Goal: Information Seeking & Learning: Learn about a topic

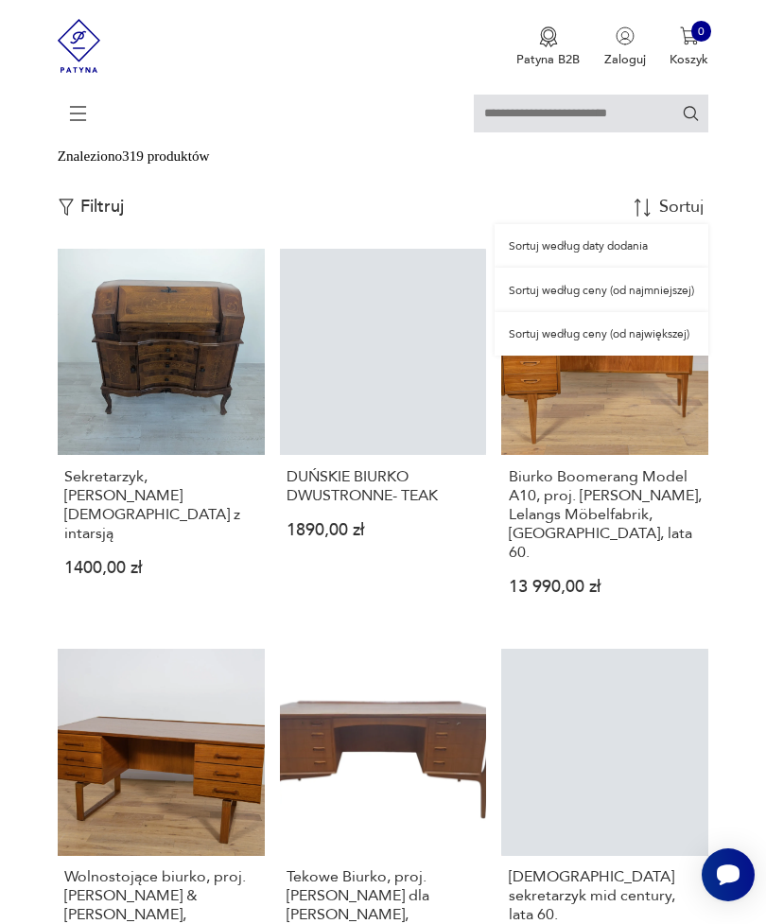
click at [659, 268] on div "Sortuj według daty dodania" at bounding box center [601, 245] width 214 height 43
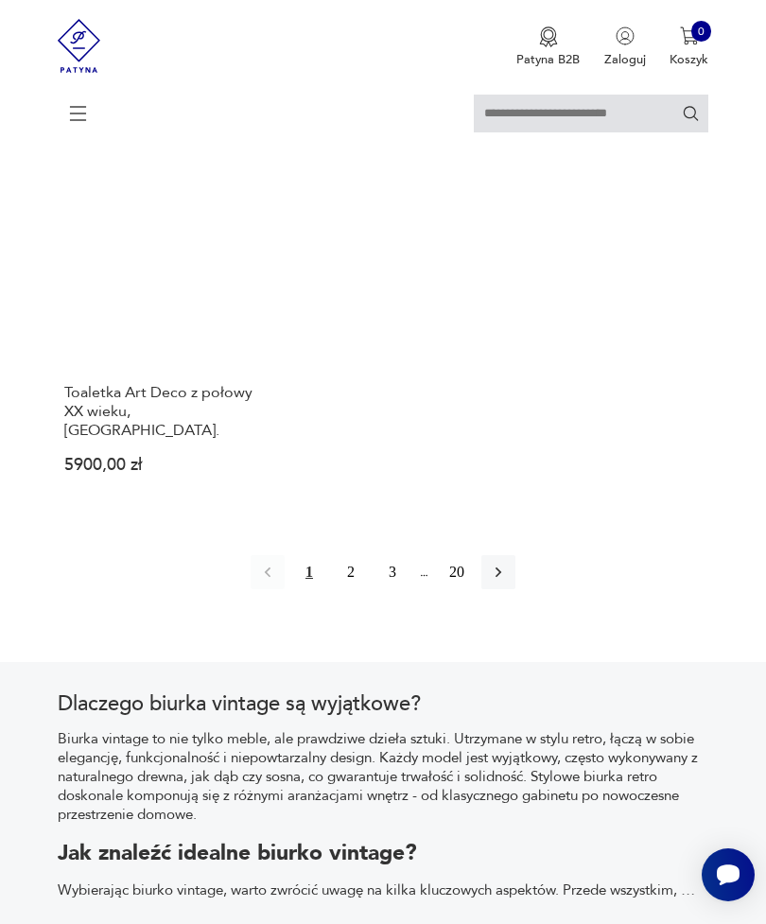
scroll to position [2419, 0]
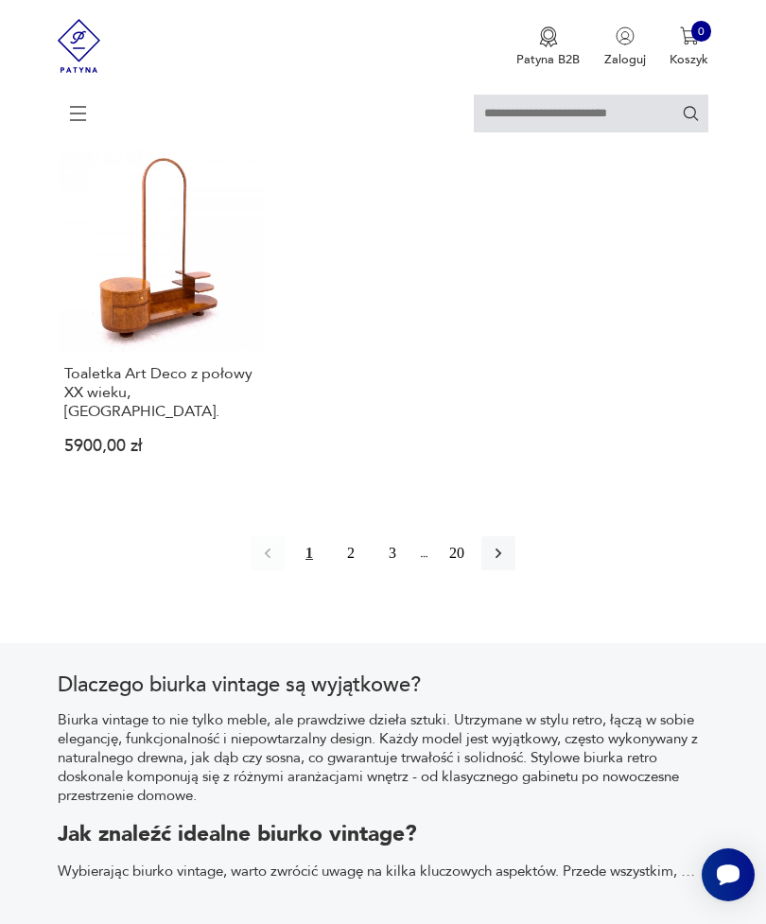
click at [515, 570] on button "button" at bounding box center [498, 553] width 34 height 34
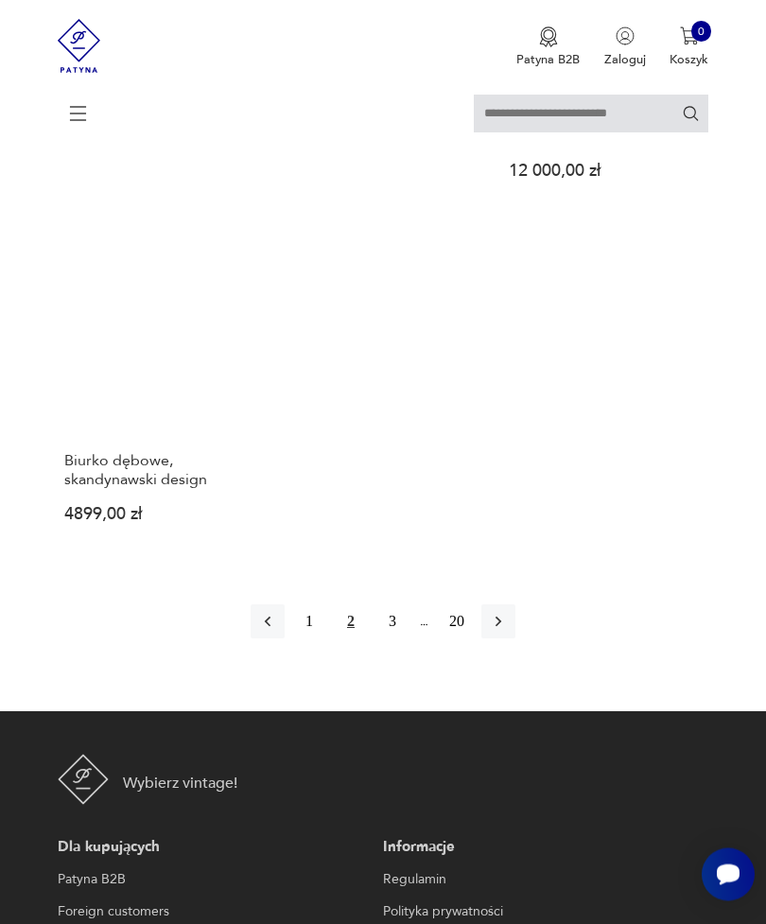
scroll to position [2411, 0]
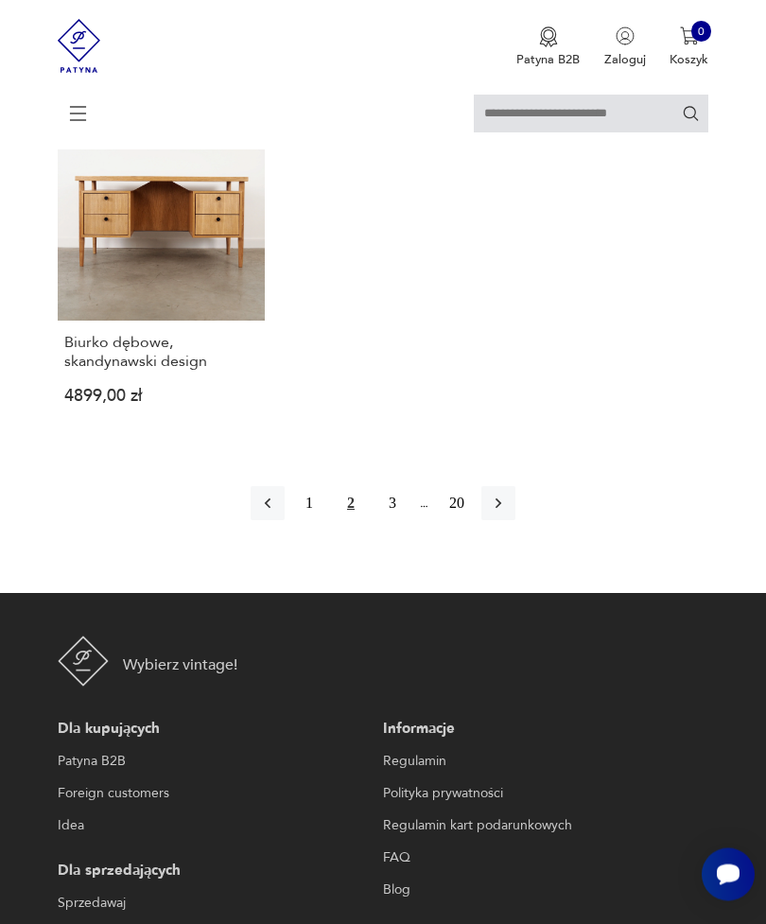
click at [515, 521] on button "button" at bounding box center [498, 504] width 34 height 34
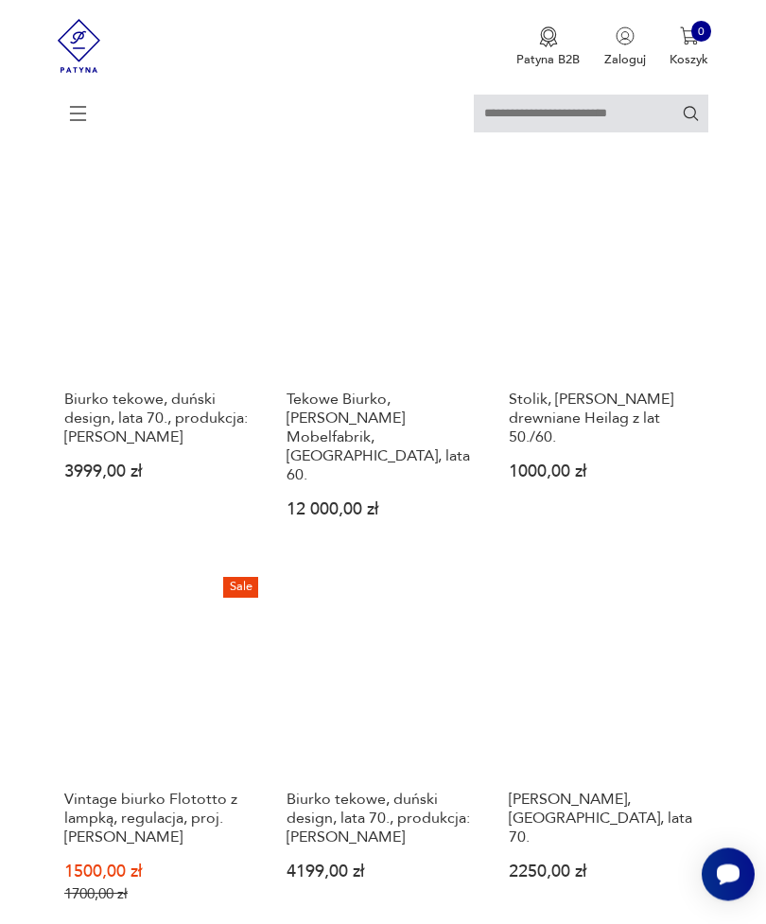
scroll to position [1255, 0]
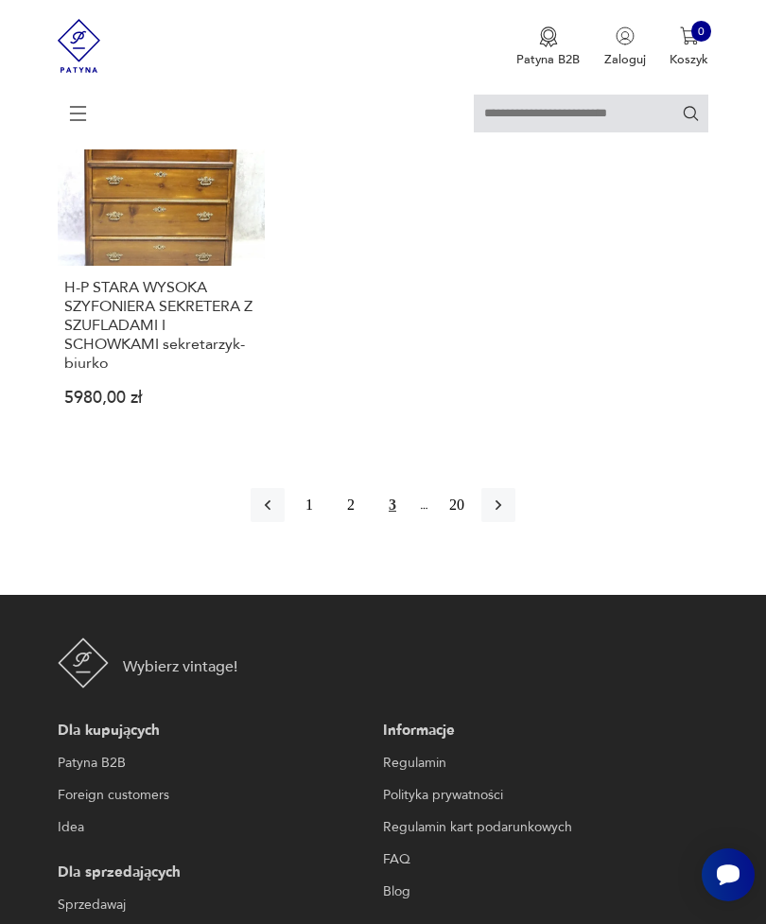
click at [515, 522] on button "button" at bounding box center [498, 505] width 34 height 34
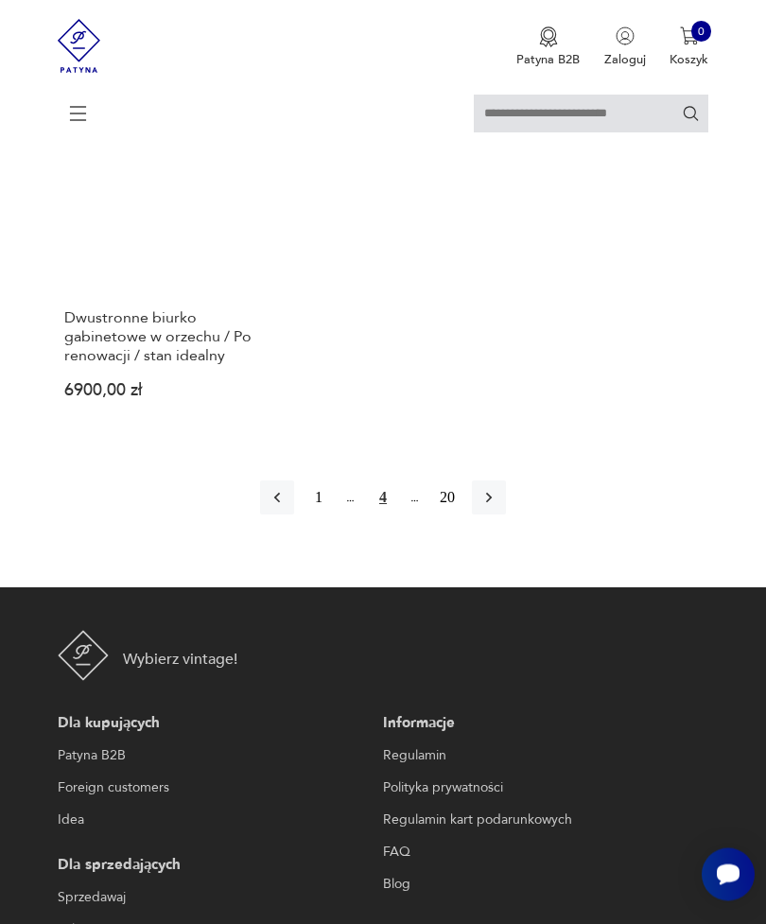
scroll to position [2475, 0]
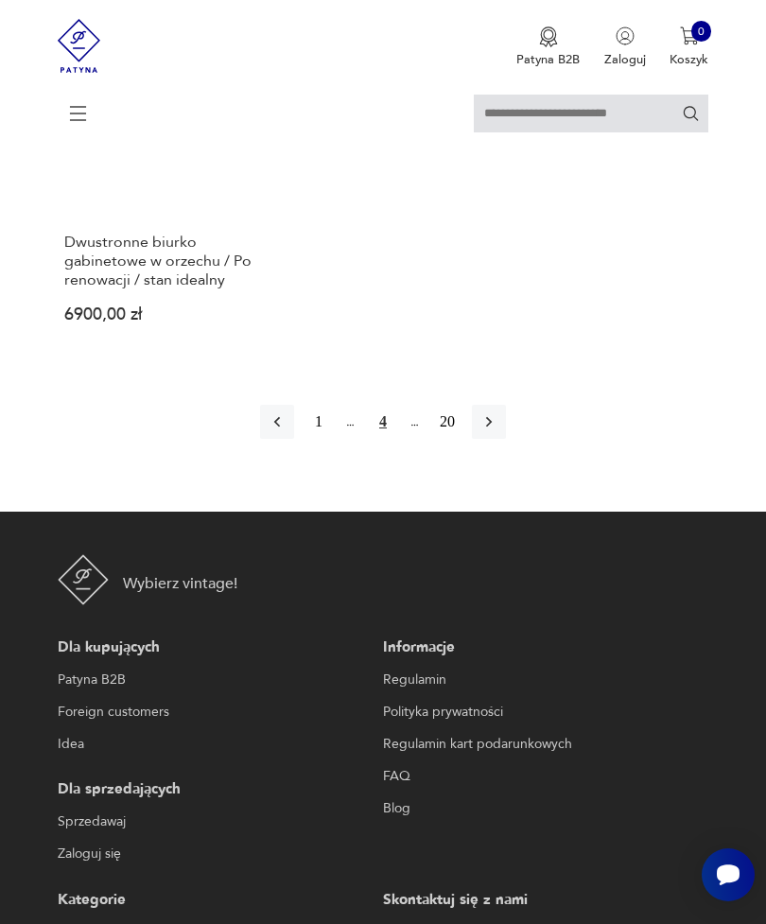
click at [84, 120] on icon at bounding box center [77, 110] width 65 height 20
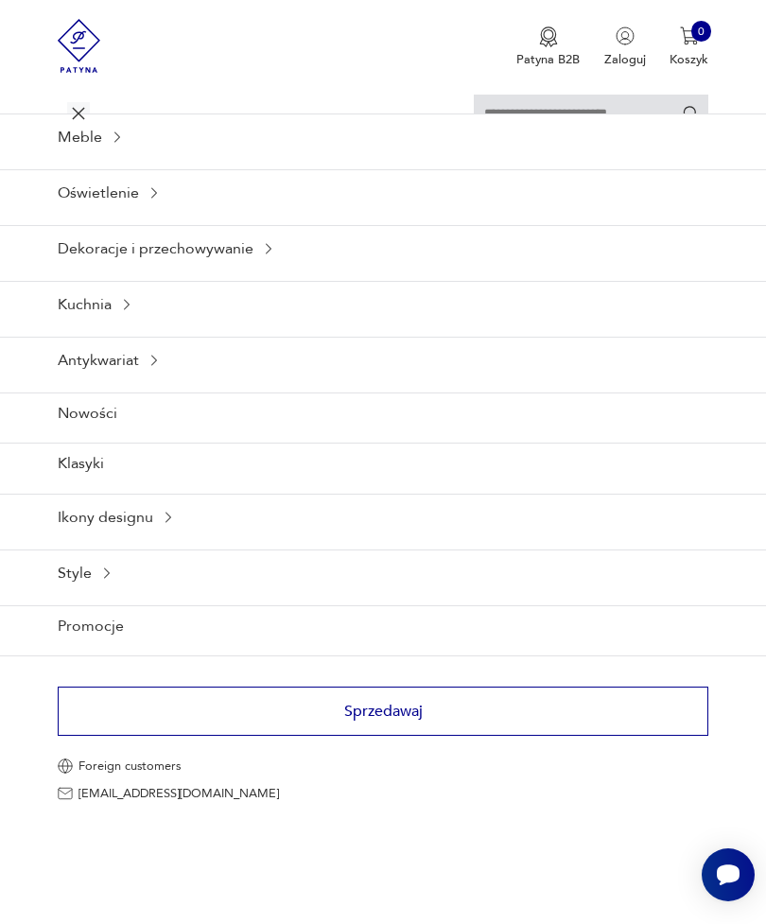
click at [59, 160] on div "Meble" at bounding box center [383, 136] width 766 height 46
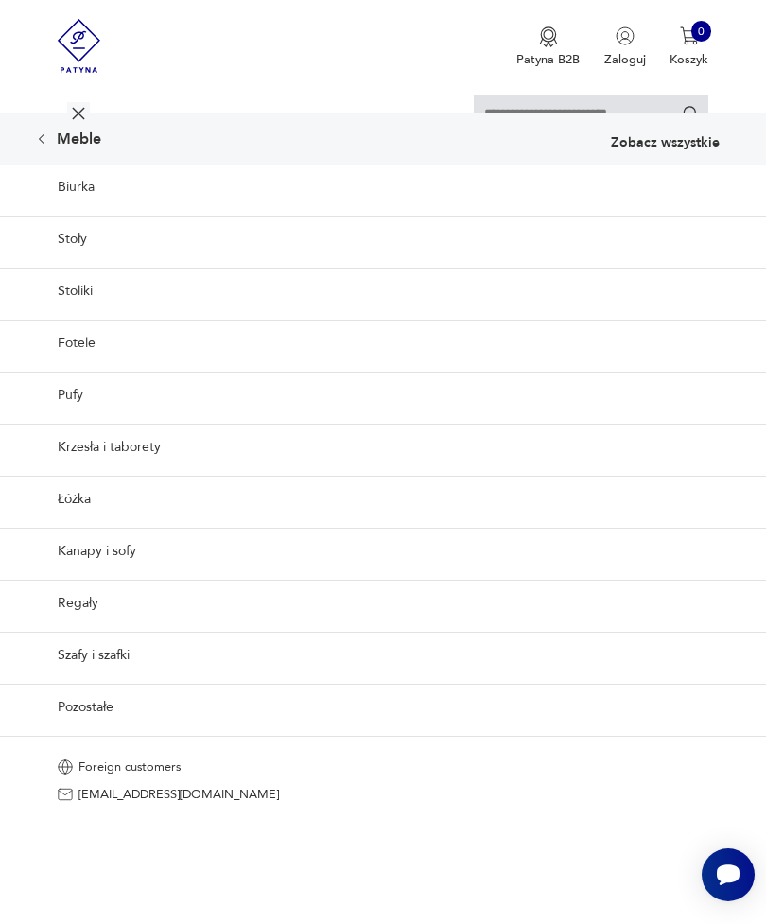
click at [697, 149] on p "Zobacz wszystkie" at bounding box center [665, 142] width 109 height 13
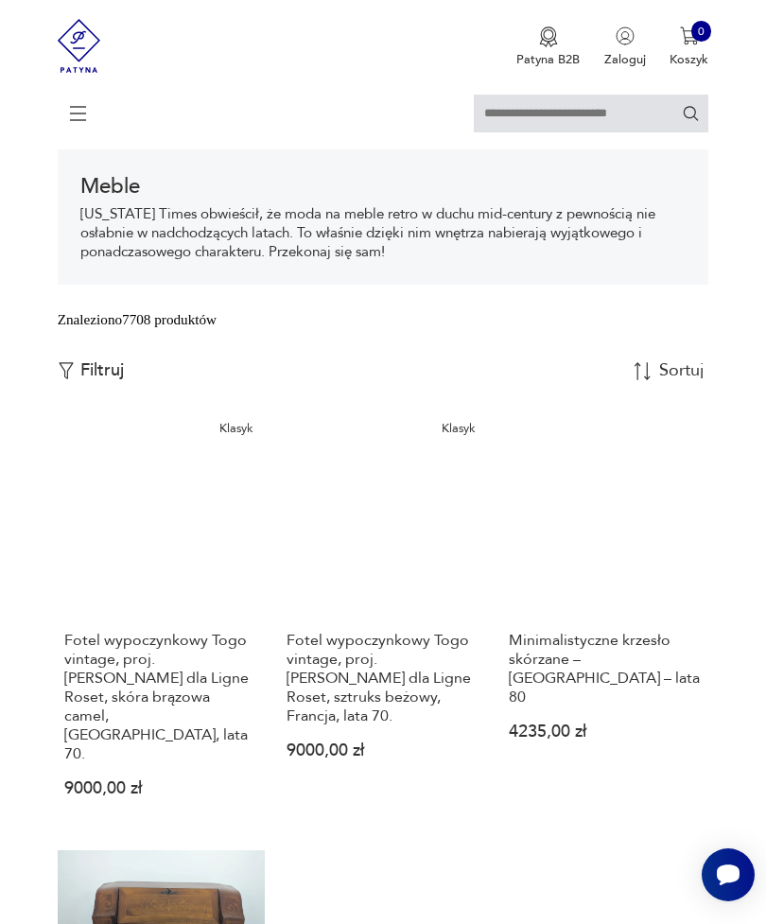
scroll to position [284, 0]
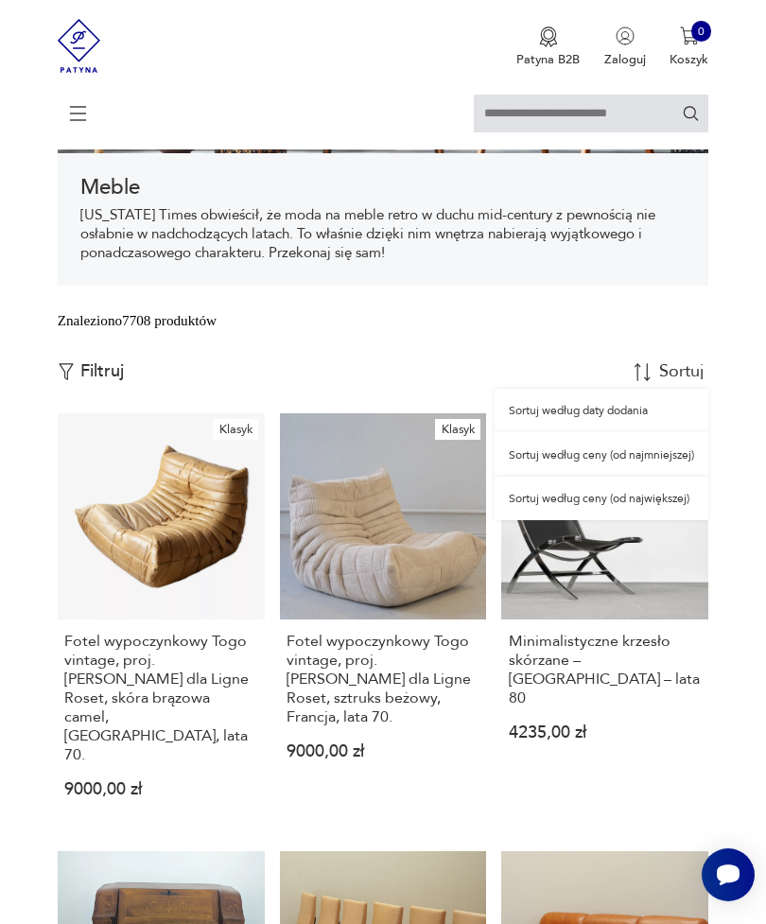
click at [613, 432] on div "Sortuj według daty dodania" at bounding box center [601, 409] width 214 height 43
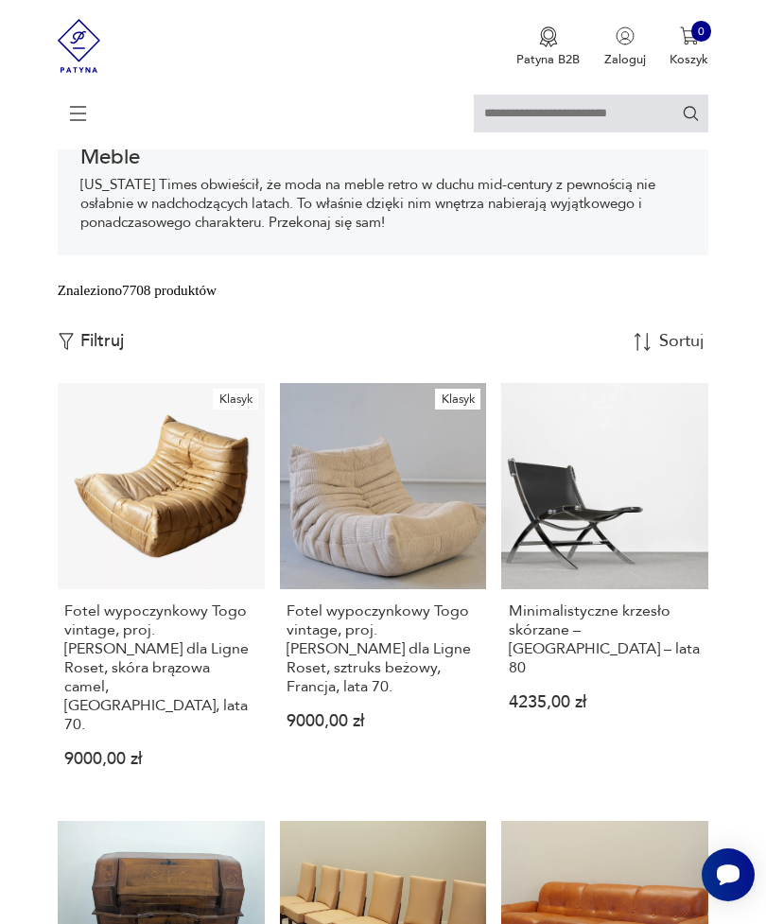
scroll to position [366, 0]
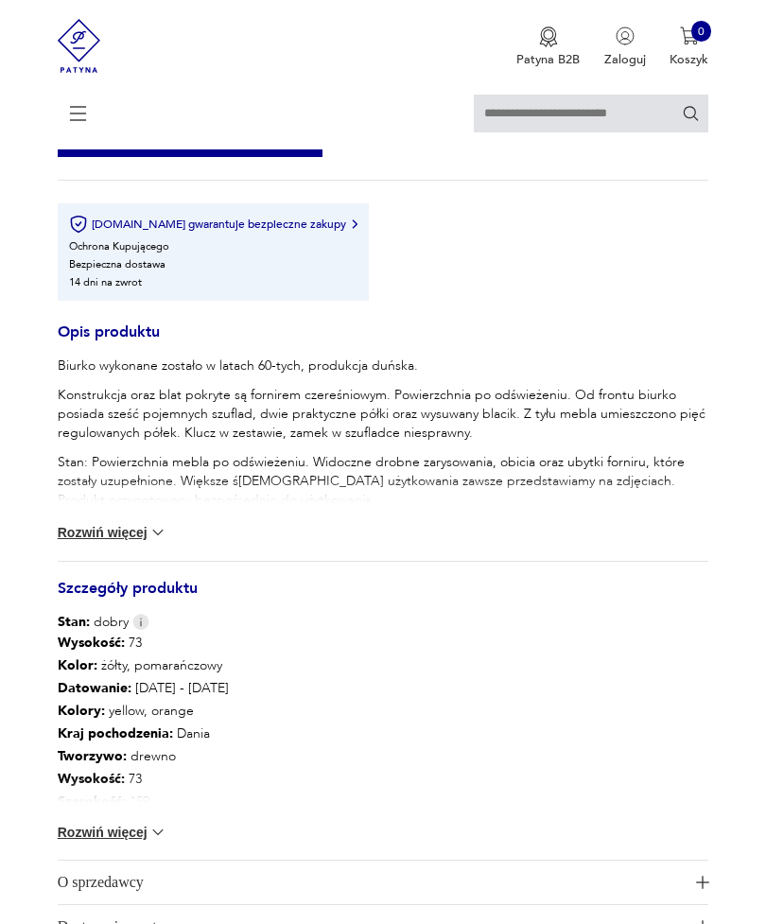
scroll to position [895, 0]
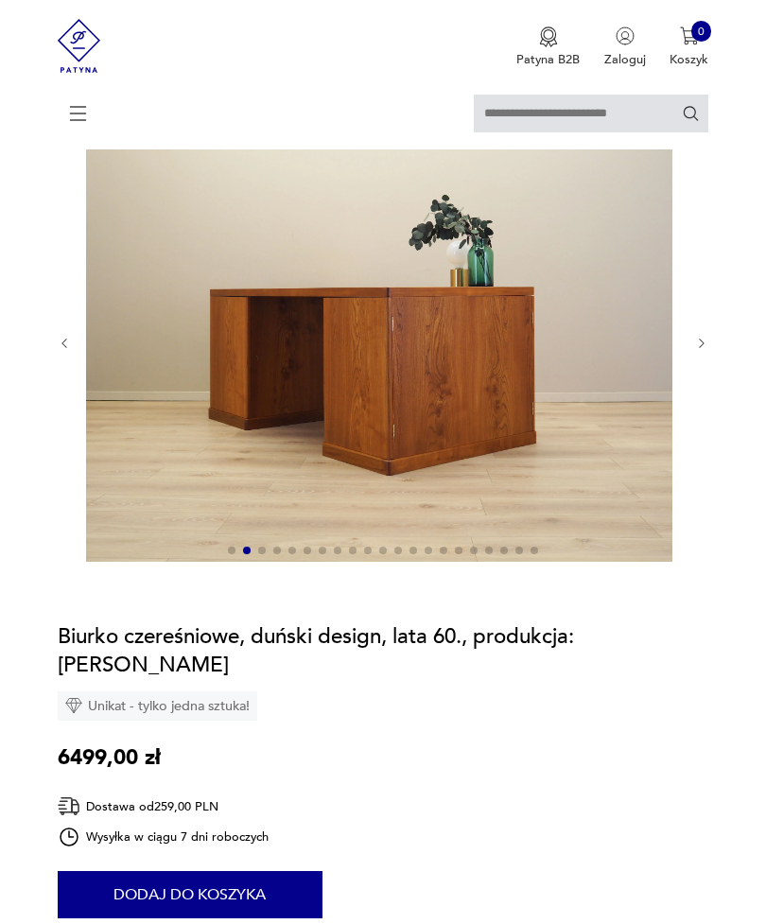
click at [688, 370] on div at bounding box center [383, 344] width 651 height 442
click at [697, 351] on icon "button" at bounding box center [702, 344] width 14 height 14
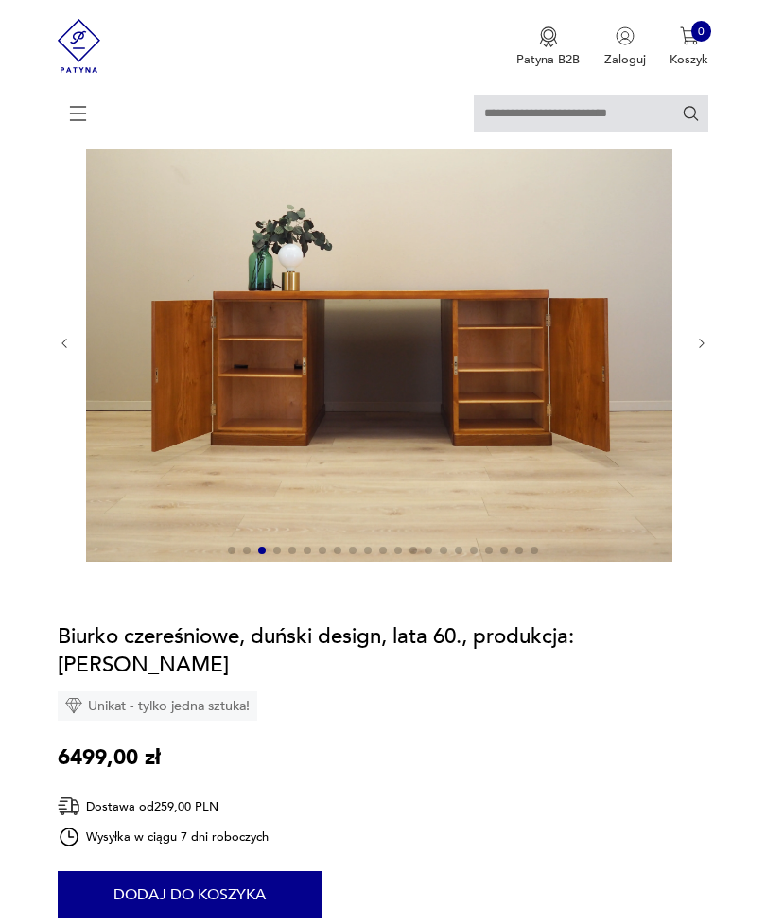
click at [692, 369] on div at bounding box center [383, 343] width 651 height 442
click at [698, 351] on button "button" at bounding box center [702, 343] width 14 height 15
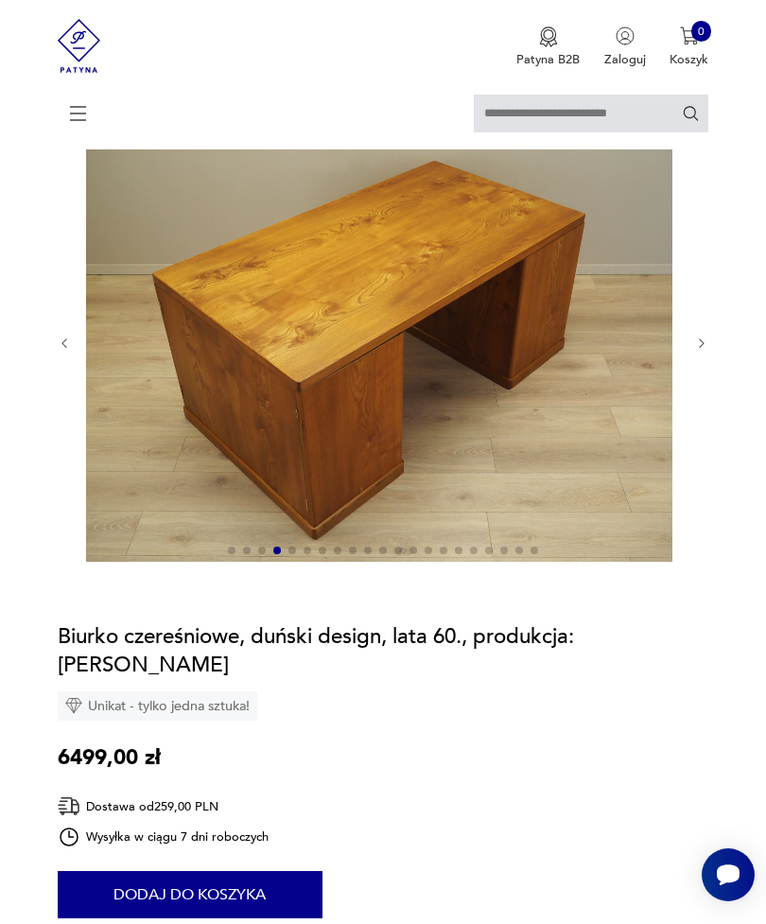
scroll to position [0, 0]
click at [695, 351] on button "button" at bounding box center [702, 343] width 14 height 15
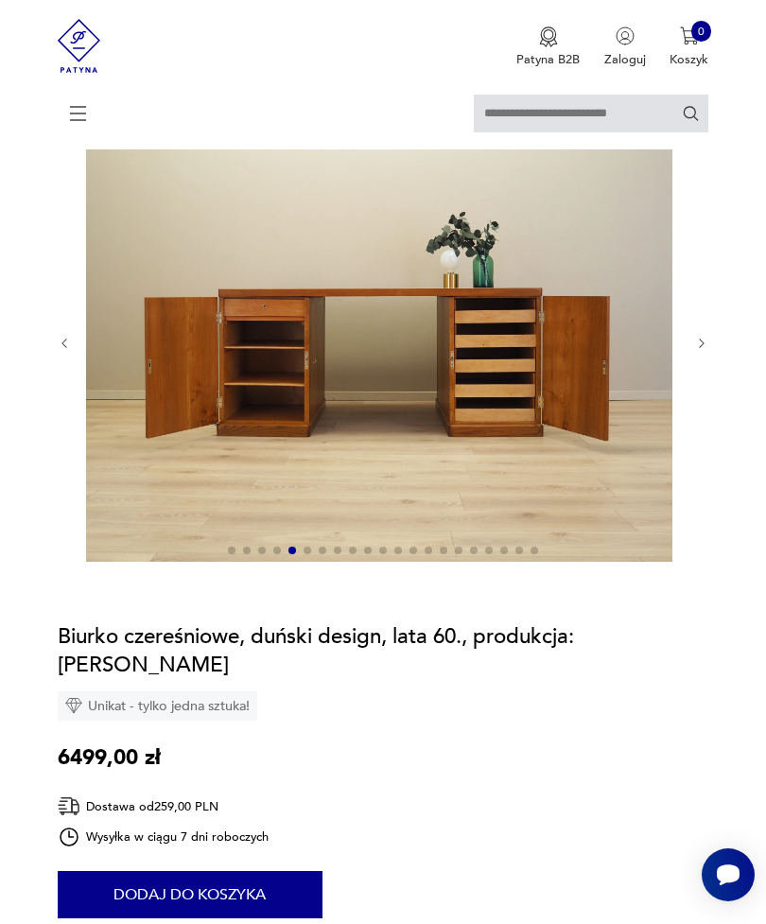
click at [696, 351] on button "button" at bounding box center [702, 343] width 14 height 15
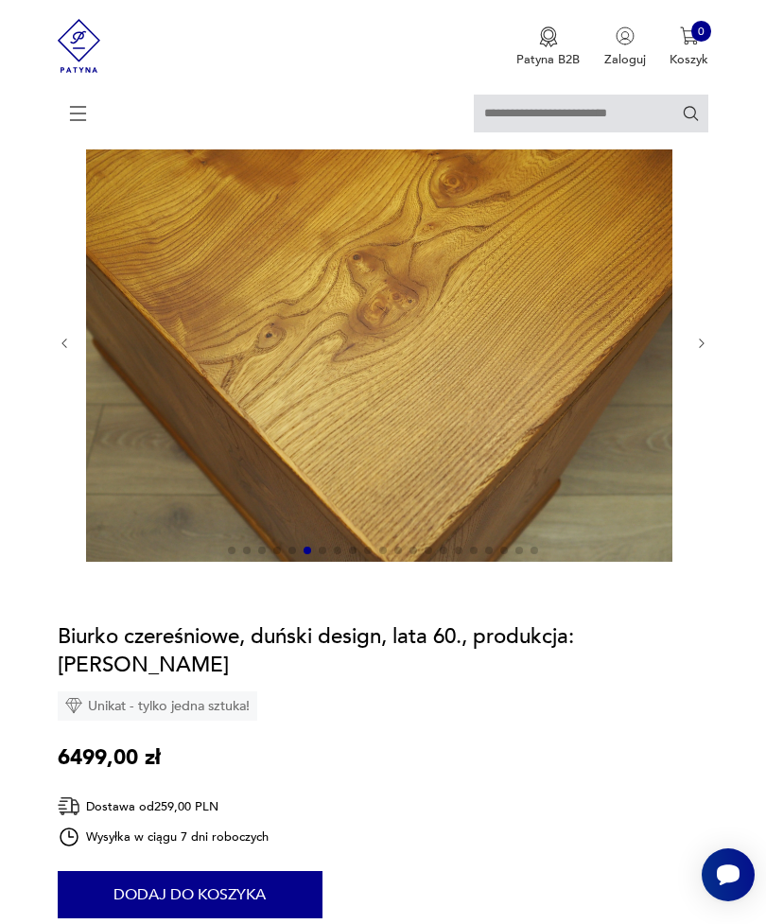
click at [695, 369] on div at bounding box center [383, 343] width 651 height 442
click at [705, 351] on icon "button" at bounding box center [702, 344] width 14 height 14
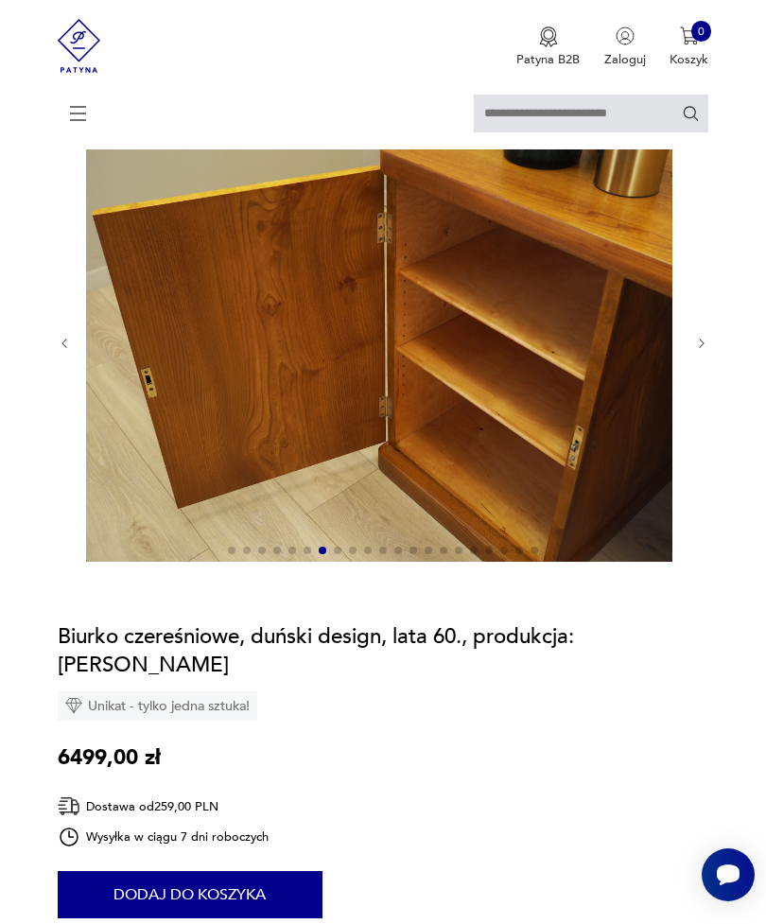
click at [700, 351] on icon "button" at bounding box center [702, 344] width 14 height 14
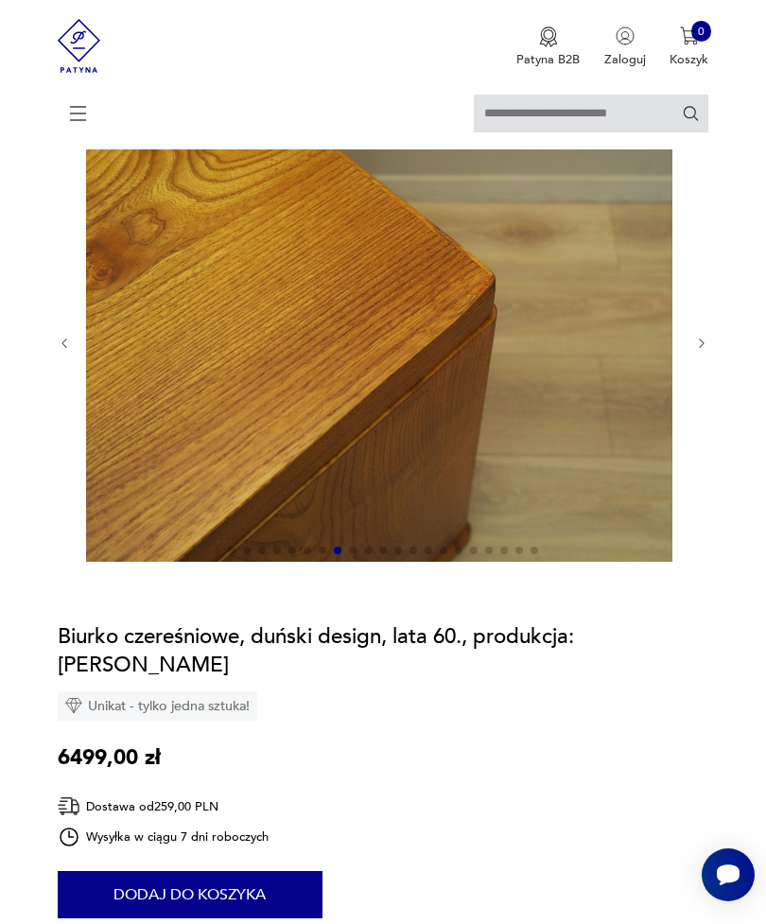
click at [701, 351] on icon "button" at bounding box center [702, 344] width 14 height 14
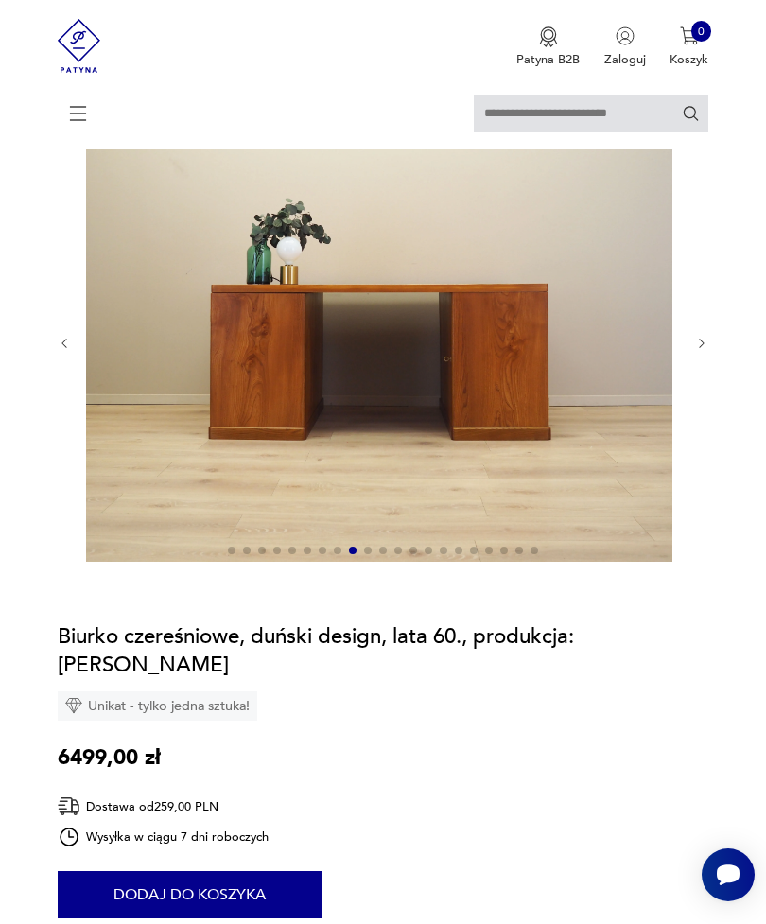
click at [699, 348] on icon "button" at bounding box center [701, 342] width 5 height 9
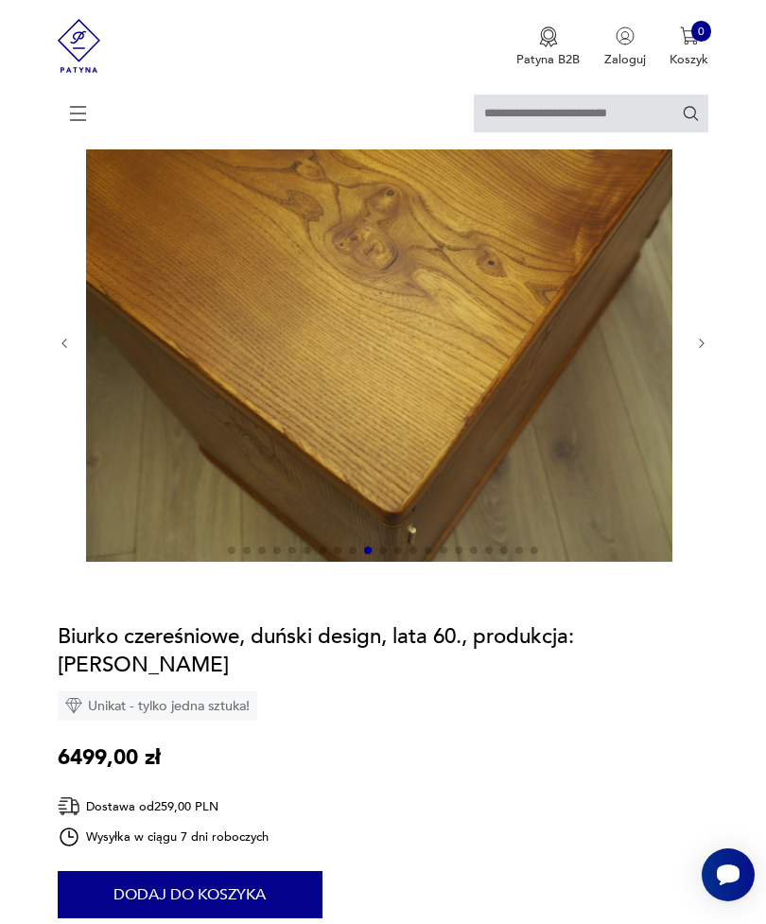
click at [696, 351] on icon "button" at bounding box center [702, 344] width 14 height 14
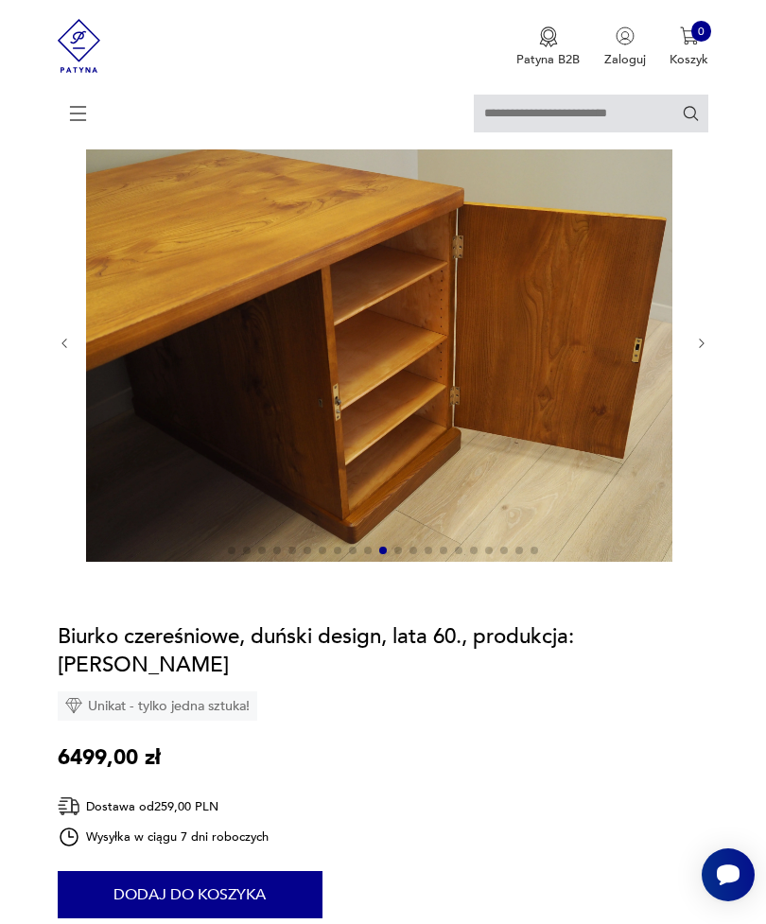
click at [699, 351] on icon "button" at bounding box center [702, 344] width 14 height 14
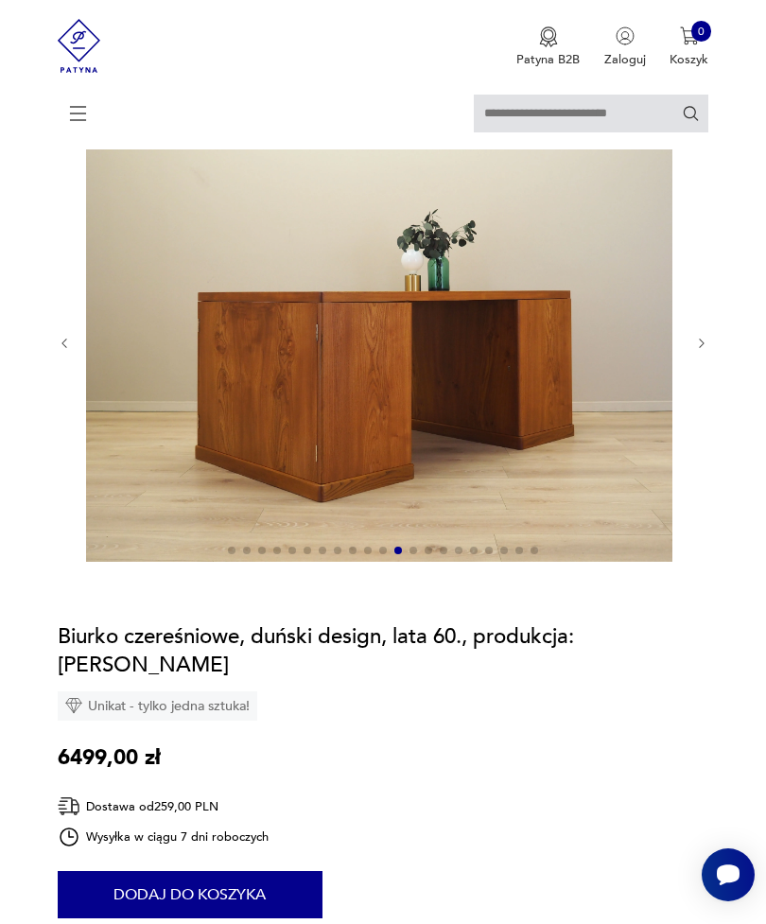
click at [698, 351] on icon "button" at bounding box center [702, 344] width 14 height 14
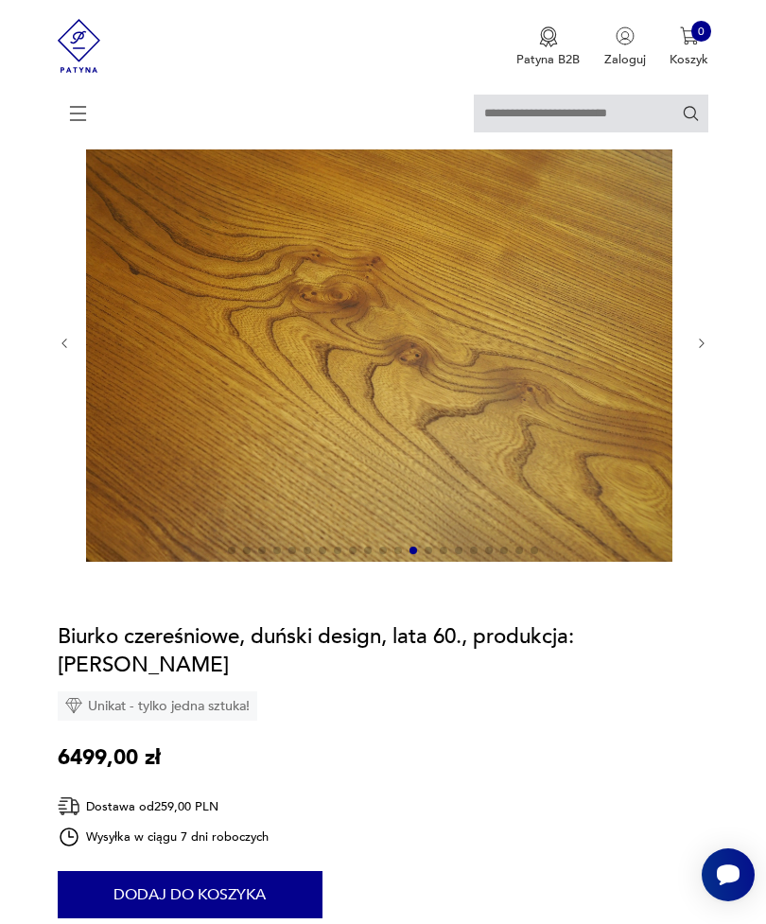
click at [695, 351] on icon "button" at bounding box center [702, 344] width 14 height 14
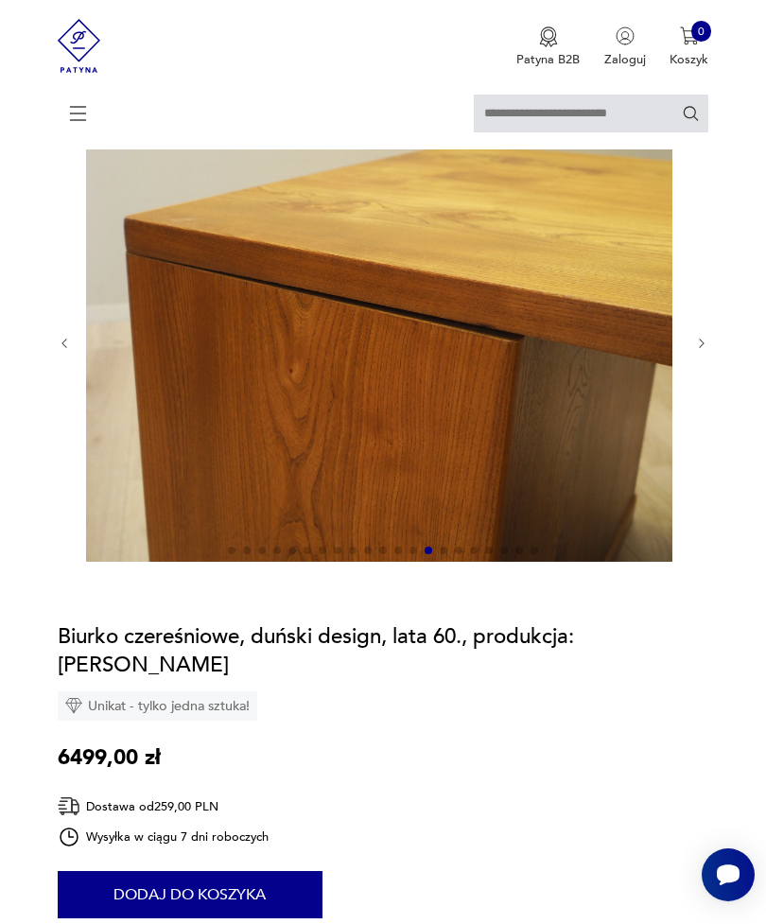
click at [694, 371] on div at bounding box center [383, 343] width 651 height 442
click at [706, 351] on icon "button" at bounding box center [702, 344] width 14 height 14
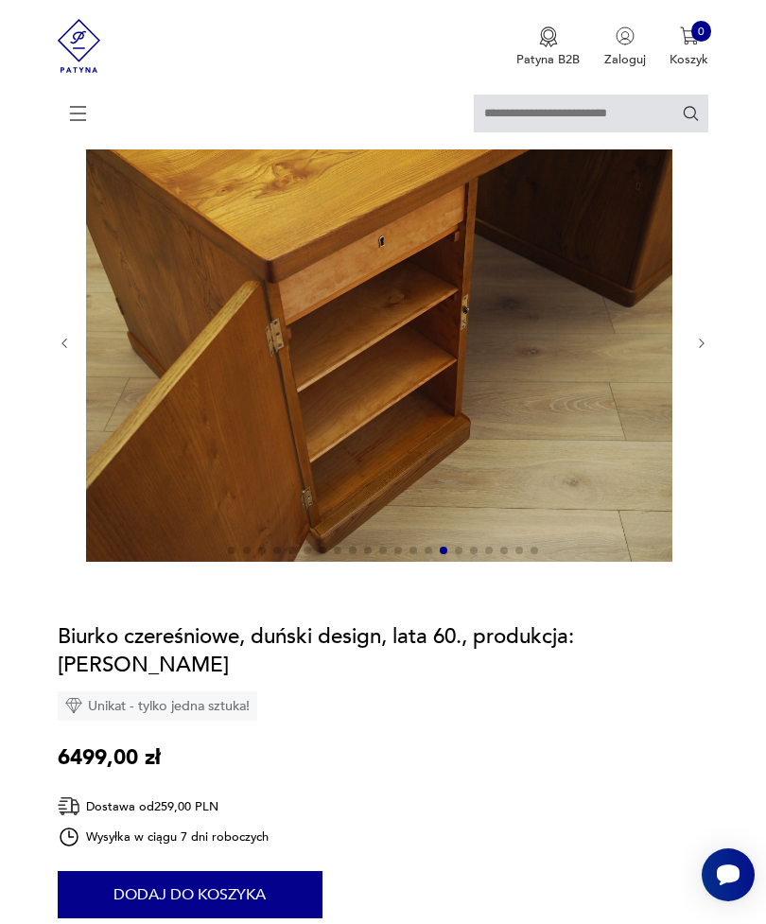
click at [698, 351] on button "button" at bounding box center [702, 343] width 14 height 15
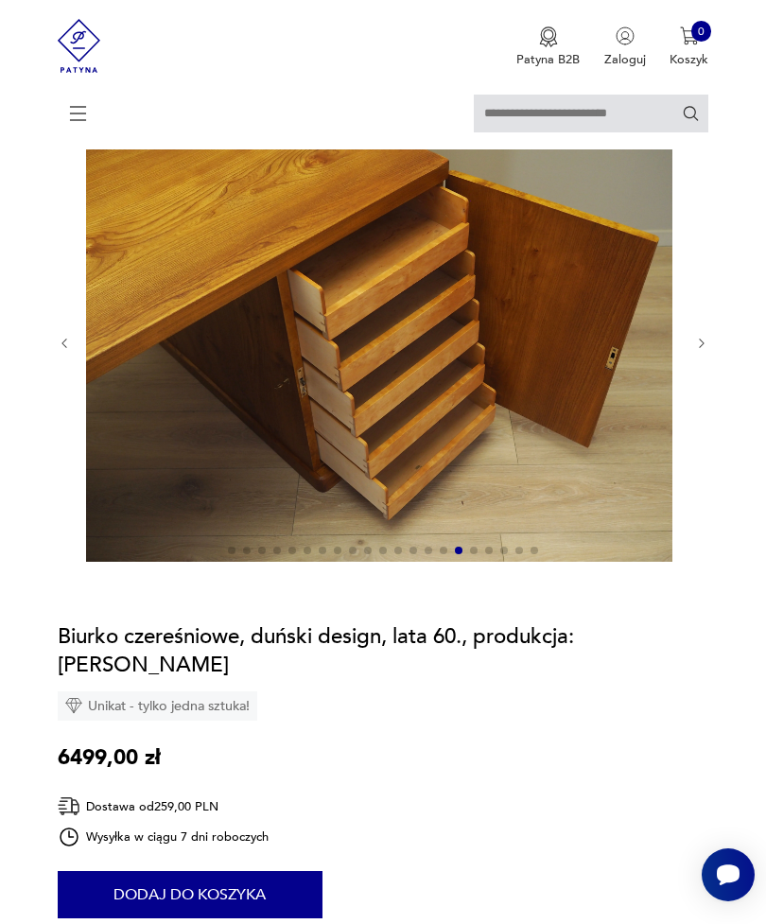
click at [693, 370] on div at bounding box center [383, 343] width 651 height 442
click at [687, 371] on div at bounding box center [383, 343] width 651 height 442
click at [687, 370] on div at bounding box center [383, 343] width 651 height 442
click at [704, 351] on icon "button" at bounding box center [702, 344] width 14 height 14
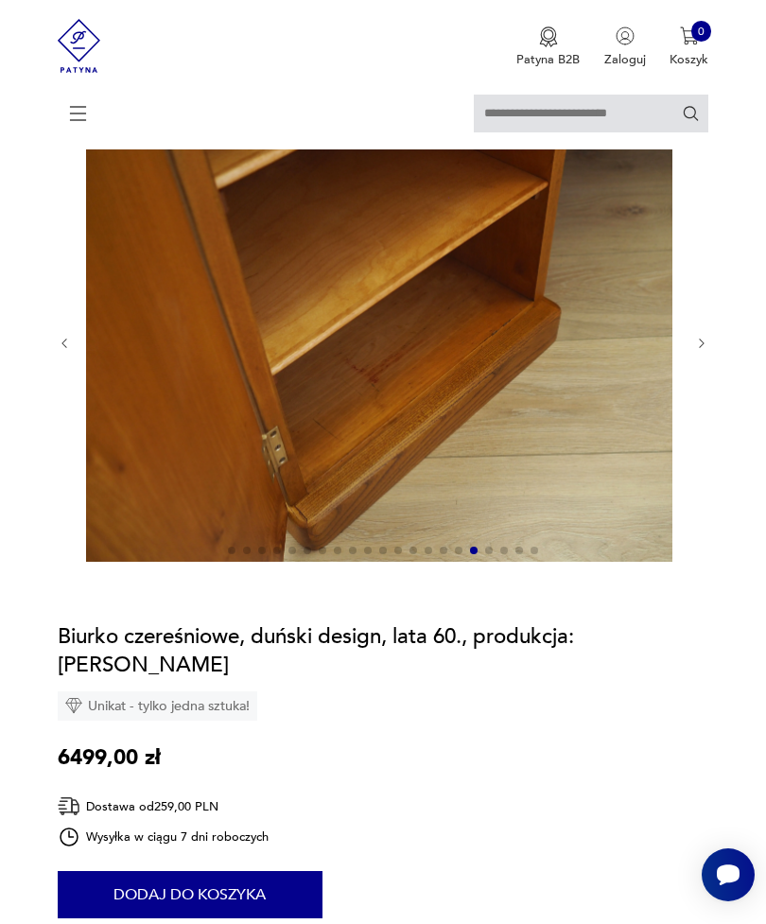
click at [695, 351] on icon "button" at bounding box center [702, 344] width 14 height 14
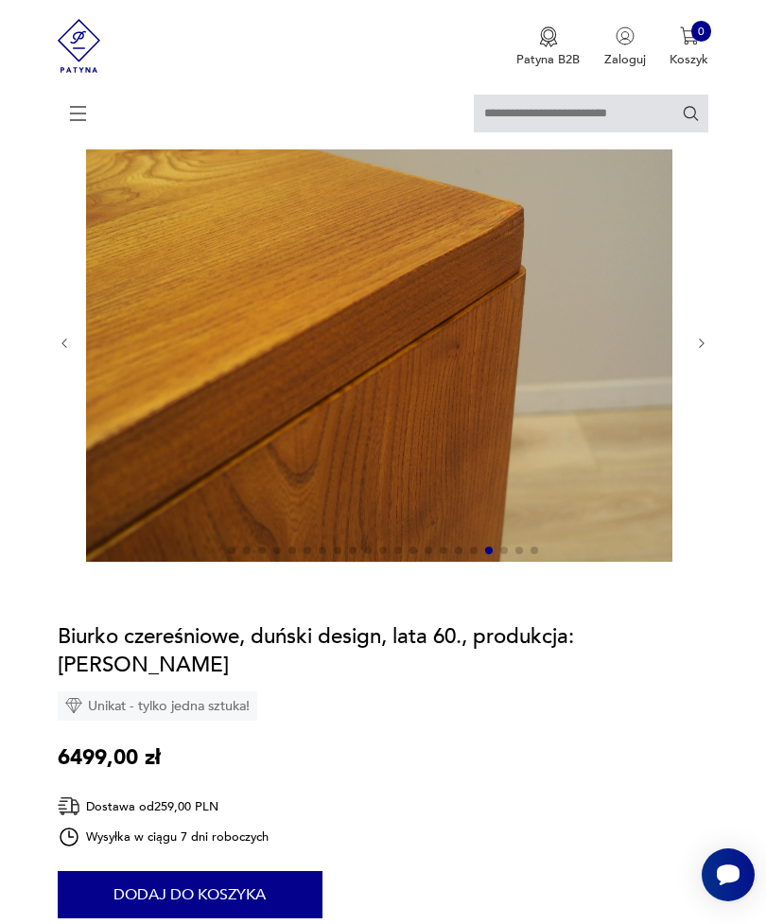
click at [699, 348] on icon "button" at bounding box center [701, 342] width 5 height 9
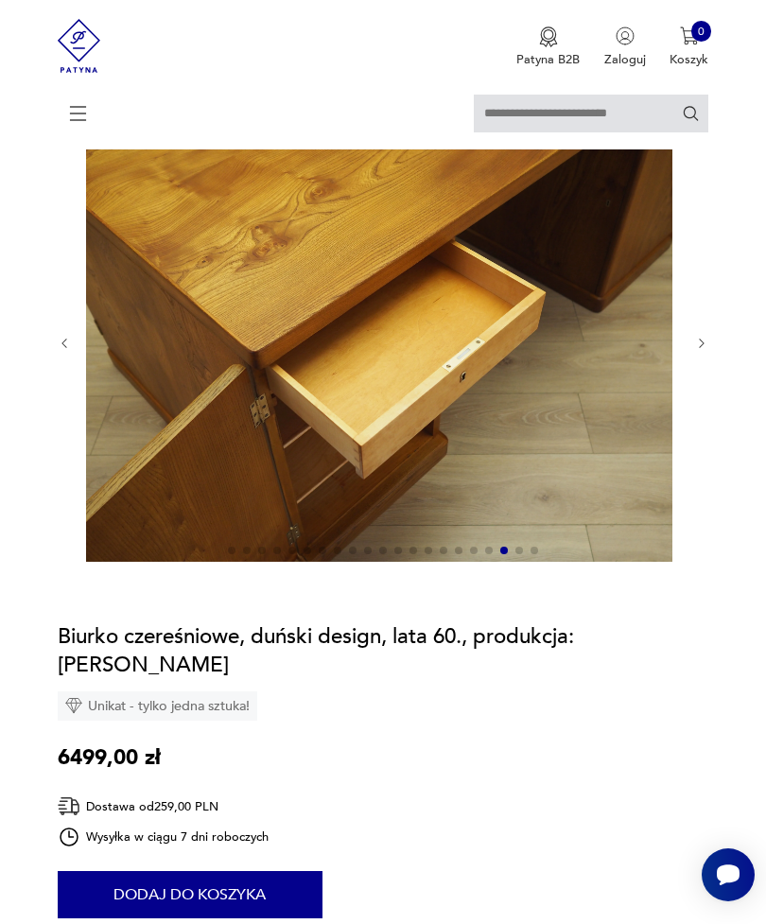
click at [702, 351] on icon "button" at bounding box center [702, 344] width 14 height 14
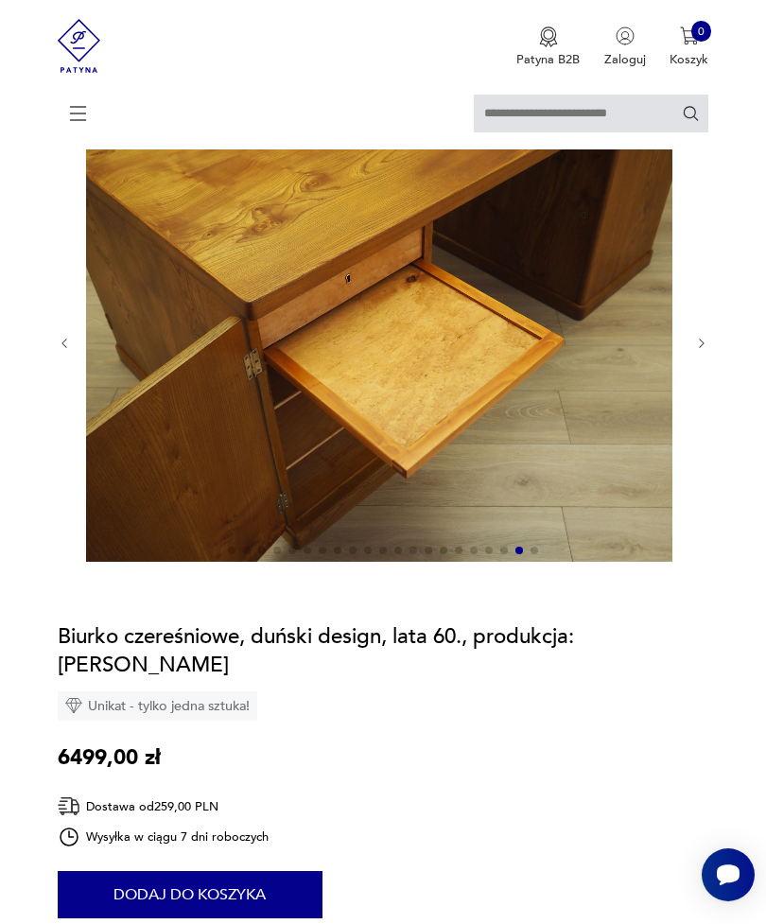
click at [699, 351] on button "button" at bounding box center [702, 343] width 14 height 15
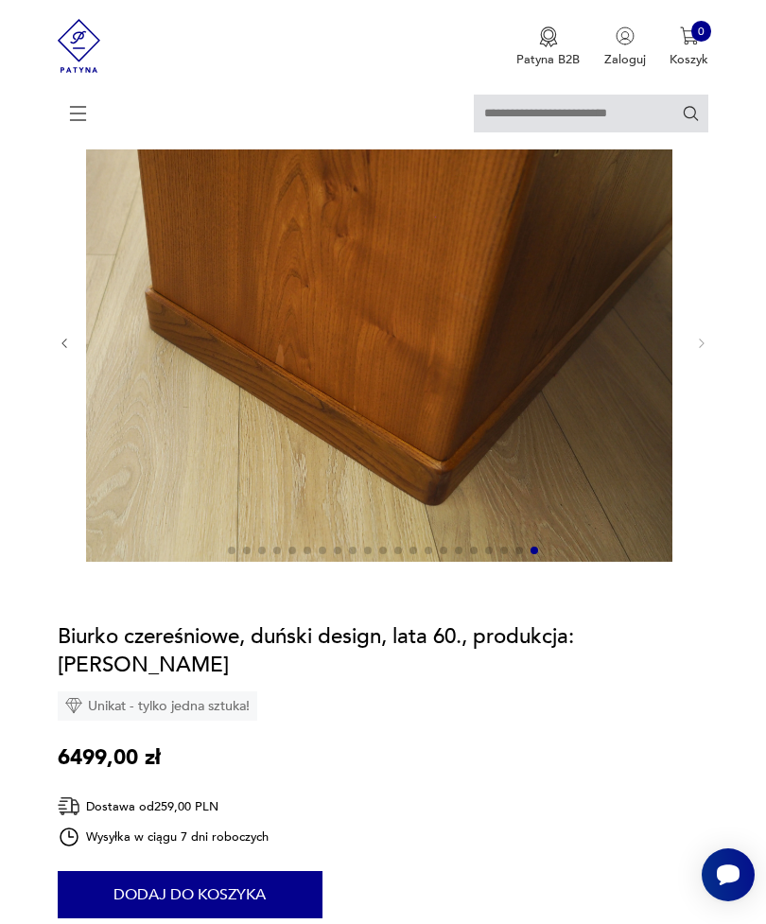
click at [217, 557] on div at bounding box center [382, 551] width 593 height 10
click at [224, 561] on img at bounding box center [379, 342] width 586 height 440
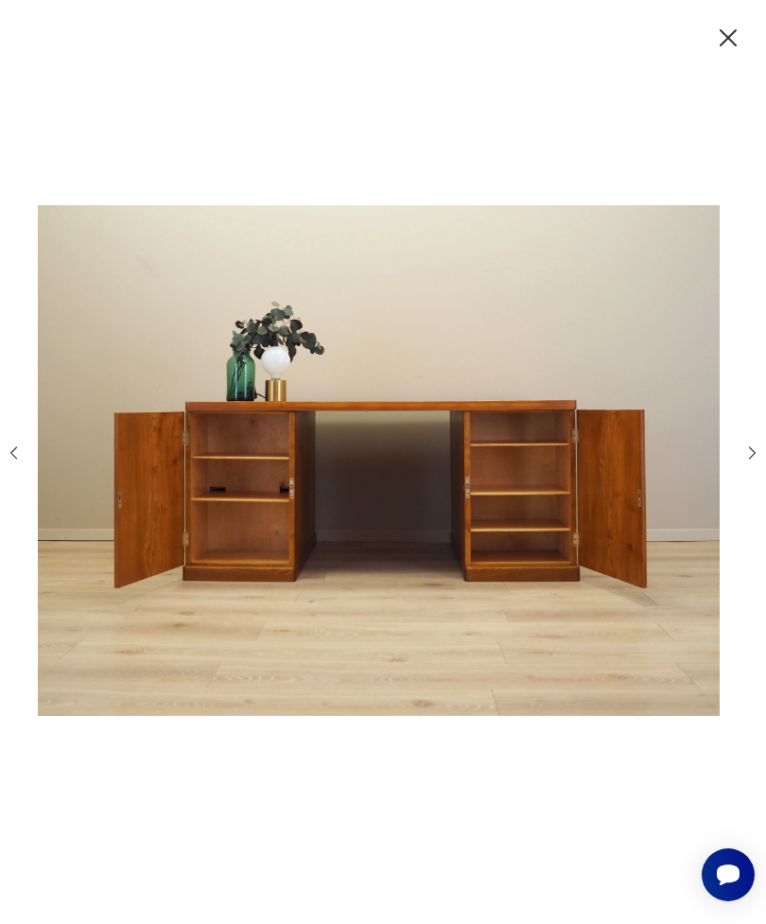
click at [722, 41] on icon "button" at bounding box center [727, 37] width 17 height 17
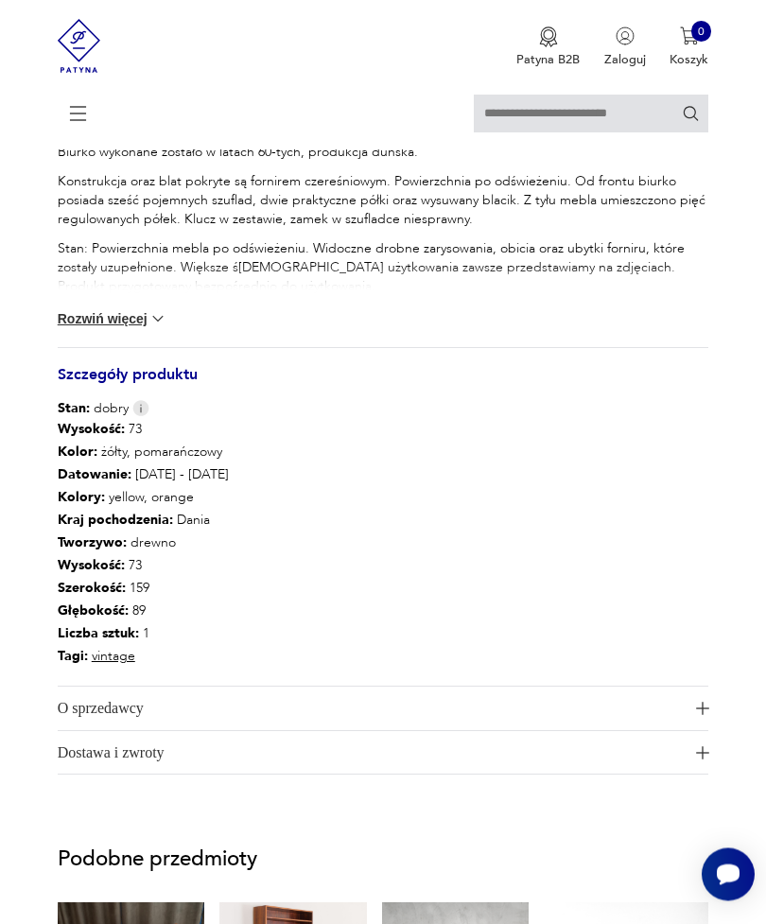
click at [87, 329] on button "Rozwiń więcej" at bounding box center [113, 319] width 110 height 19
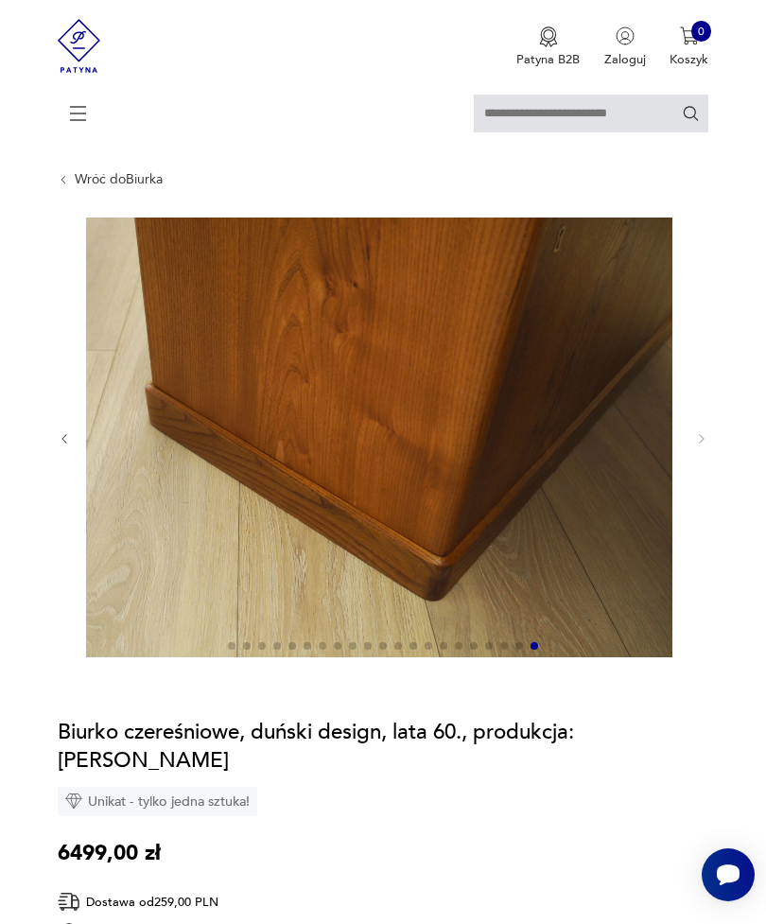
scroll to position [28, 0]
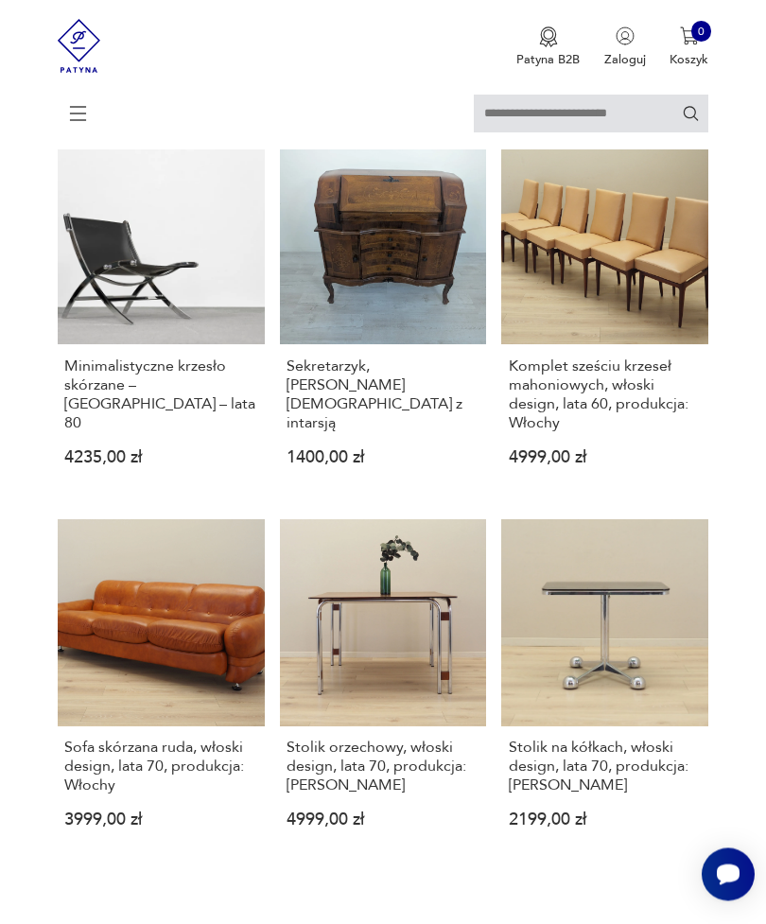
scroll to position [559, 0]
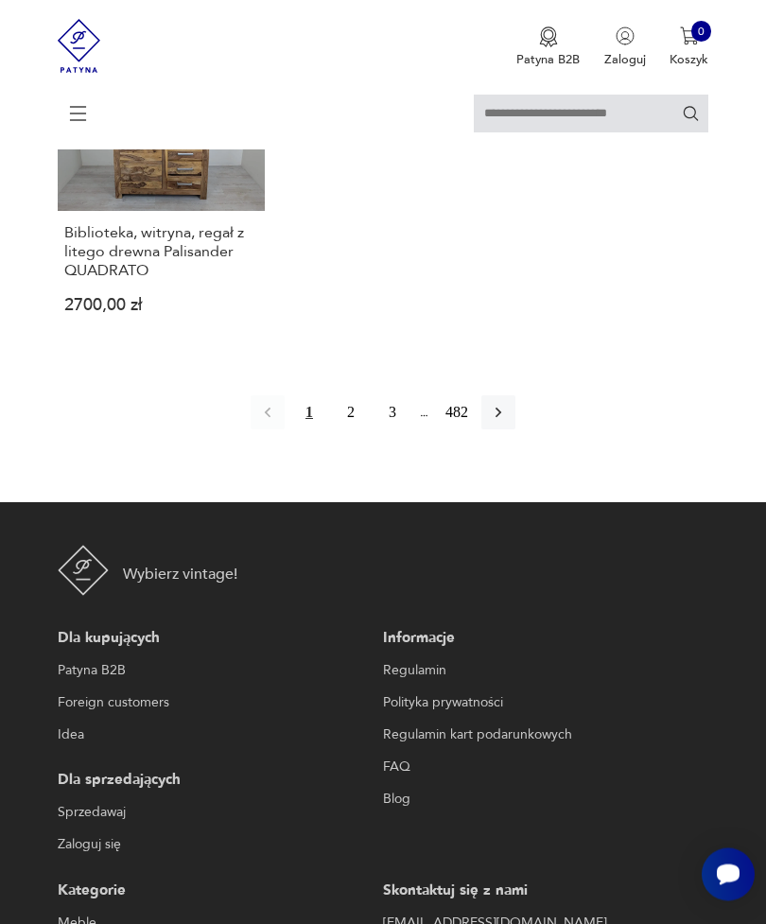
click at [515, 430] on button "button" at bounding box center [498, 413] width 34 height 34
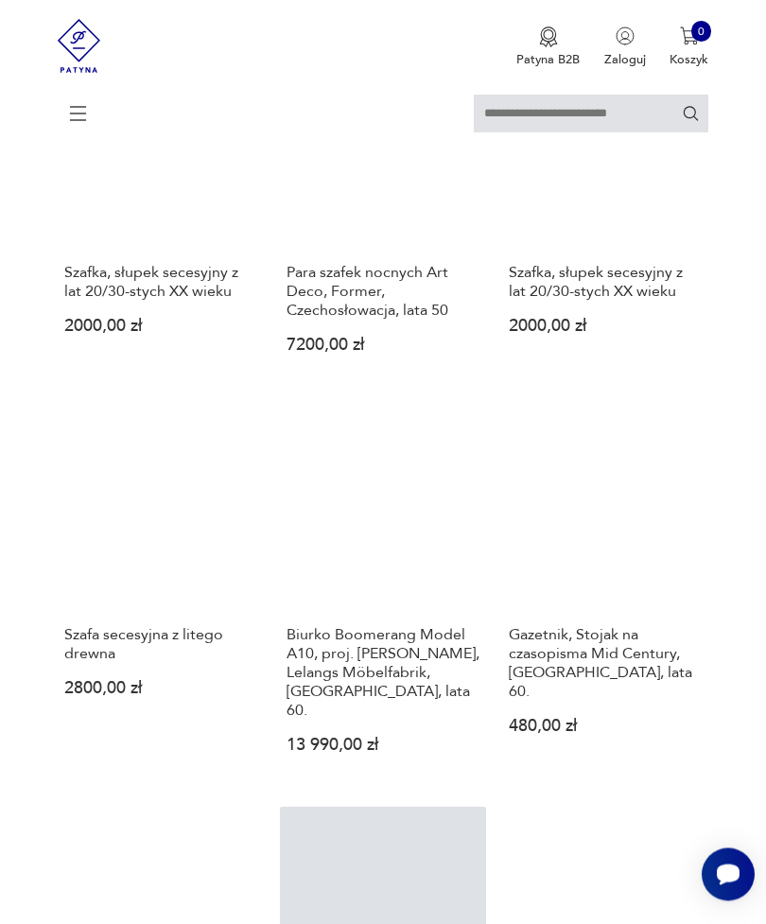
scroll to position [652, 0]
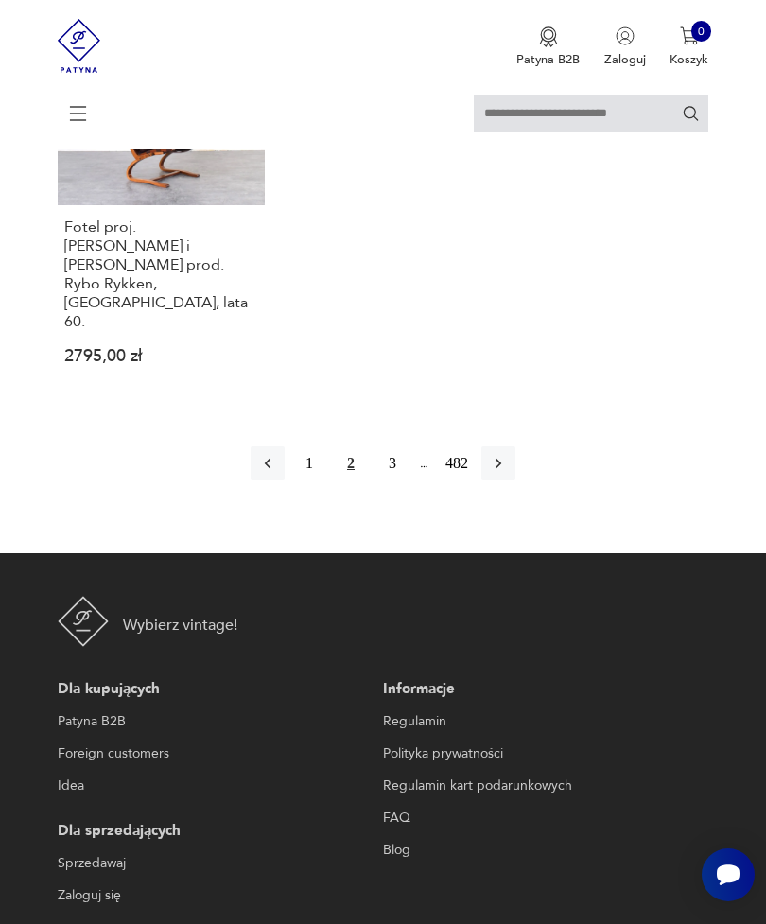
click at [515, 480] on button "button" at bounding box center [498, 463] width 34 height 34
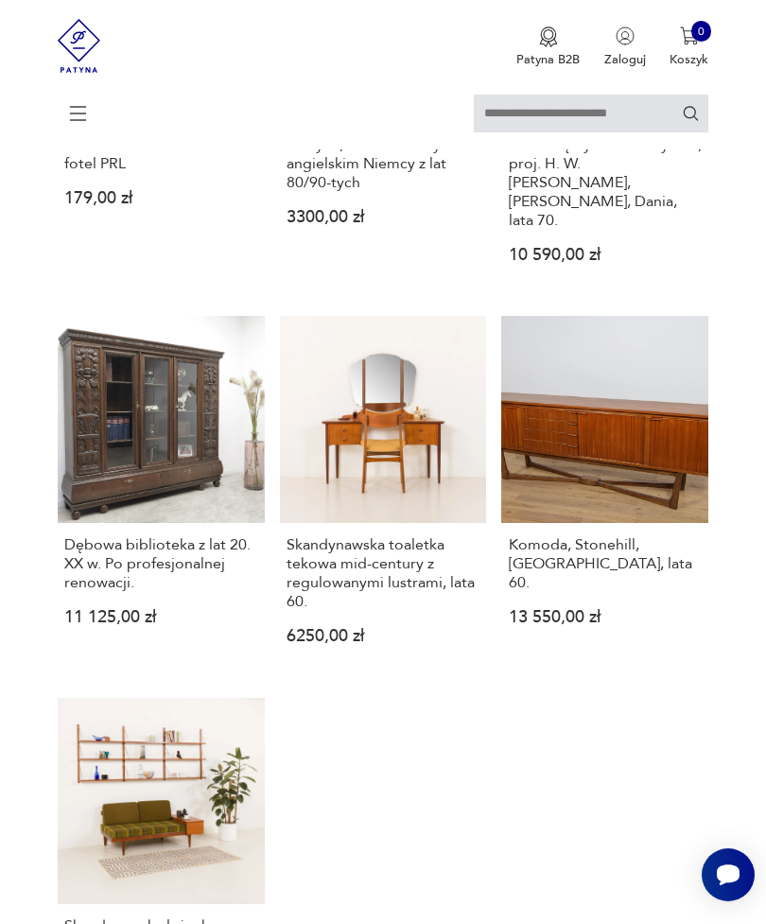
scroll to position [1987, 0]
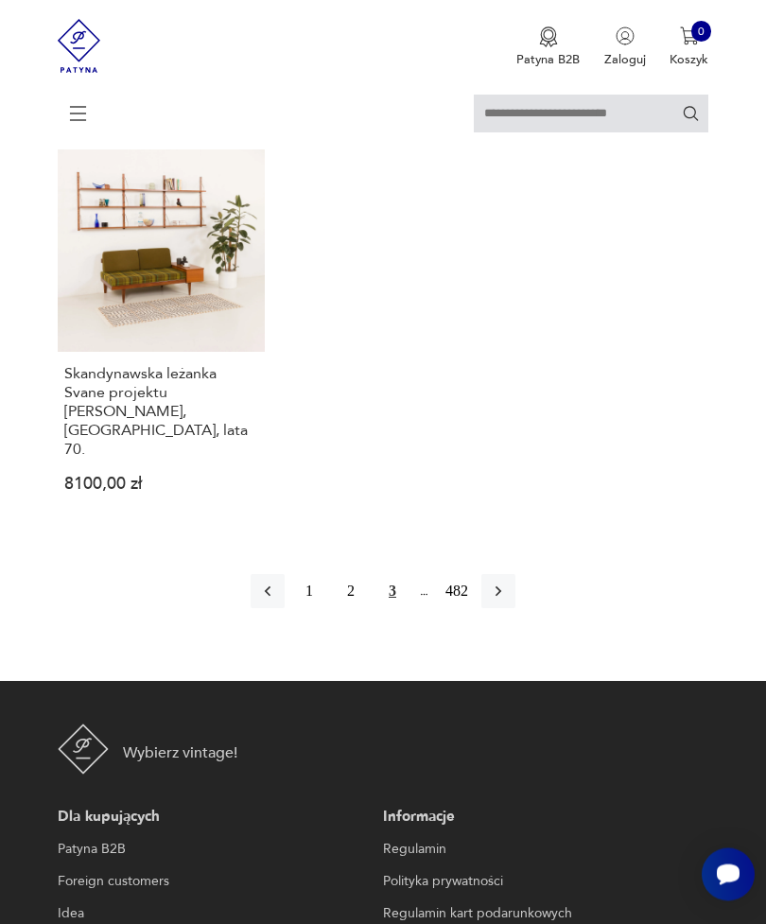
click at [506, 601] on icon "button" at bounding box center [498, 591] width 19 height 19
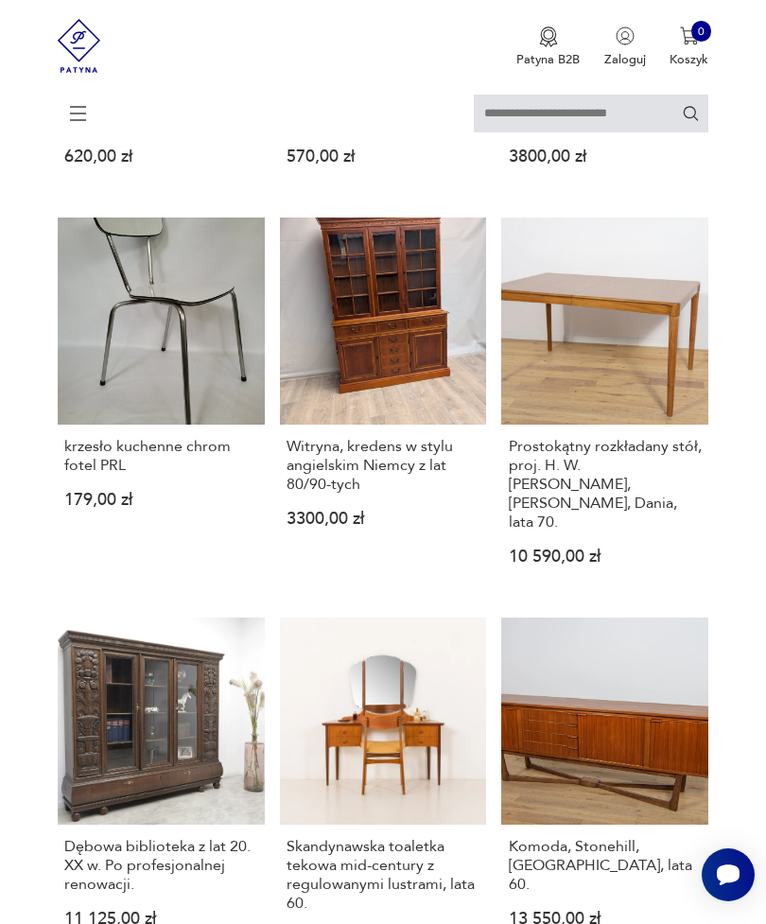
scroll to position [366, 0]
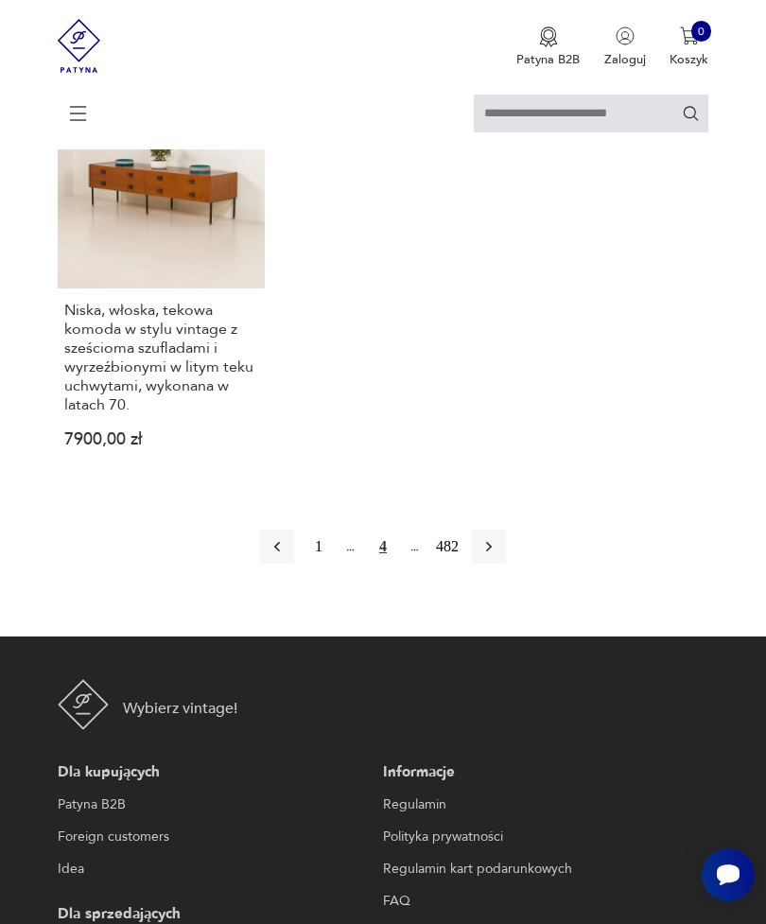
click at [491, 563] on button "button" at bounding box center [489, 546] width 34 height 34
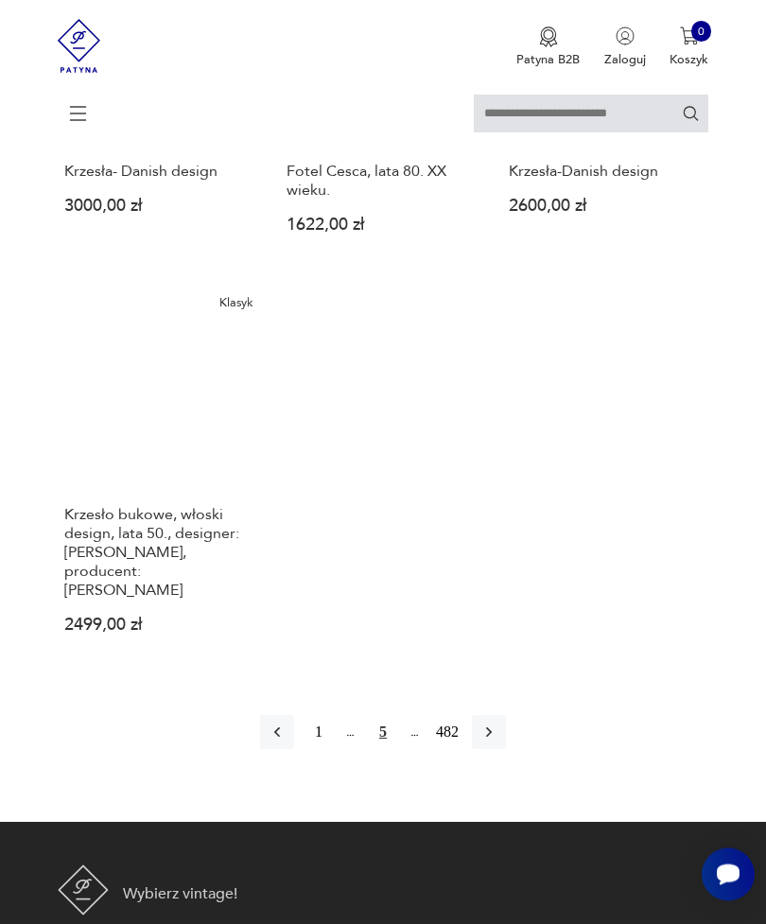
scroll to position [2505, 0]
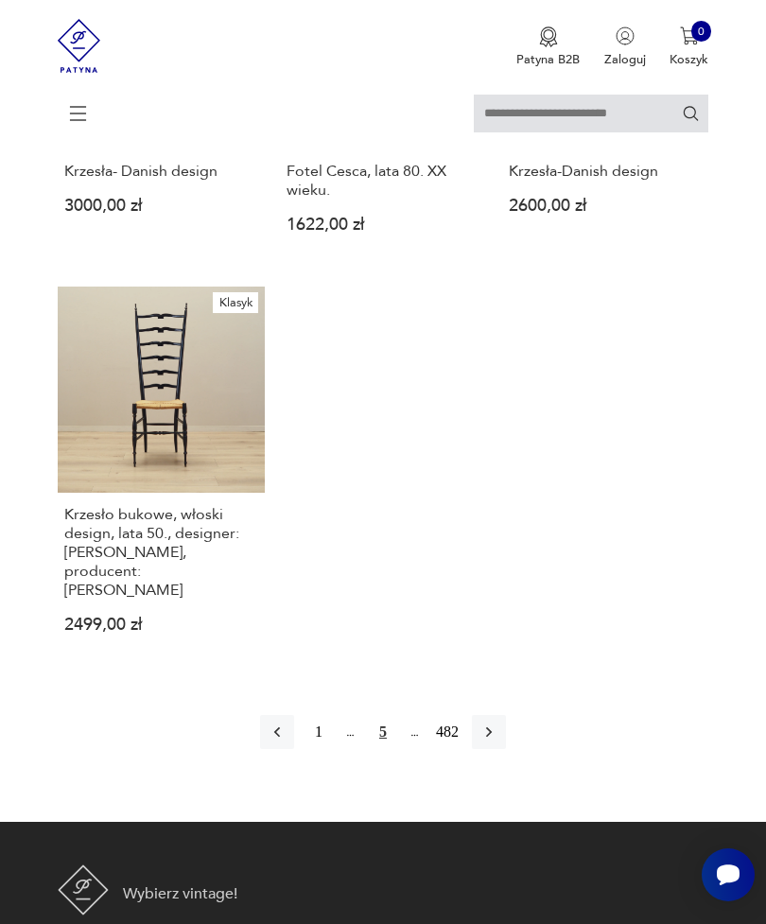
click at [494, 741] on icon "button" at bounding box center [488, 731] width 19 height 19
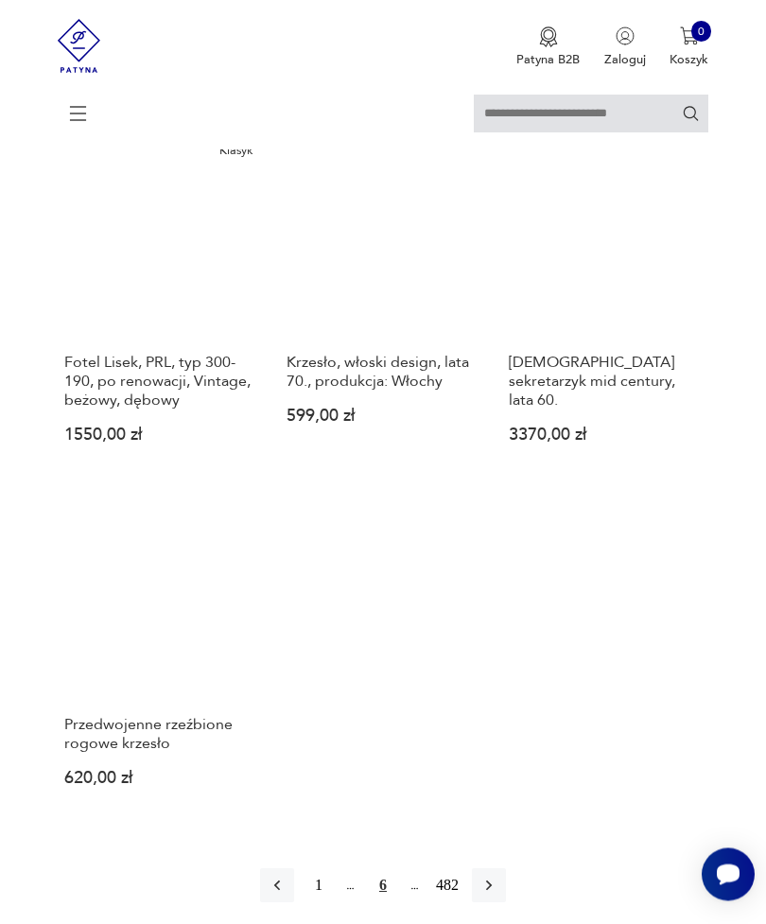
scroll to position [2378, 0]
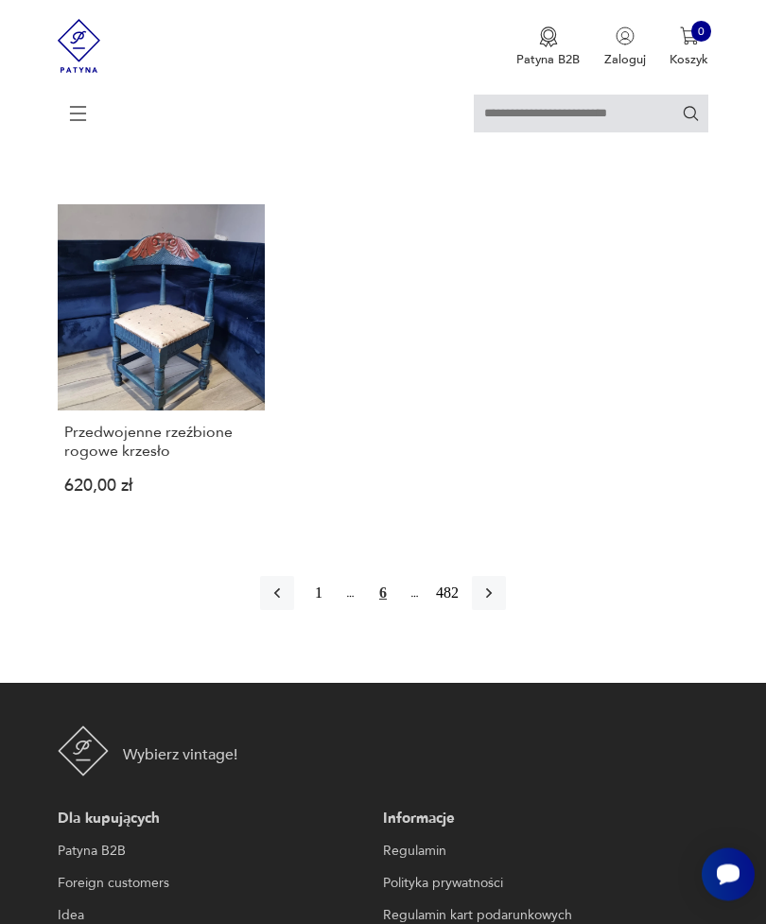
click at [506, 611] on button "button" at bounding box center [489, 594] width 34 height 34
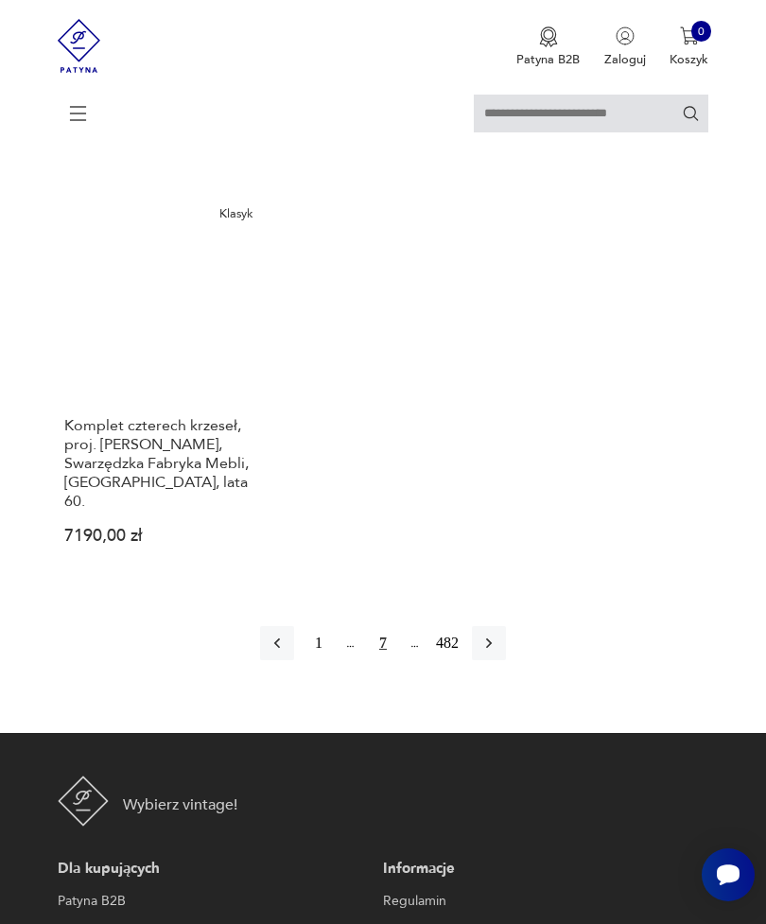
scroll to position [2543, 0]
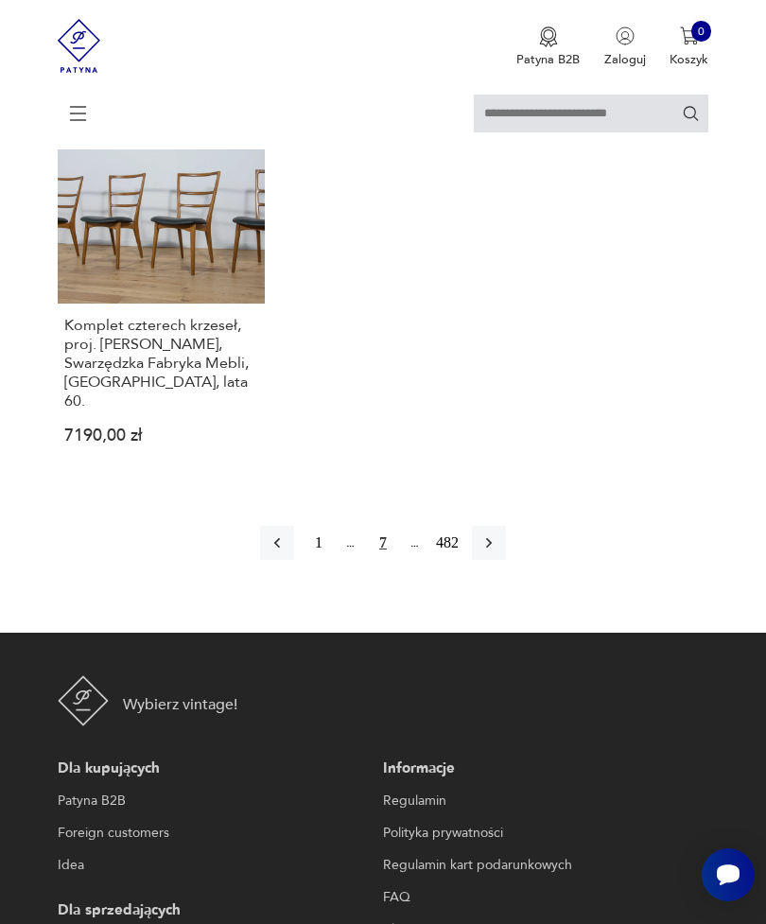
click at [506, 560] on button "button" at bounding box center [489, 543] width 34 height 34
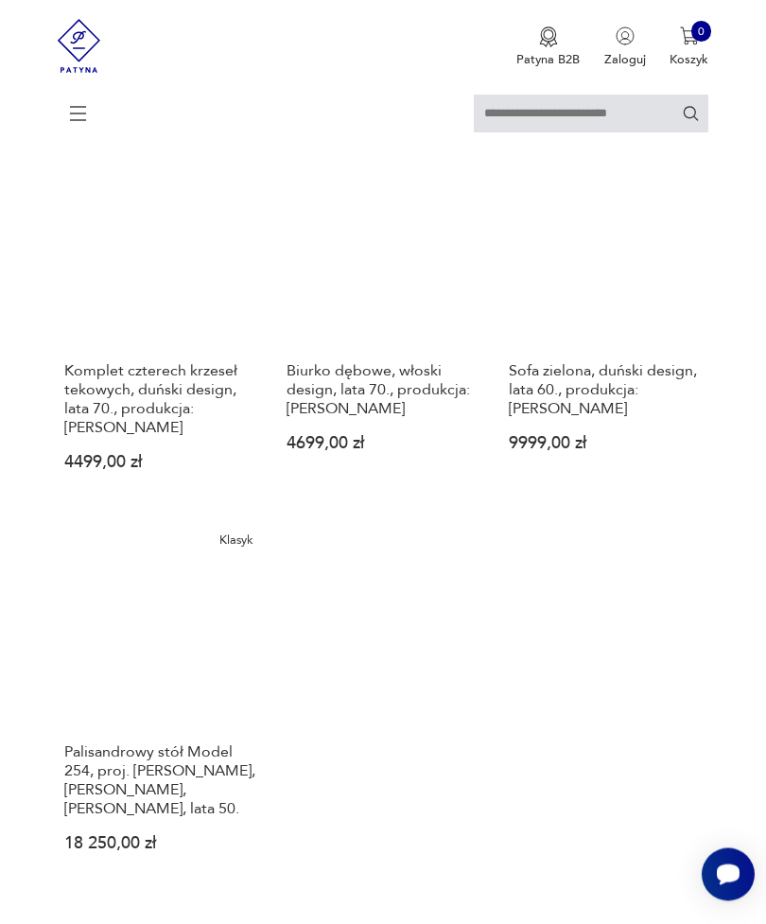
scroll to position [2259, 0]
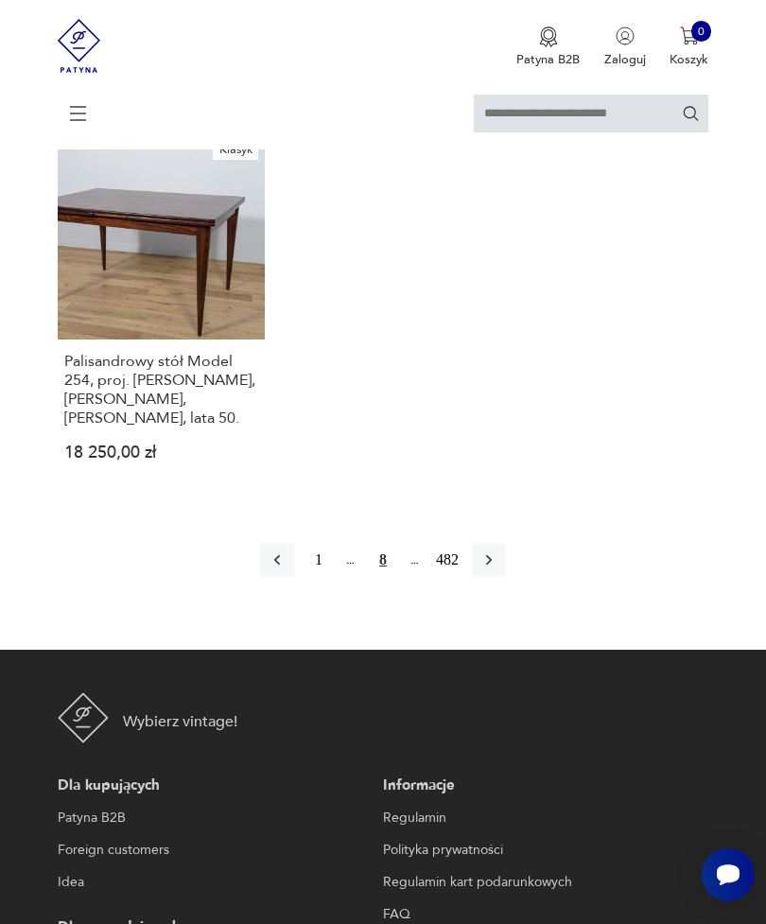
click at [506, 577] on button "button" at bounding box center [489, 560] width 34 height 34
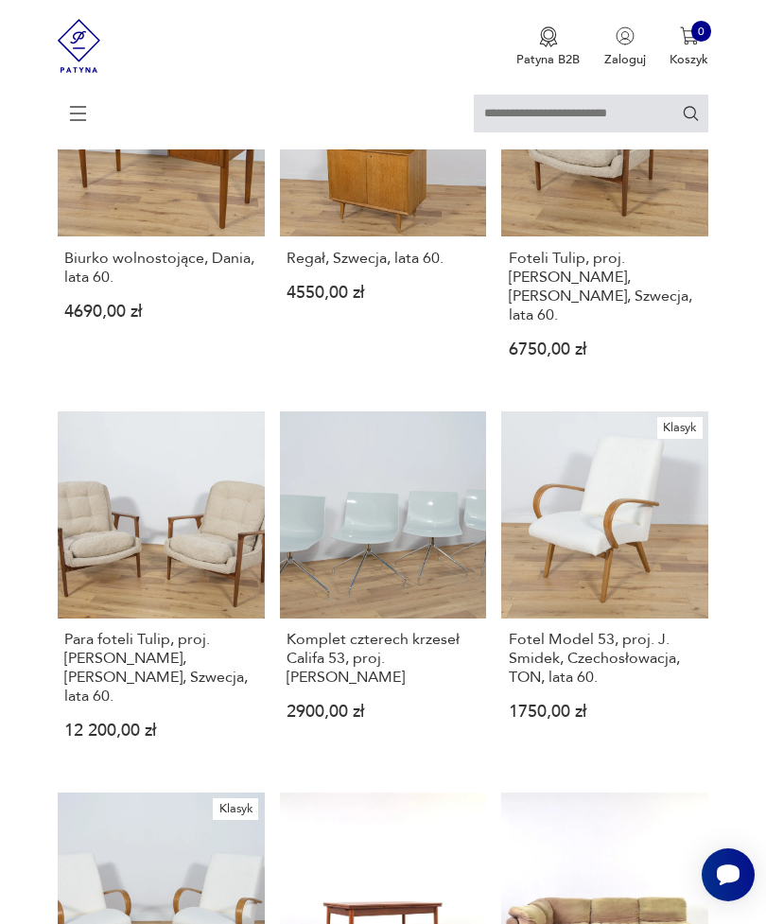
scroll to position [729, 0]
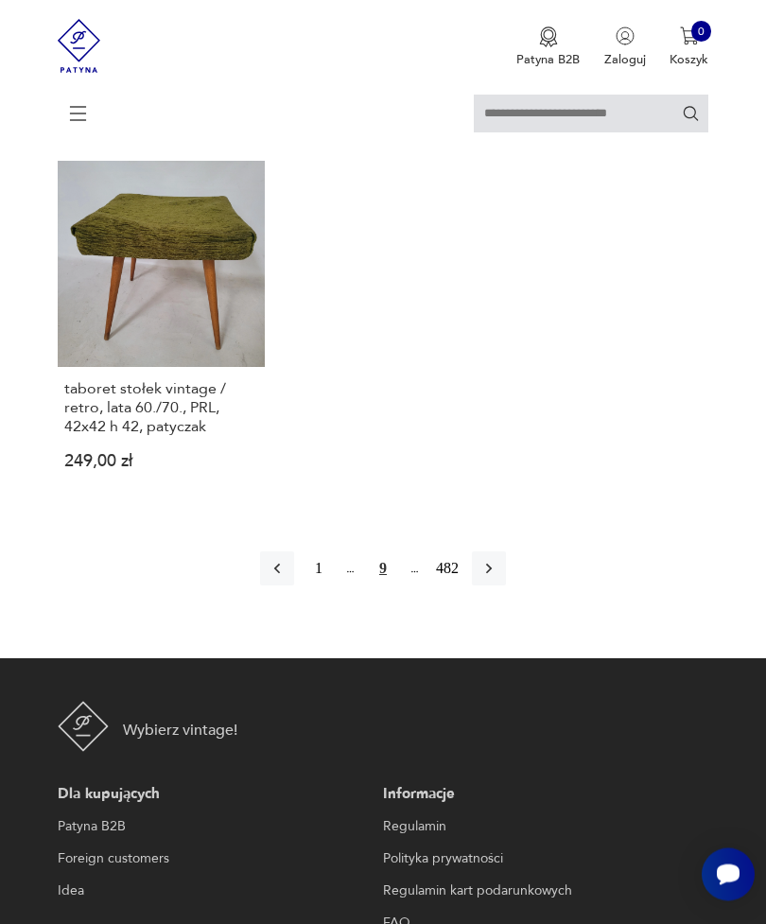
click at [506, 586] on button "button" at bounding box center [489, 569] width 34 height 34
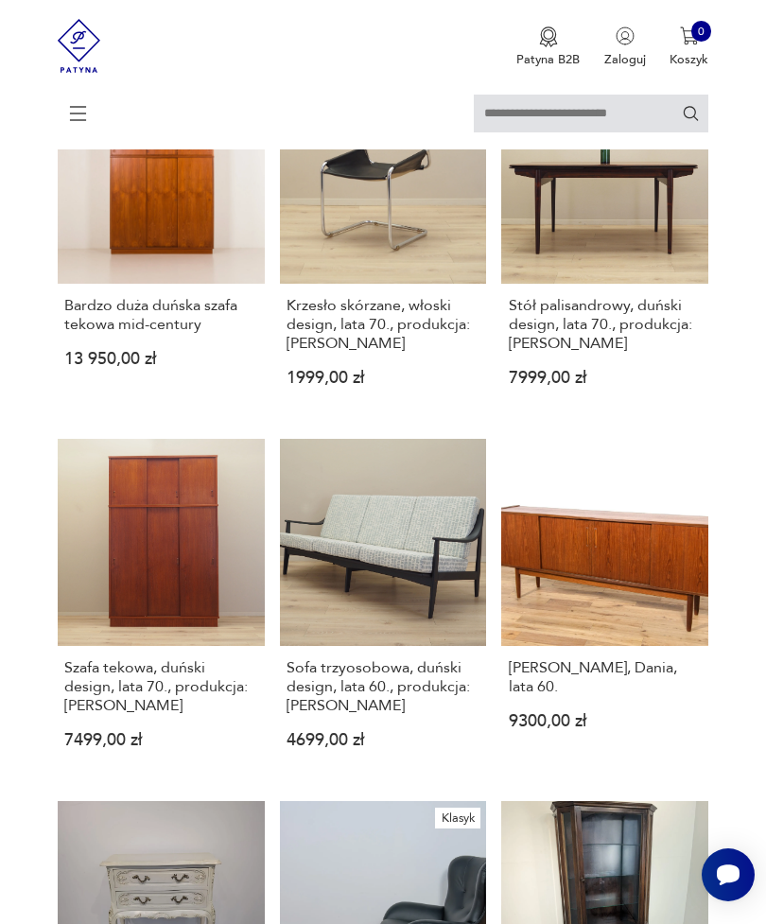
scroll to position [1426, 0]
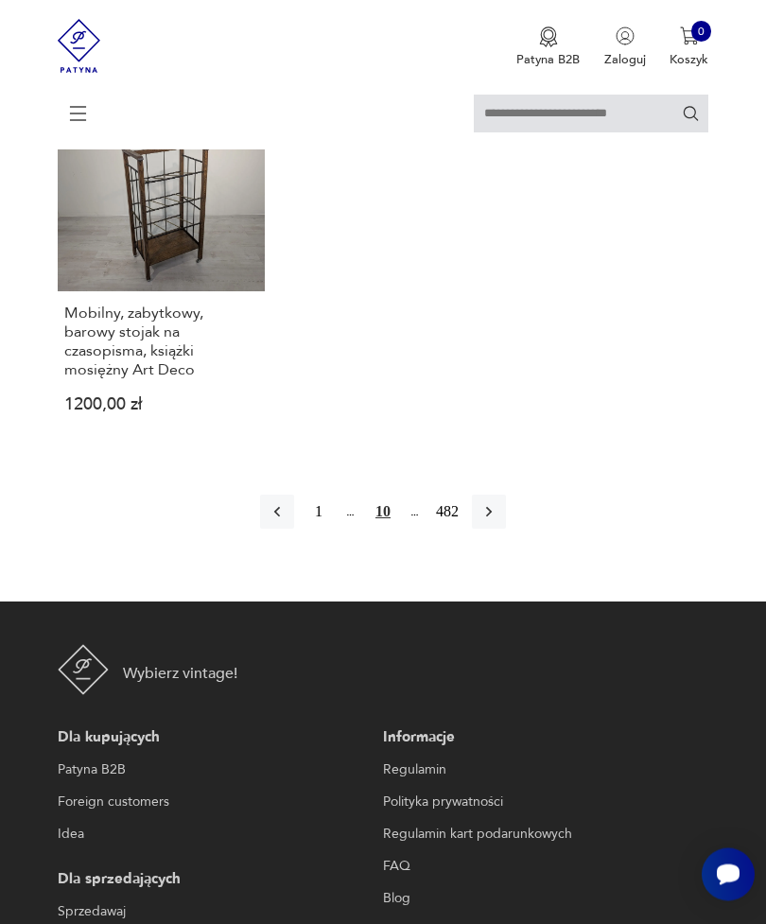
click at [506, 529] on button "button" at bounding box center [489, 512] width 34 height 34
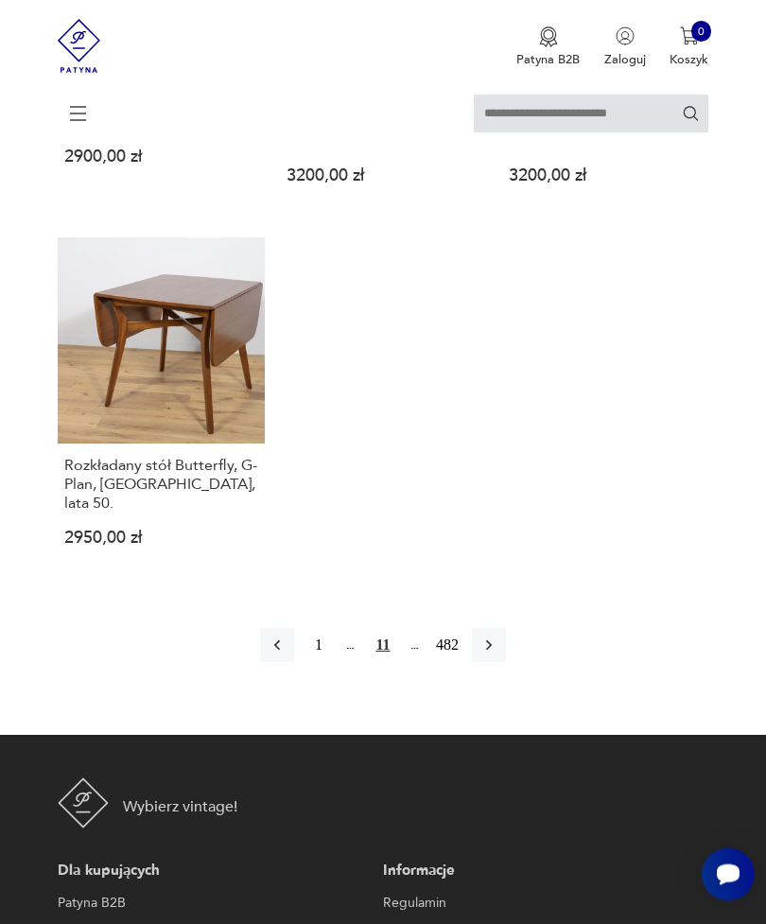
scroll to position [2360, 0]
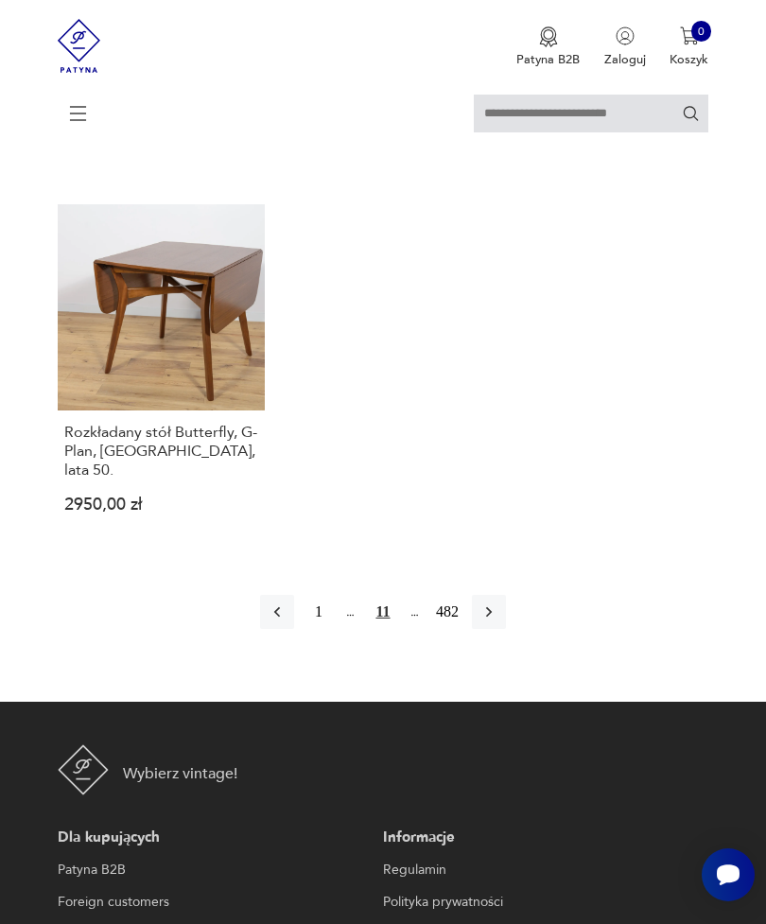
click at [506, 629] on button "button" at bounding box center [489, 612] width 34 height 34
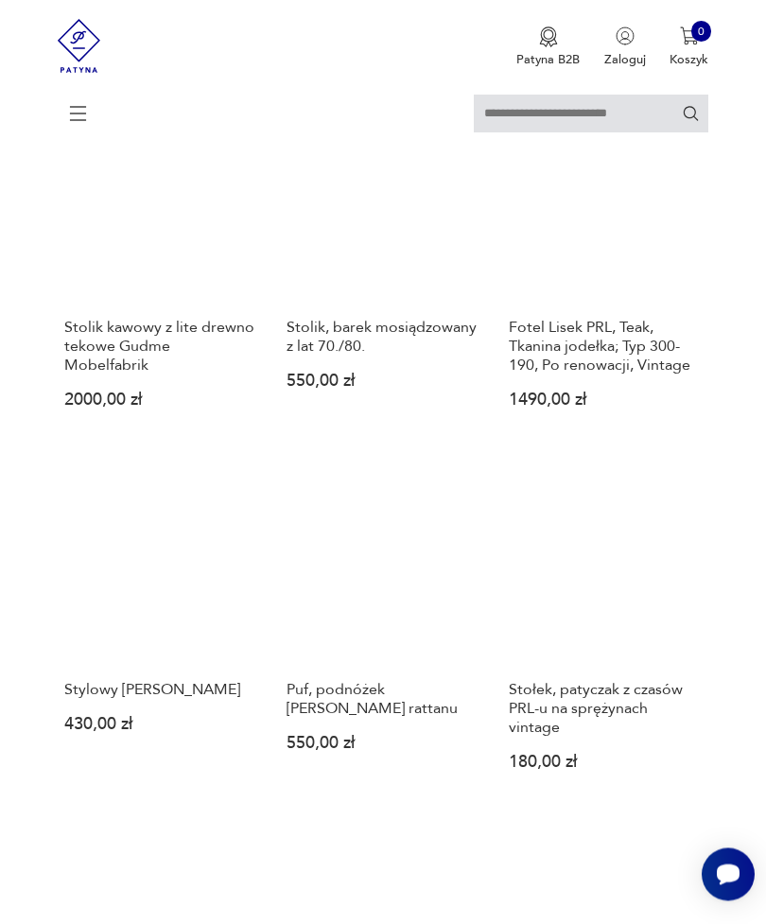
scroll to position [1464, 0]
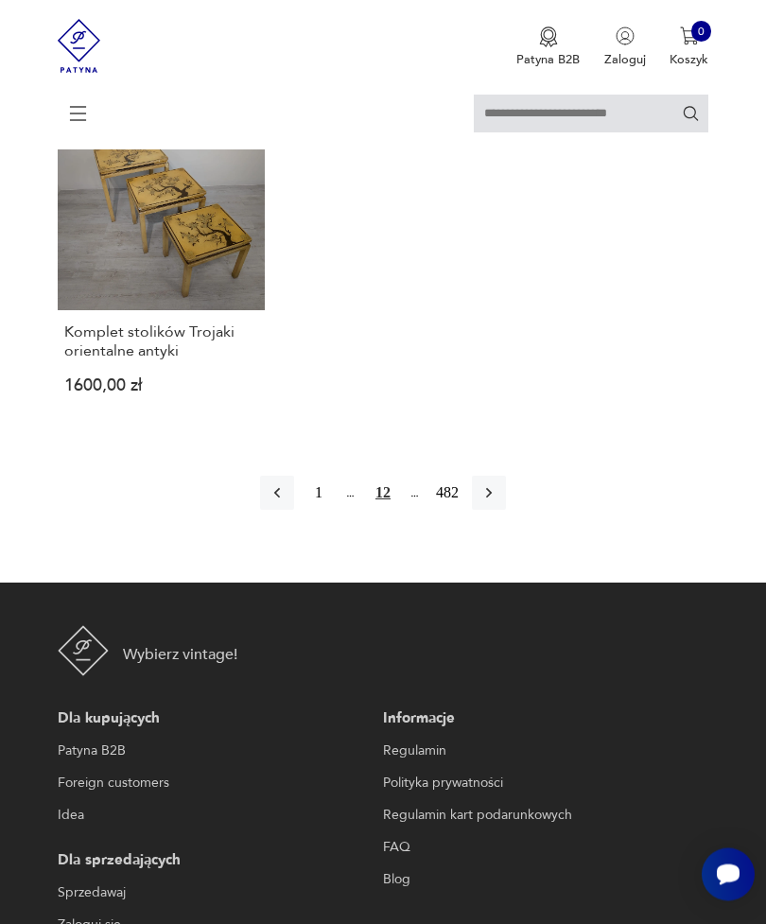
click at [506, 510] on button "button" at bounding box center [489, 493] width 34 height 34
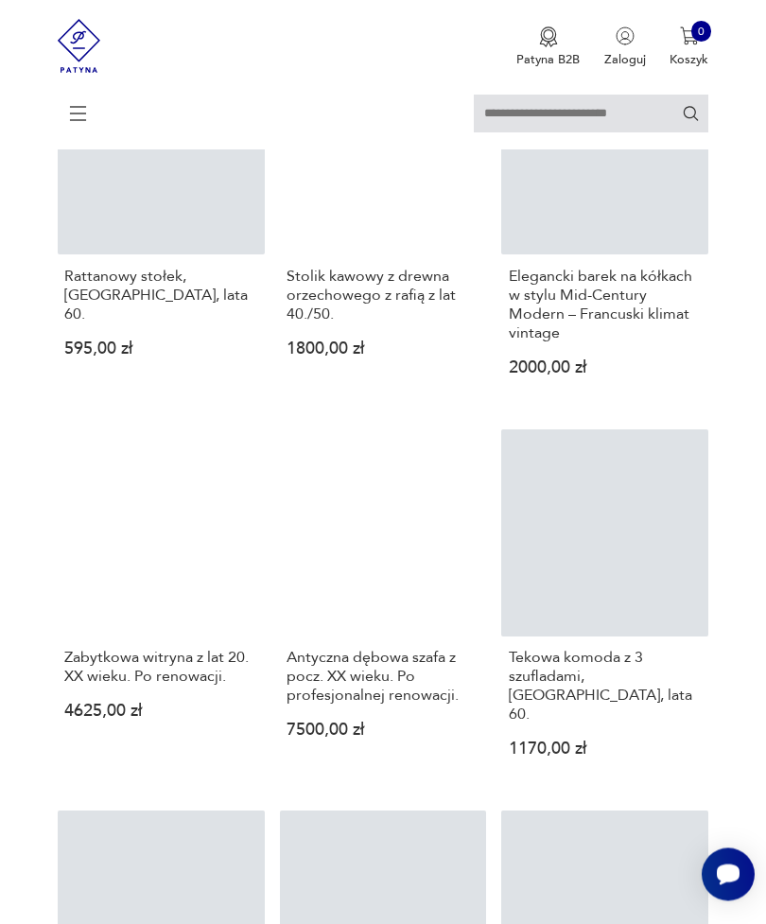
scroll to position [648, 0]
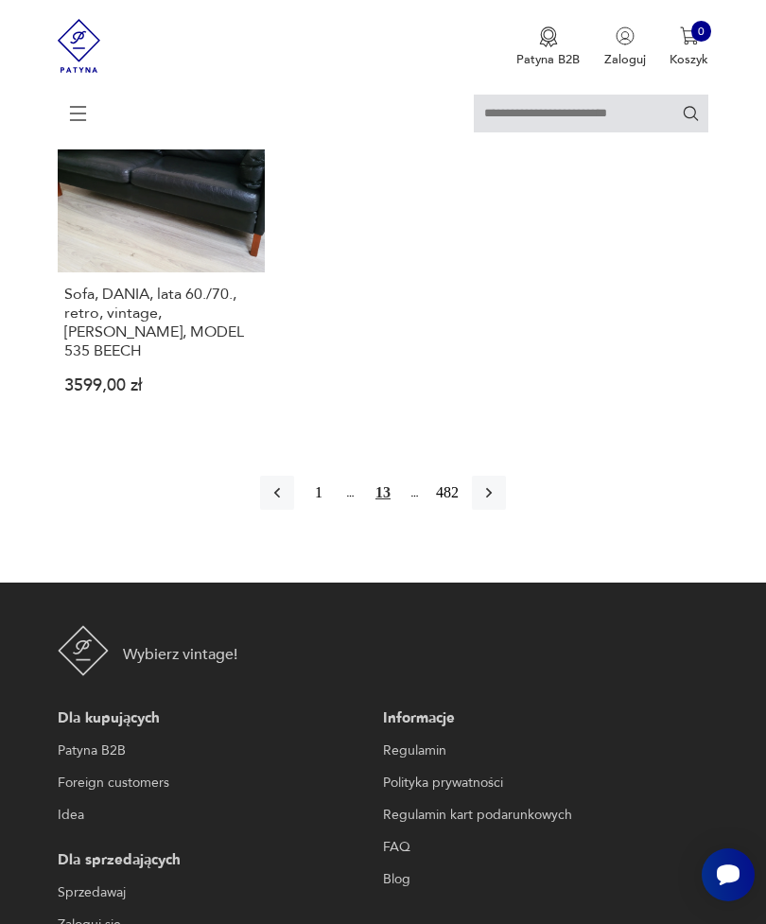
click at [506, 509] on button "button" at bounding box center [489, 492] width 34 height 34
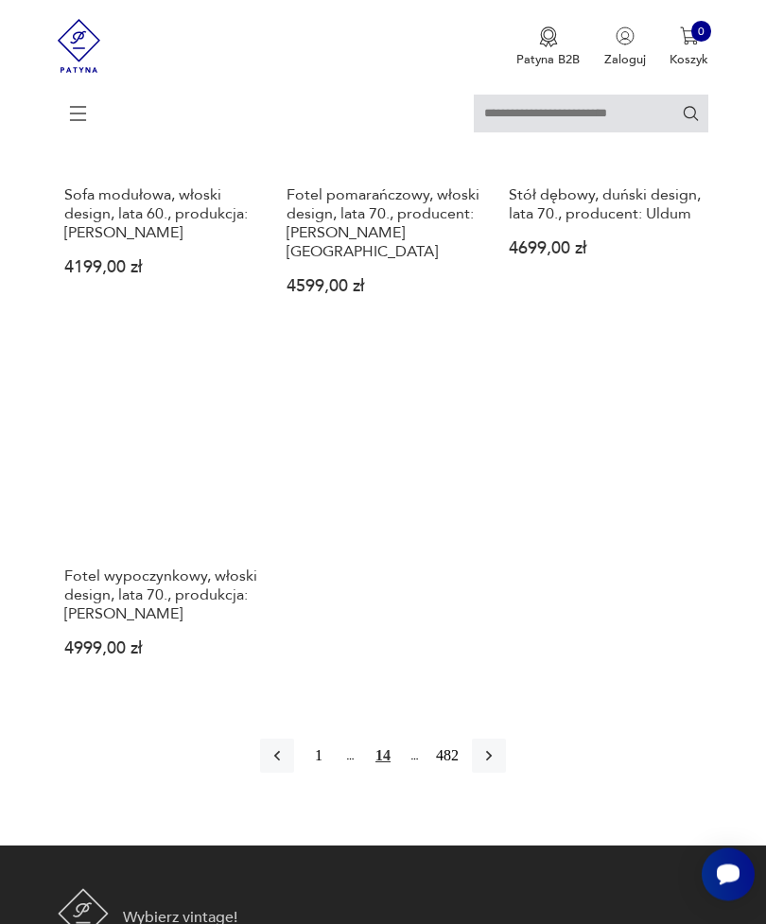
scroll to position [2355, 0]
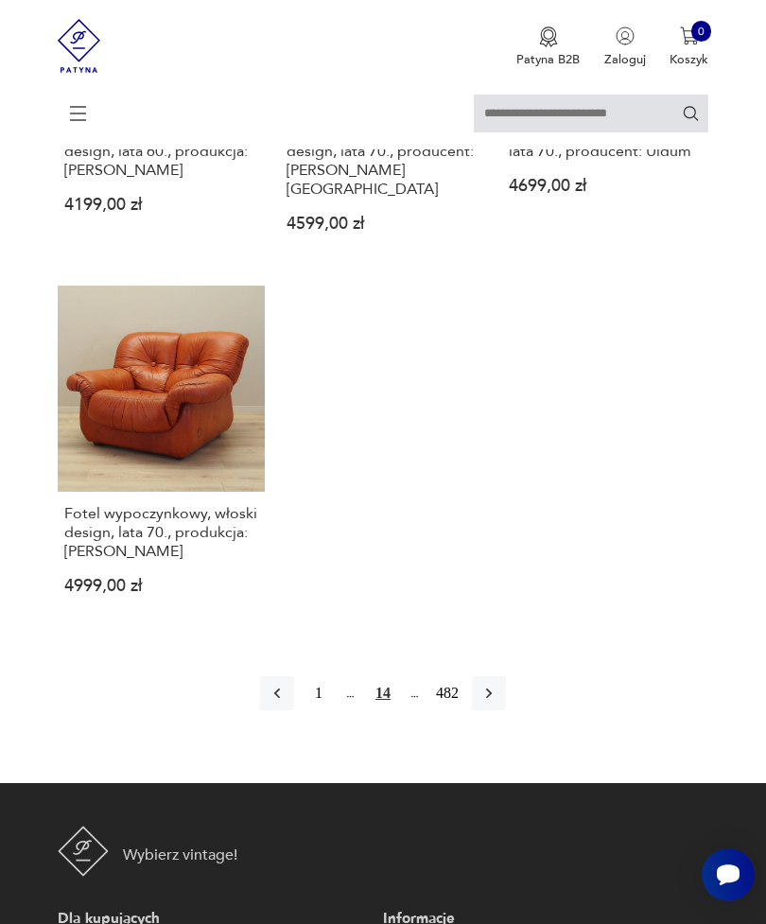
click at [498, 702] on icon "button" at bounding box center [488, 692] width 19 height 19
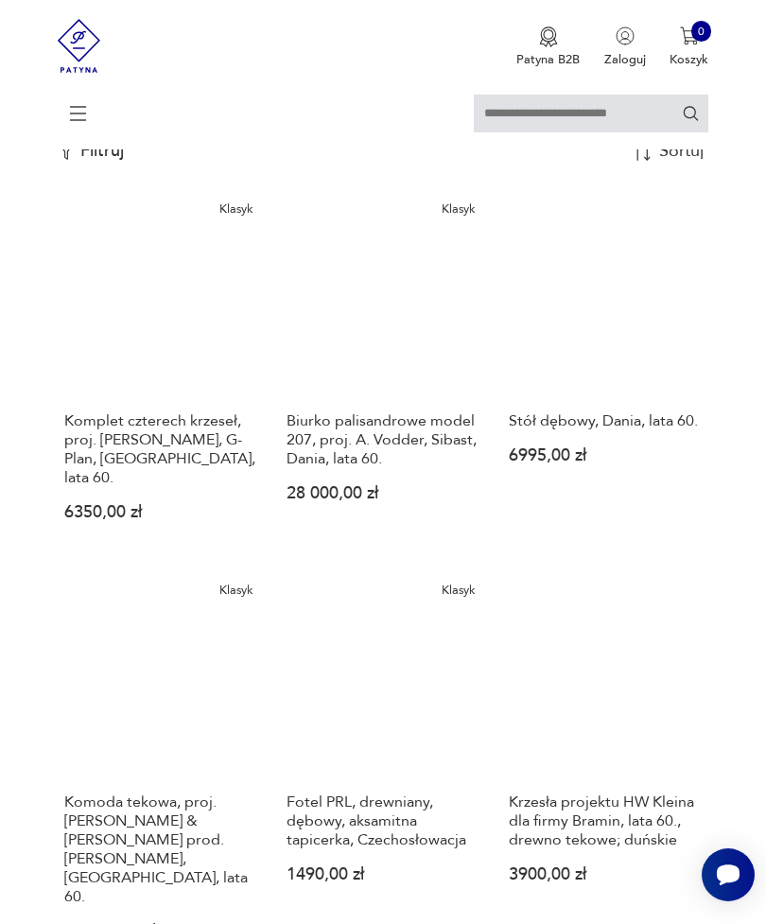
scroll to position [366, 0]
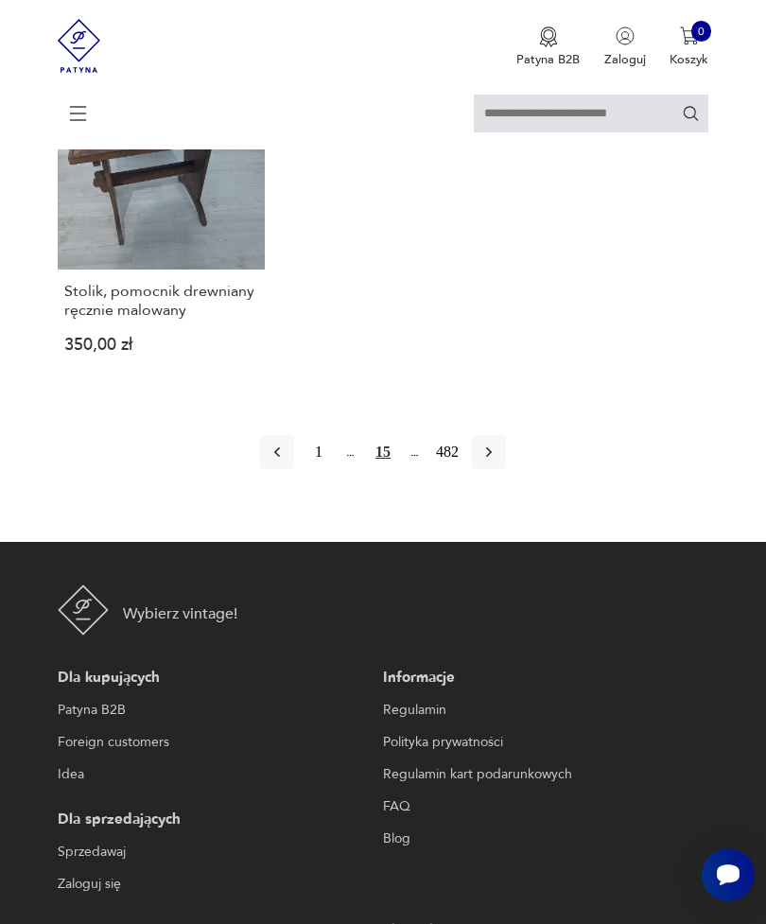
click at [506, 469] on button "button" at bounding box center [489, 452] width 34 height 34
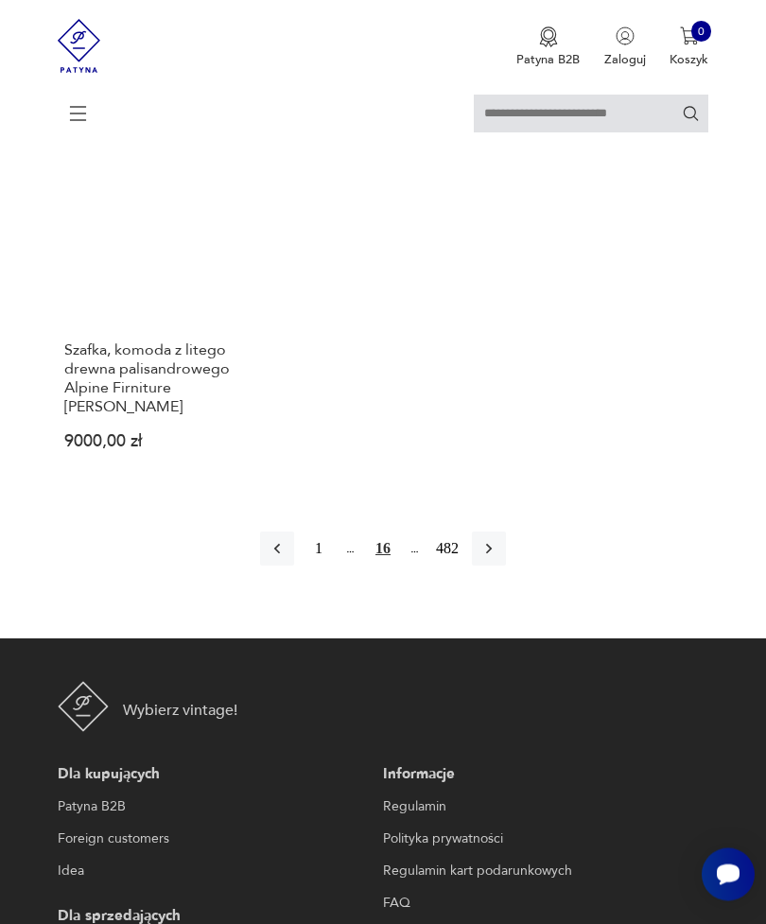
scroll to position [2443, 0]
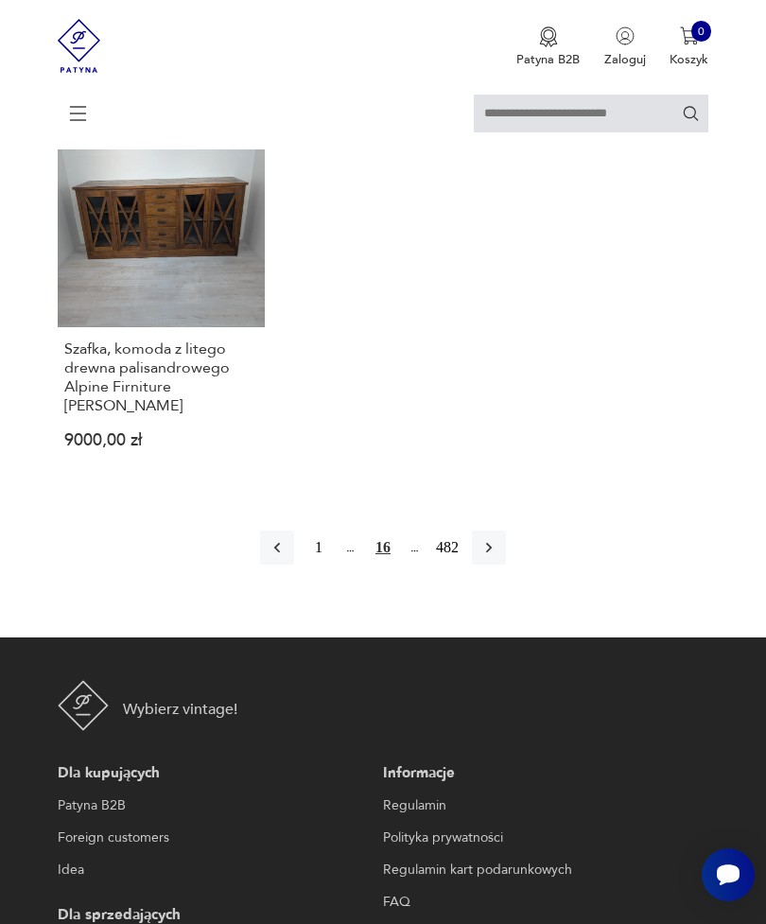
click at [498, 557] on icon "button" at bounding box center [488, 547] width 19 height 19
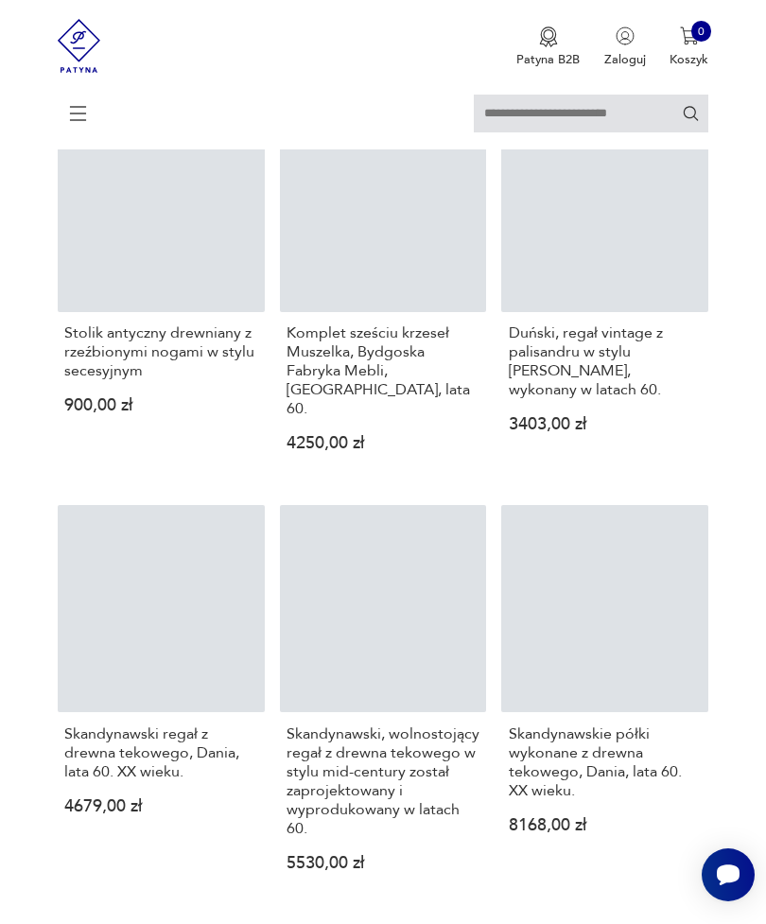
scroll to position [993, 0]
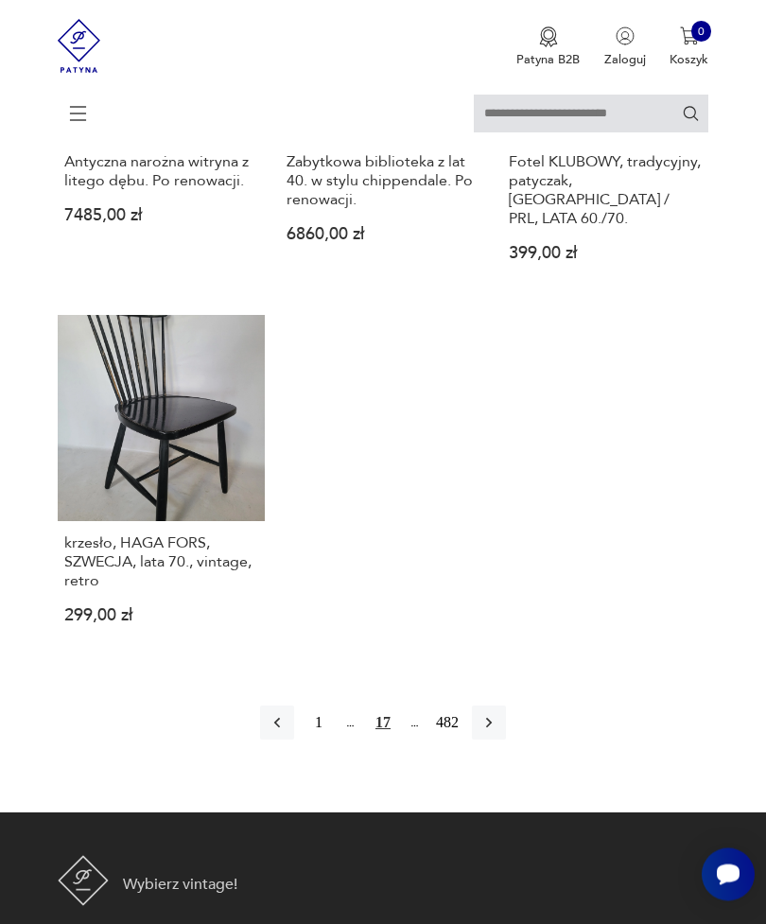
click at [498, 733] on icon "button" at bounding box center [488, 723] width 19 height 19
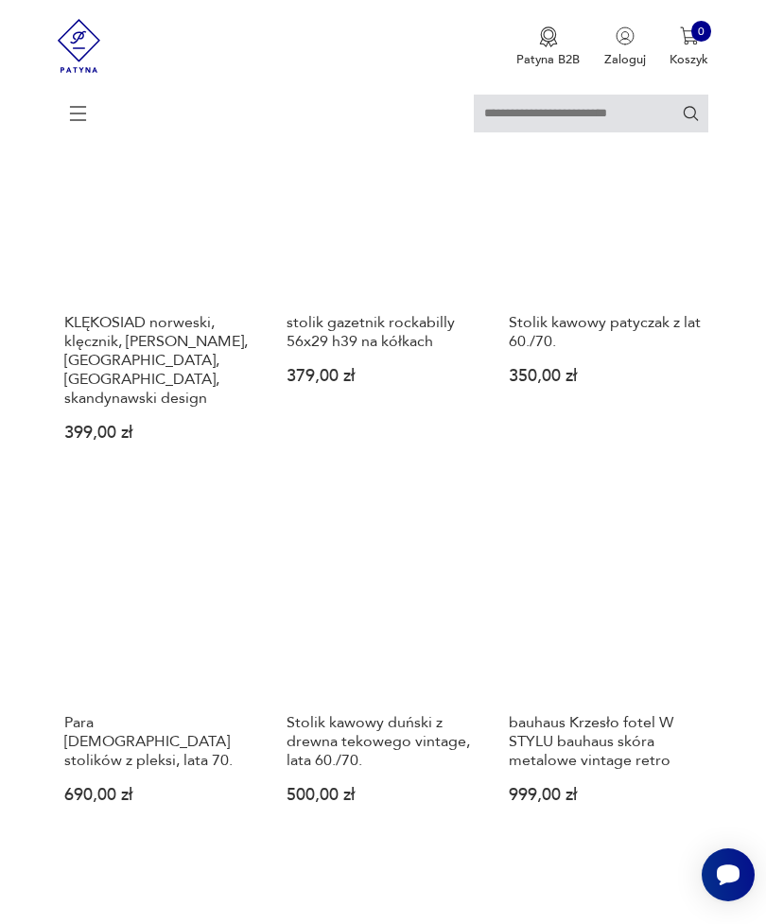
scroll to position [1387, 0]
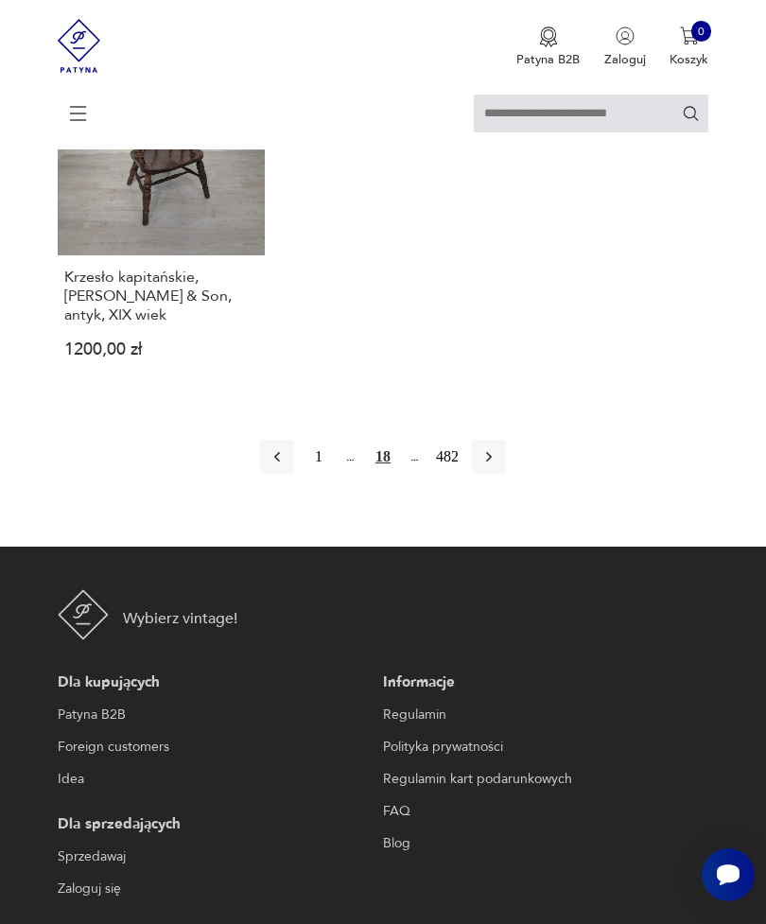
click at [498, 466] on icon "button" at bounding box center [488, 456] width 19 height 19
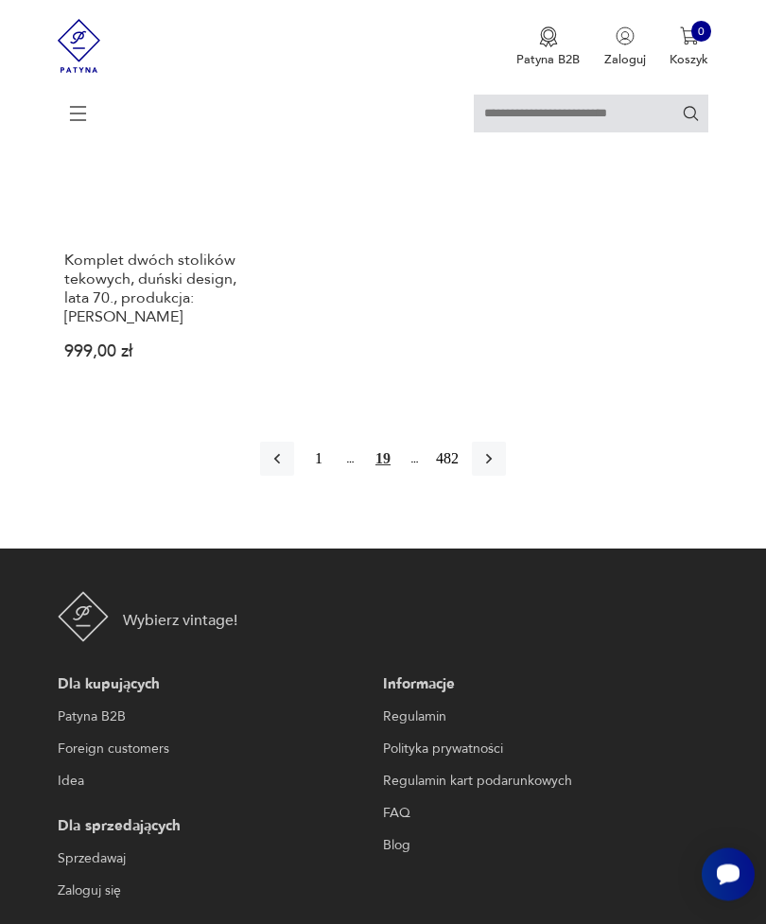
scroll to position [2476, 0]
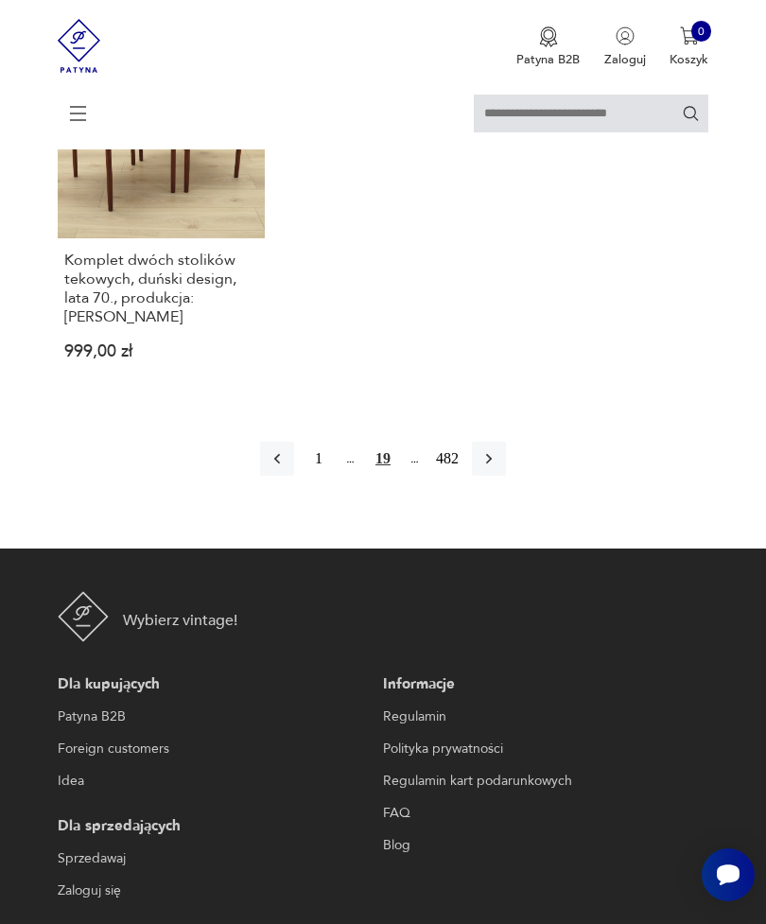
click at [506, 475] on button "button" at bounding box center [489, 458] width 34 height 34
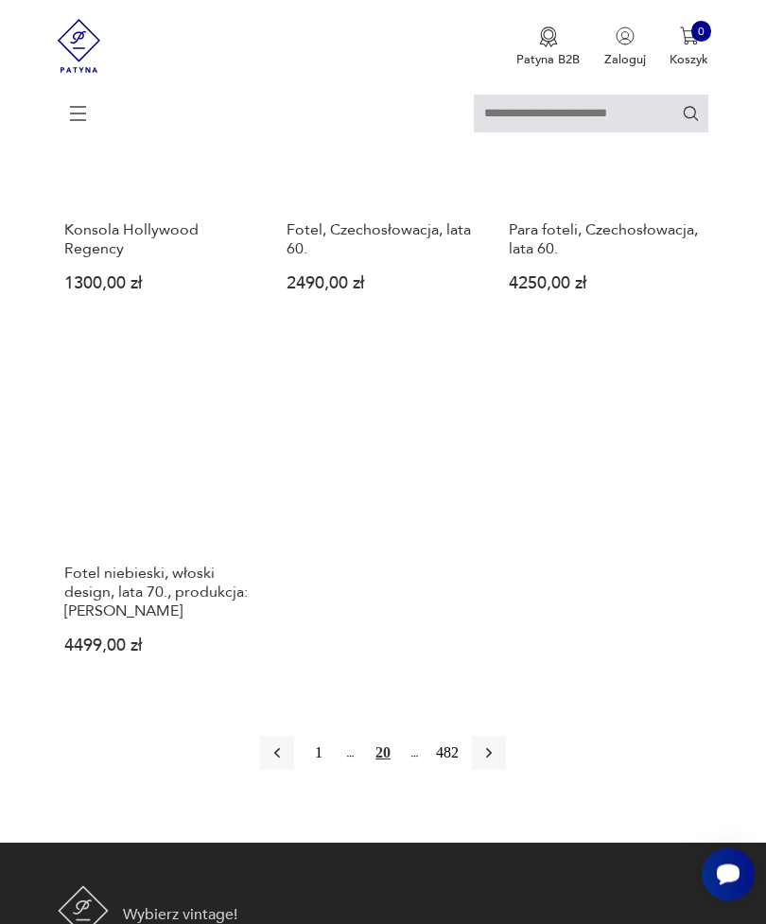
scroll to position [2404, 0]
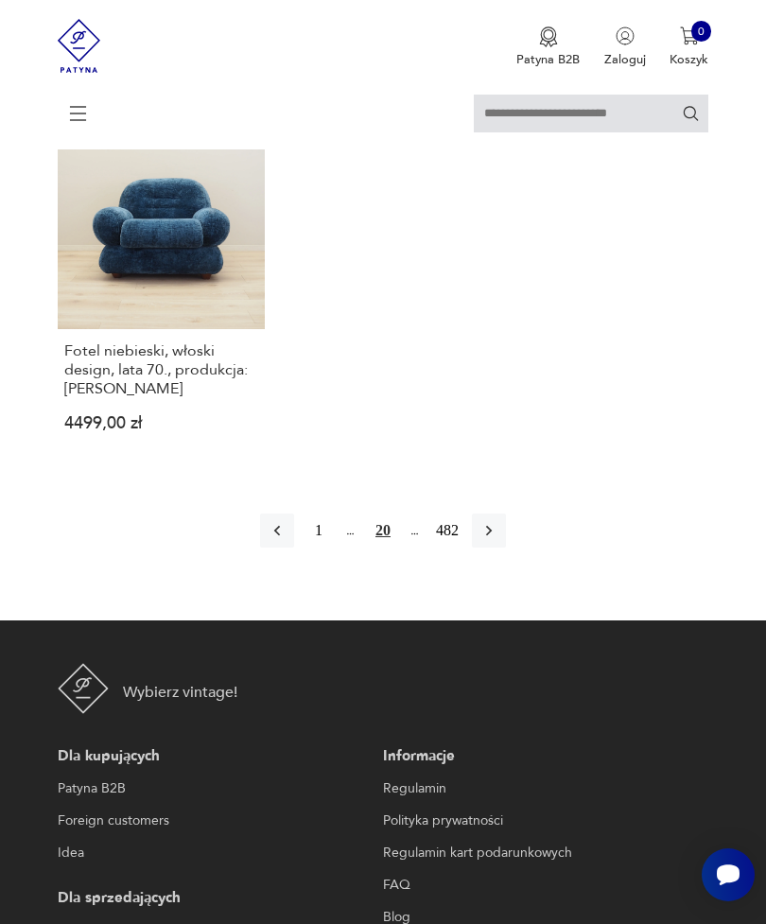
click at [498, 540] on icon "button" at bounding box center [488, 530] width 19 height 19
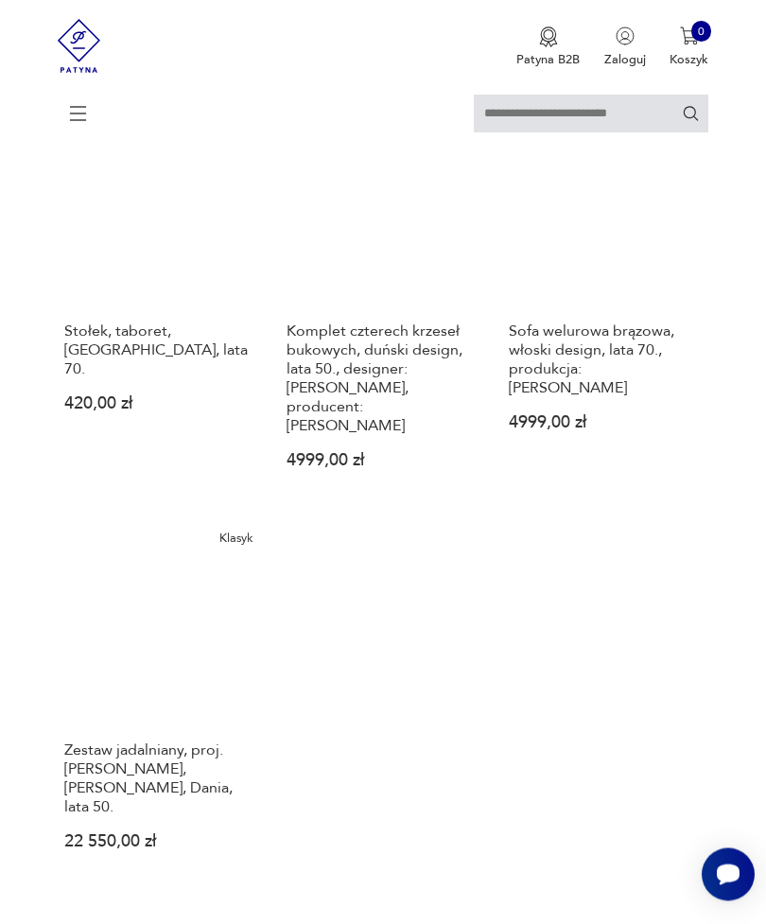
scroll to position [2392, 0]
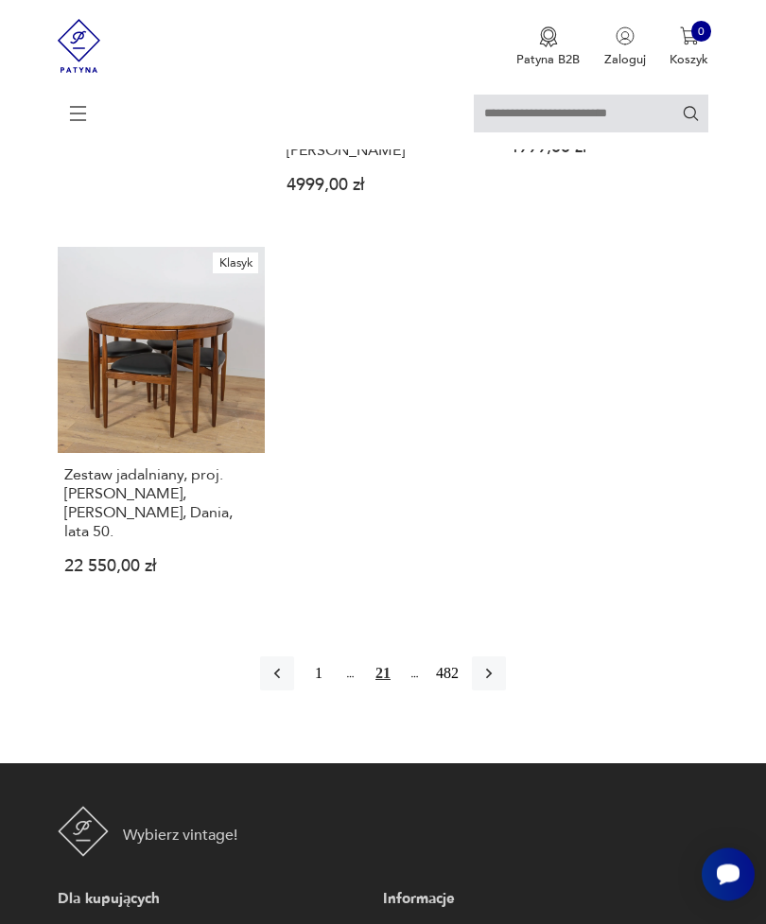
click at [498, 683] on icon "button" at bounding box center [488, 674] width 19 height 19
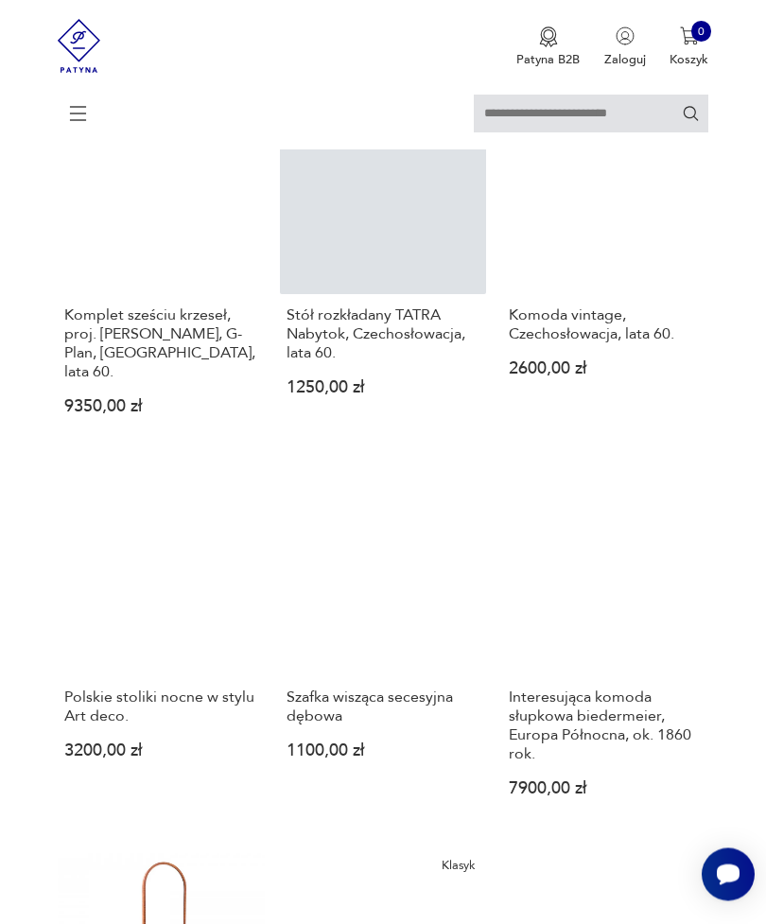
scroll to position [1207, 0]
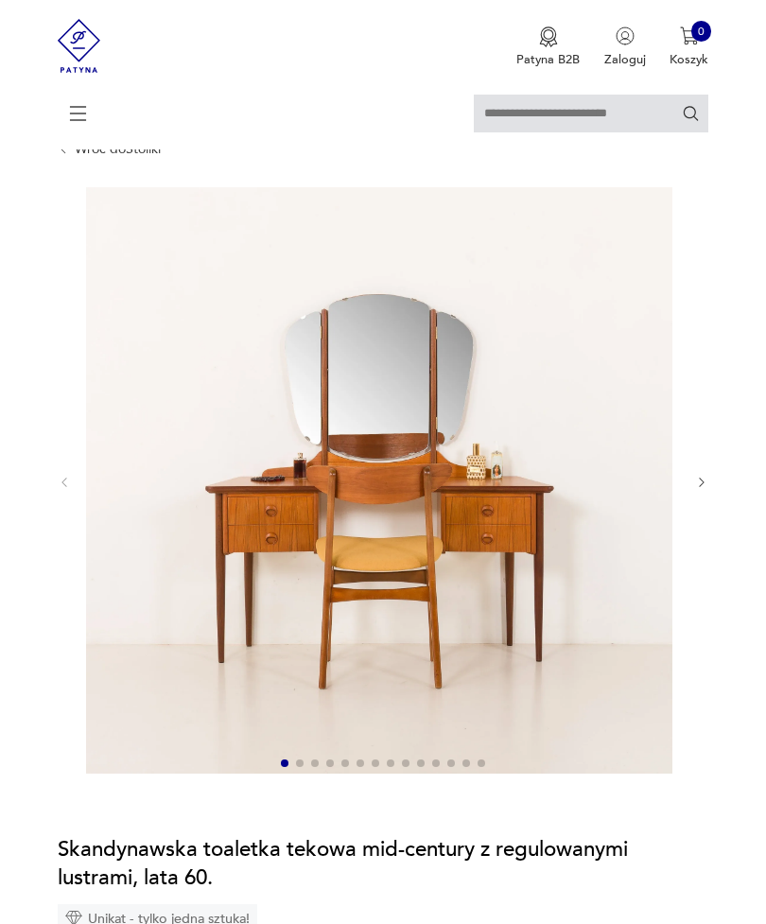
scroll to position [74, 0]
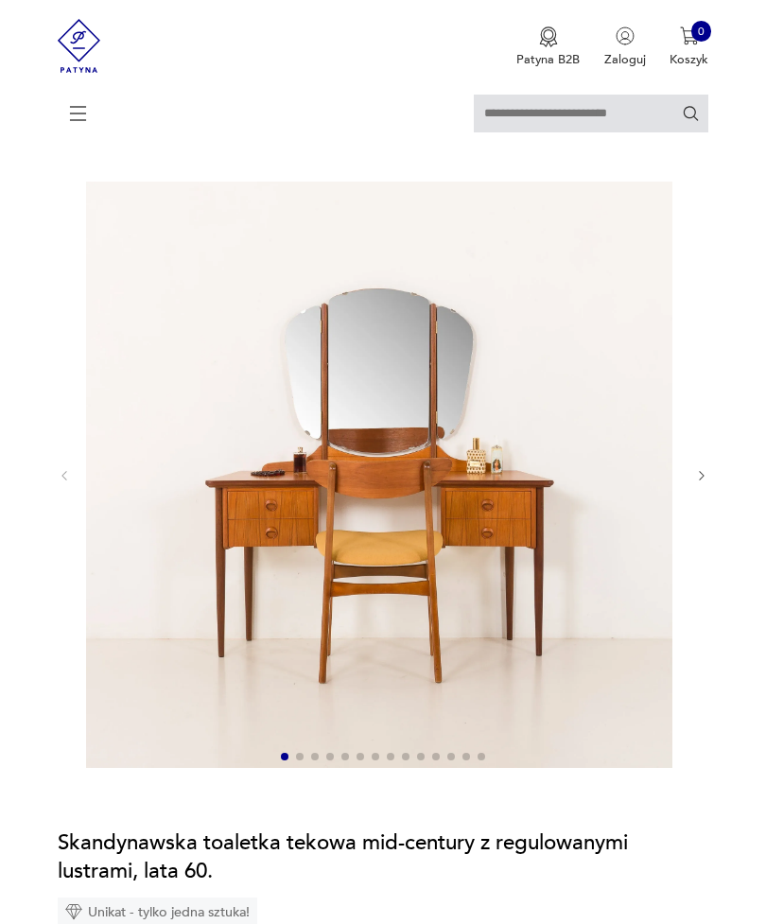
click at [707, 483] on icon "button" at bounding box center [702, 476] width 14 height 14
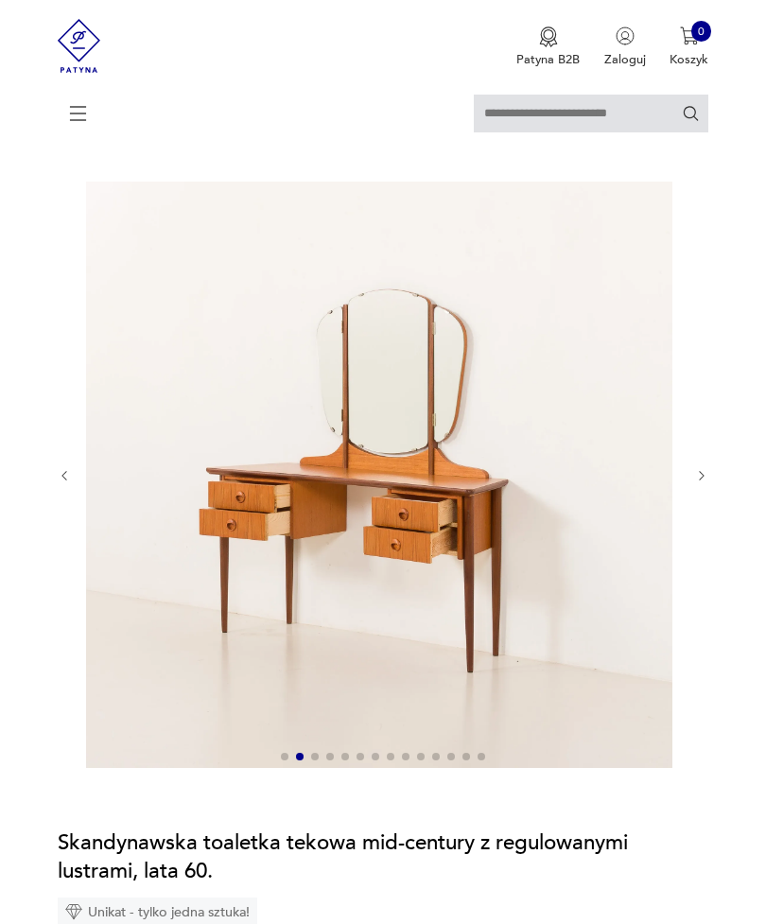
scroll to position [0, 0]
click at [698, 483] on icon "button" at bounding box center [702, 476] width 14 height 14
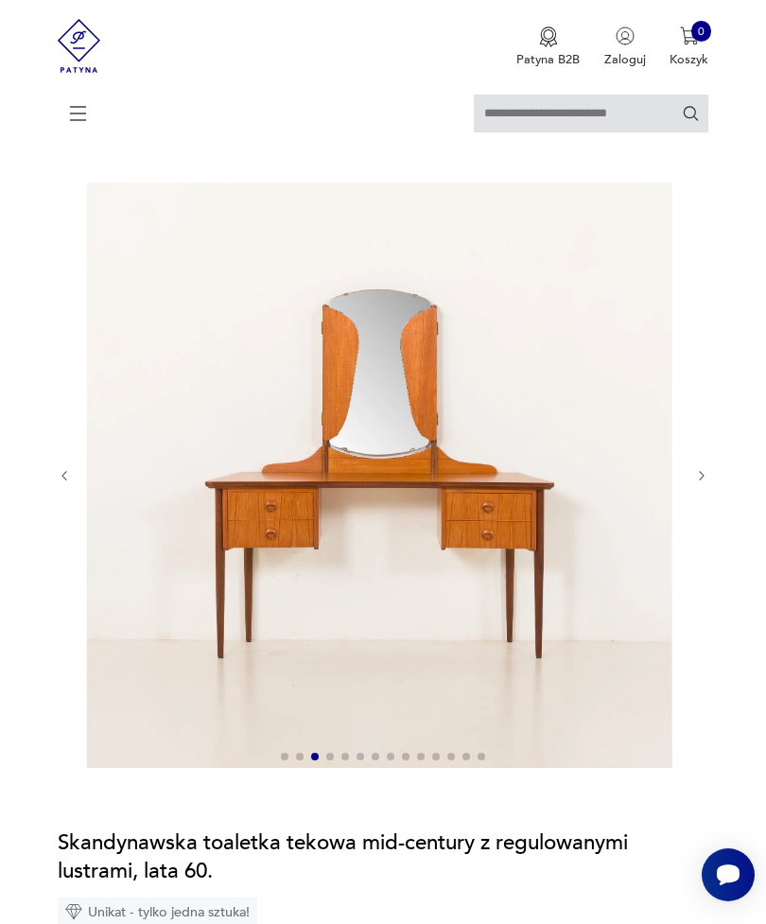
click at [699, 483] on icon "button" at bounding box center [702, 476] width 14 height 14
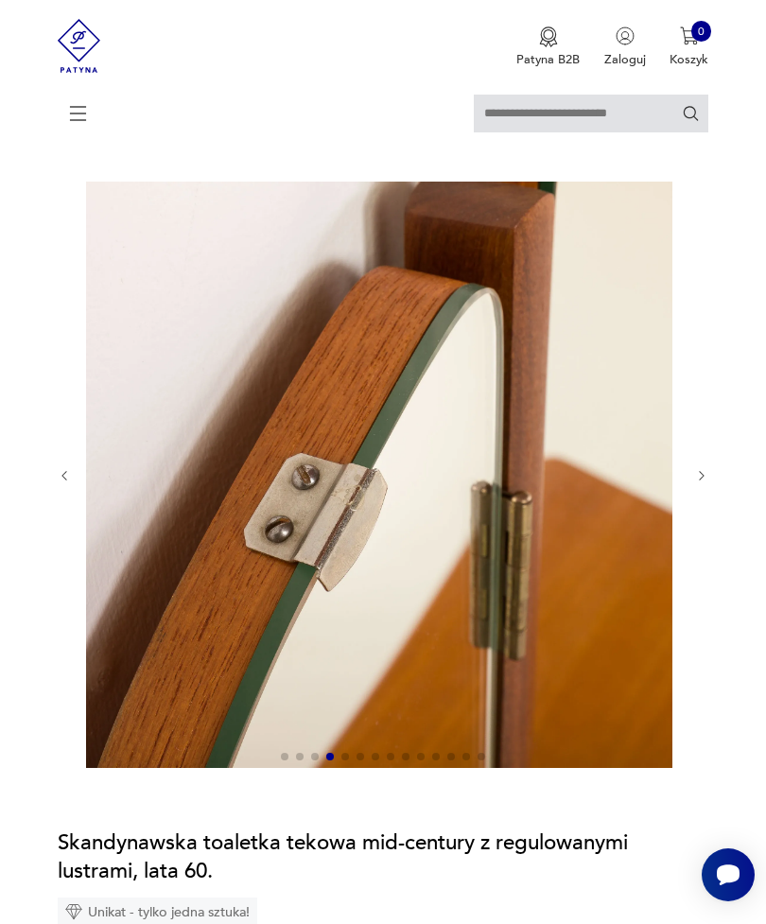
click at [706, 483] on icon "button" at bounding box center [702, 476] width 14 height 14
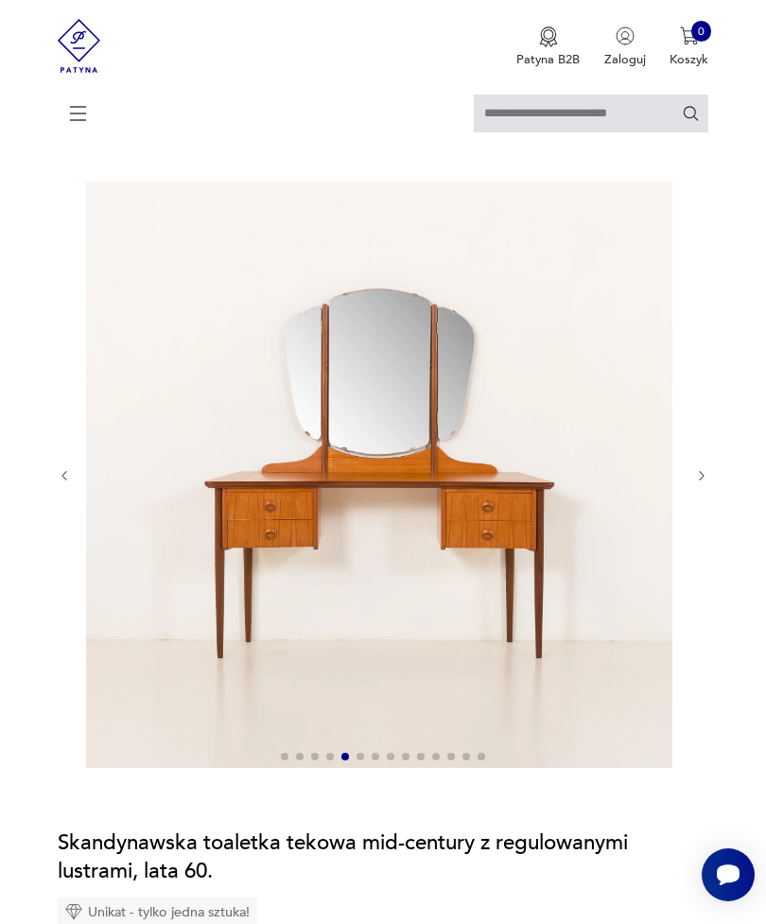
click at [702, 483] on icon "button" at bounding box center [702, 476] width 14 height 14
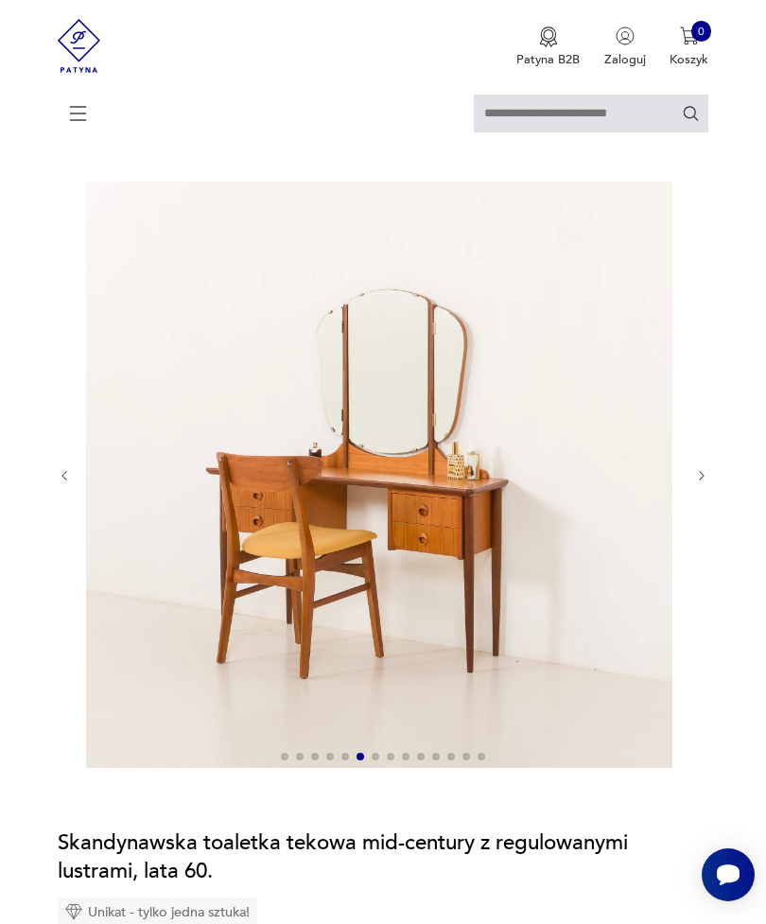
click at [699, 483] on icon "button" at bounding box center [702, 476] width 14 height 14
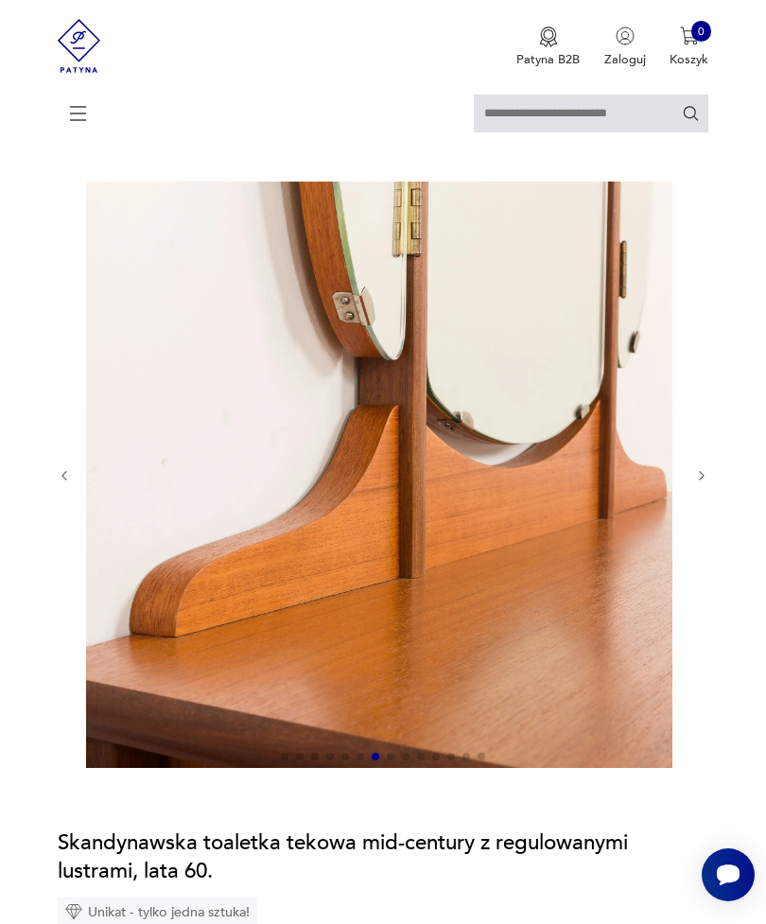
click at [708, 483] on icon "button" at bounding box center [702, 476] width 14 height 14
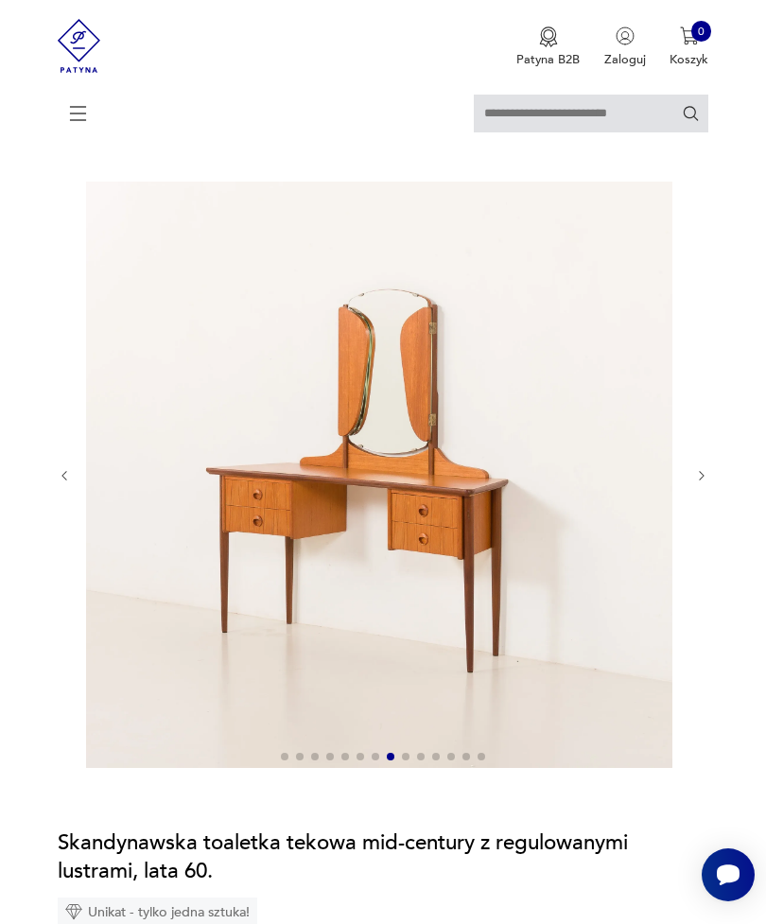
click at [705, 483] on icon "button" at bounding box center [702, 476] width 14 height 14
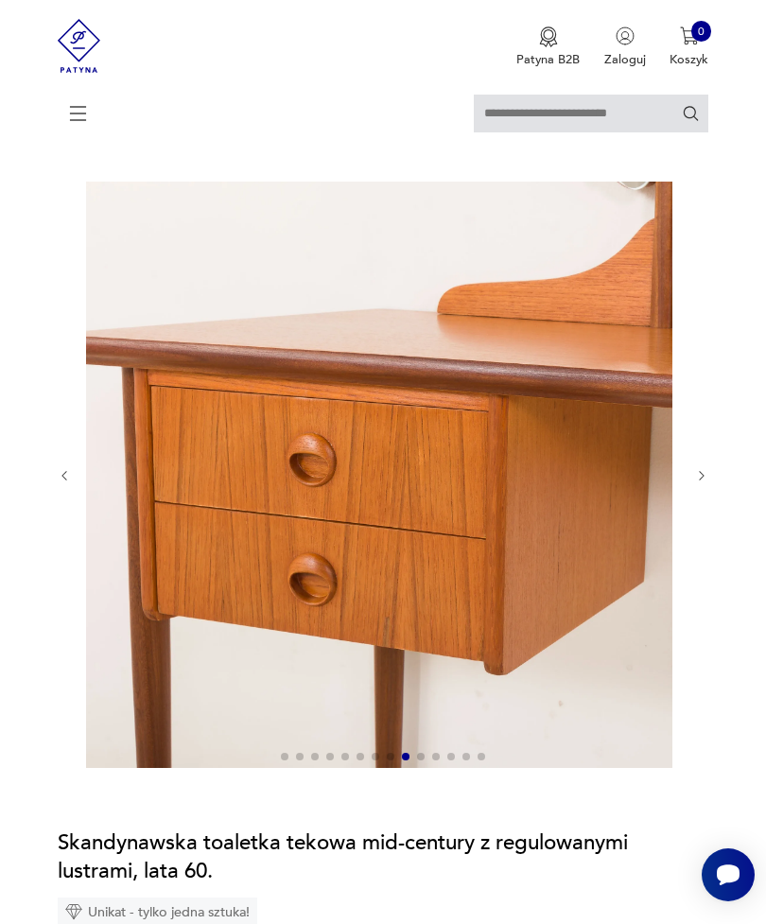
click at [703, 483] on icon "button" at bounding box center [702, 476] width 14 height 14
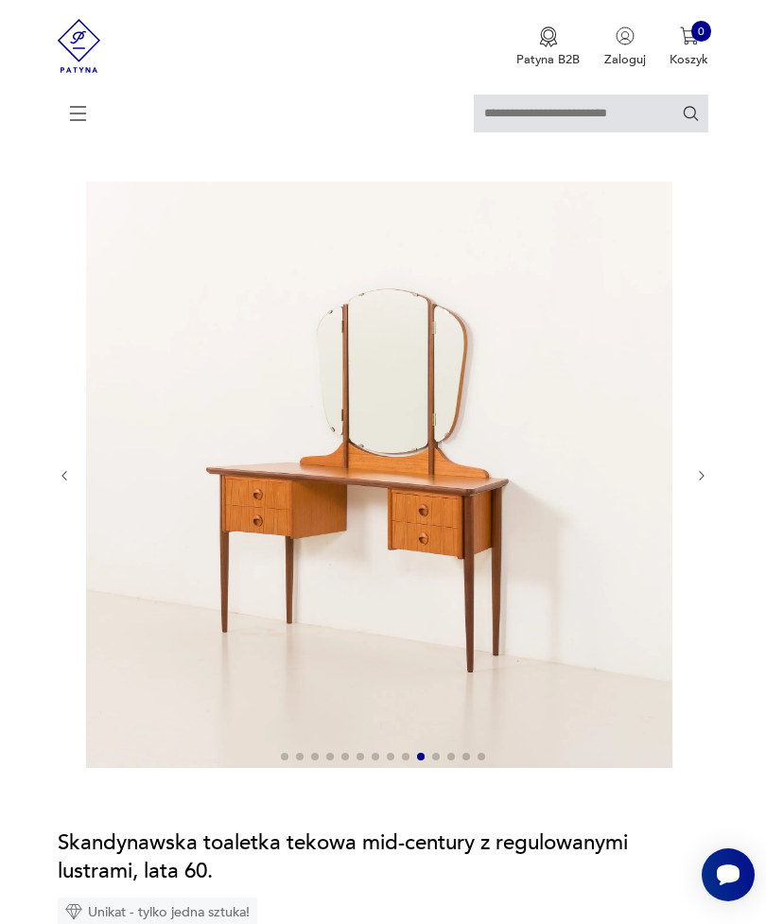
click at [707, 483] on icon "button" at bounding box center [702, 476] width 14 height 14
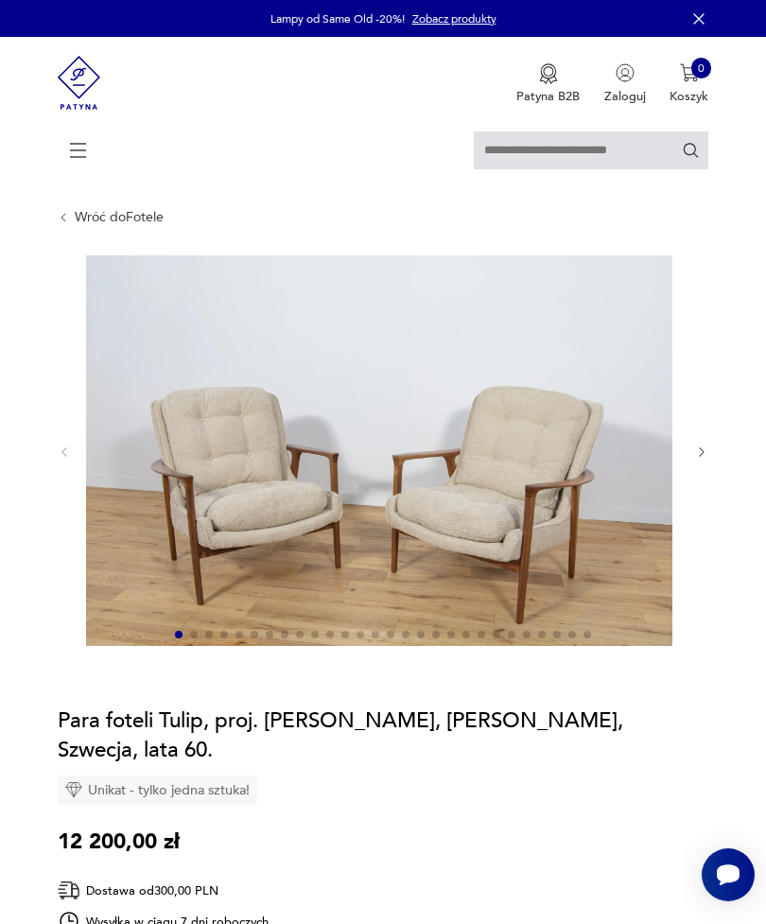
click at [699, 459] on icon "button" at bounding box center [702, 452] width 14 height 14
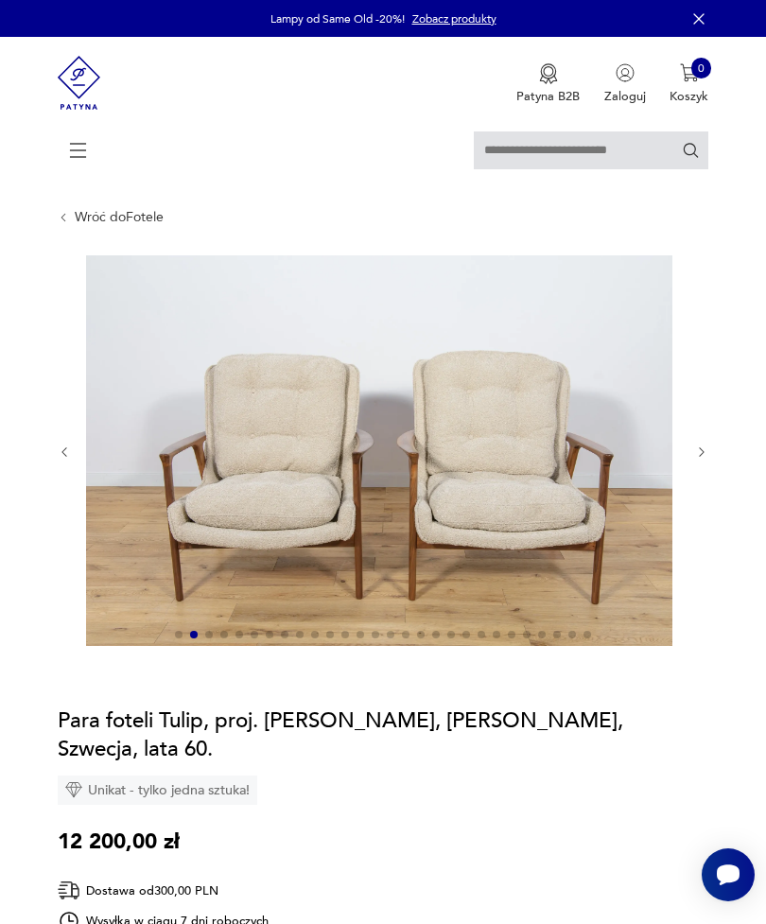
click at [705, 459] on icon "button" at bounding box center [702, 452] width 14 height 14
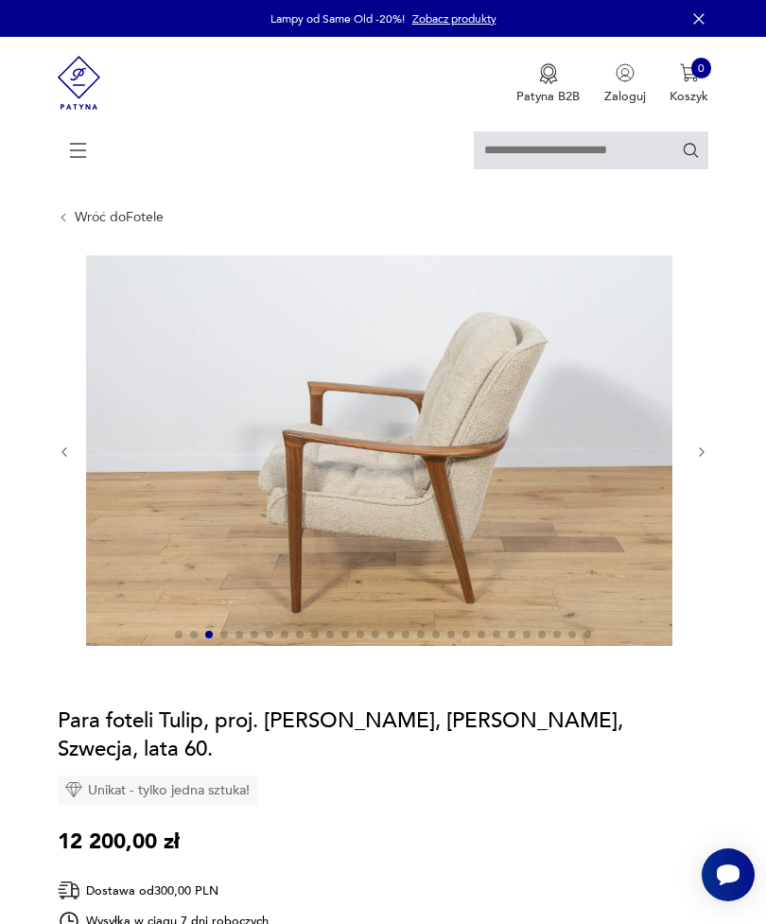
click at [696, 459] on icon "button" at bounding box center [702, 452] width 14 height 14
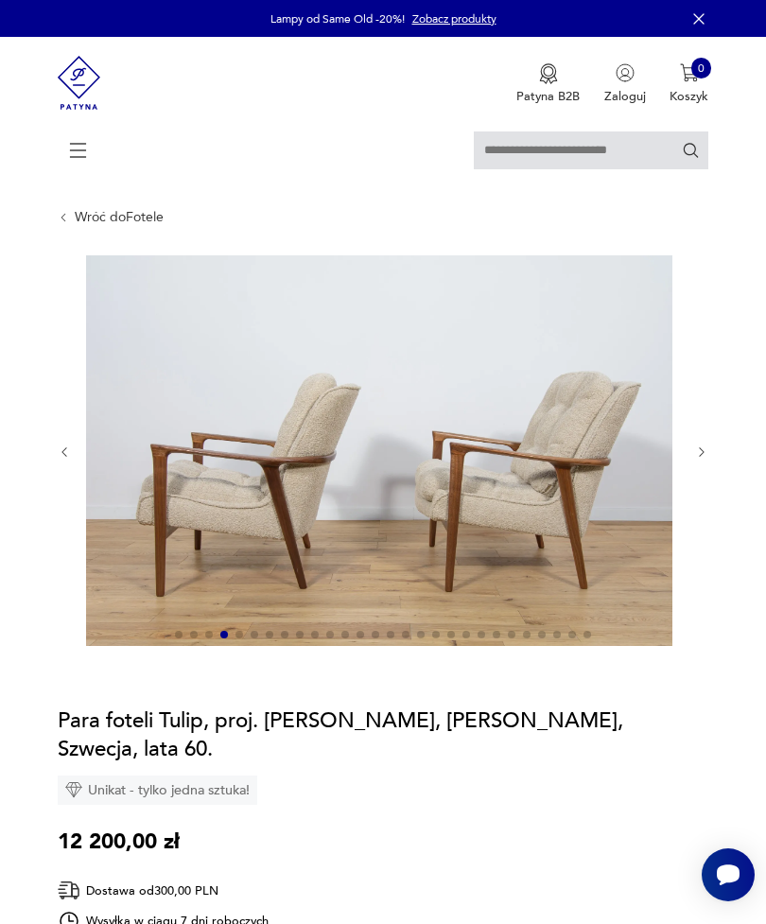
click at [699, 457] on icon "button" at bounding box center [701, 451] width 5 height 9
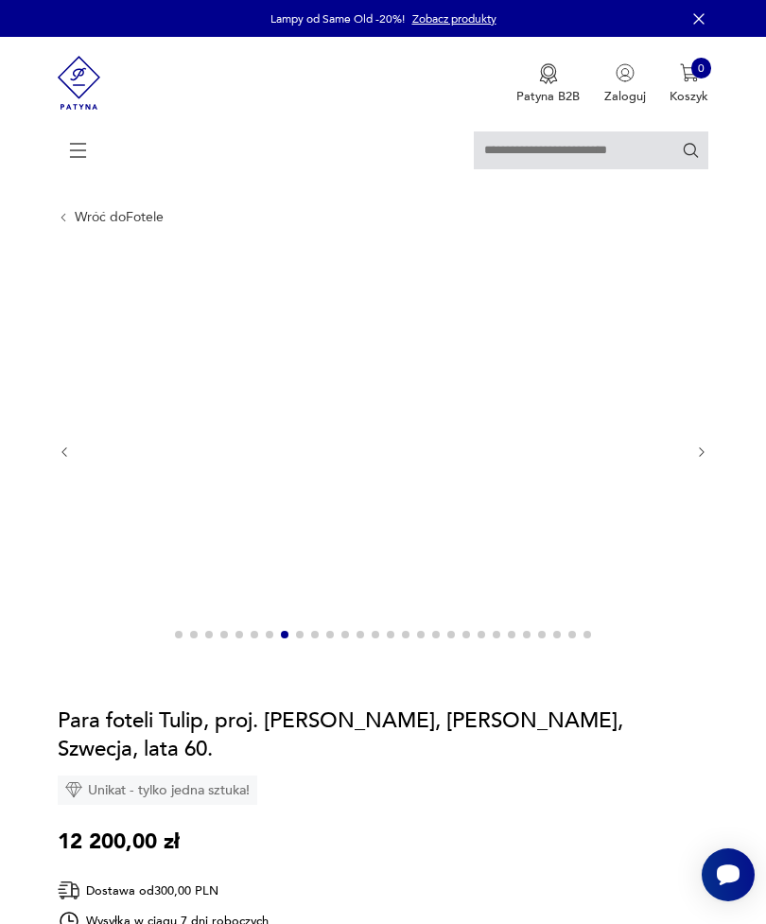
click at [301, 439] on img at bounding box center [379, 450] width 586 height 390
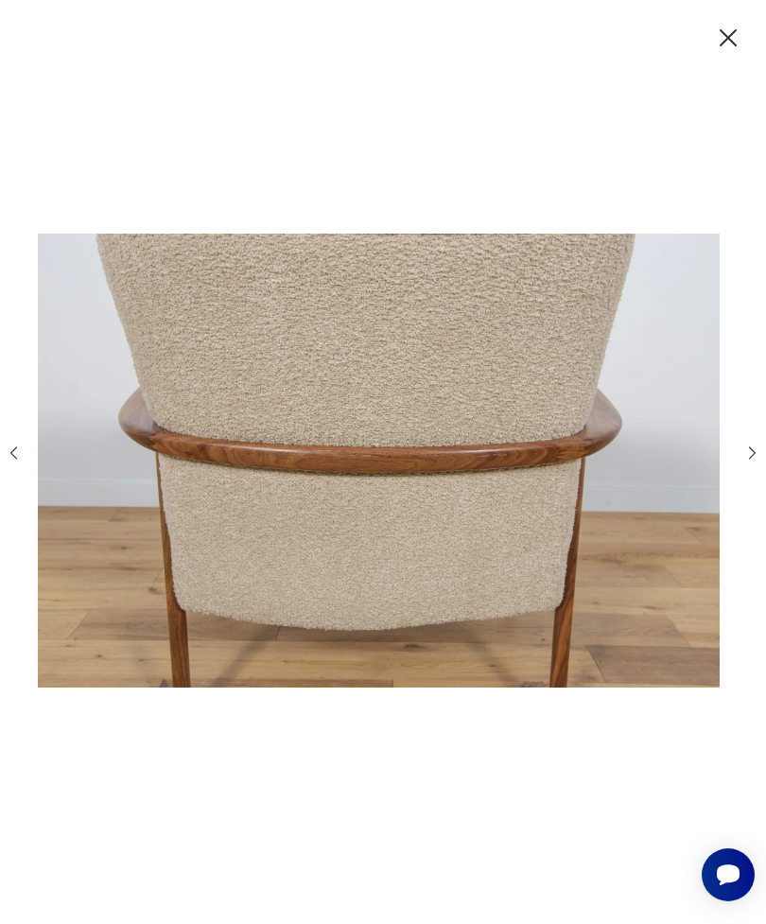
click at [736, 45] on icon "button" at bounding box center [728, 38] width 30 height 30
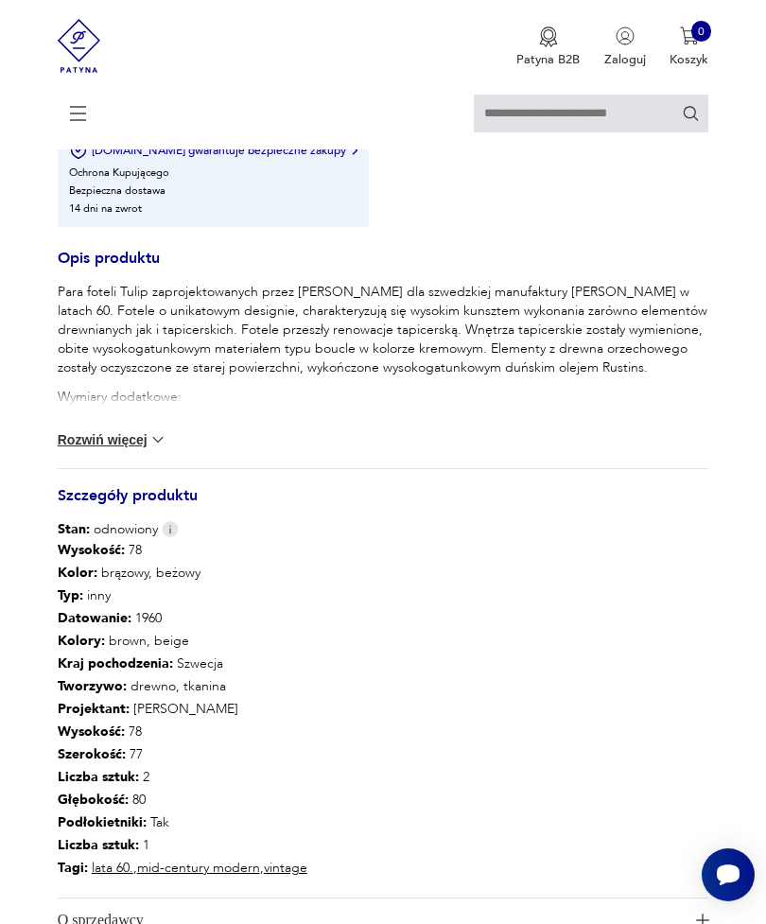
scroll to position [905, 0]
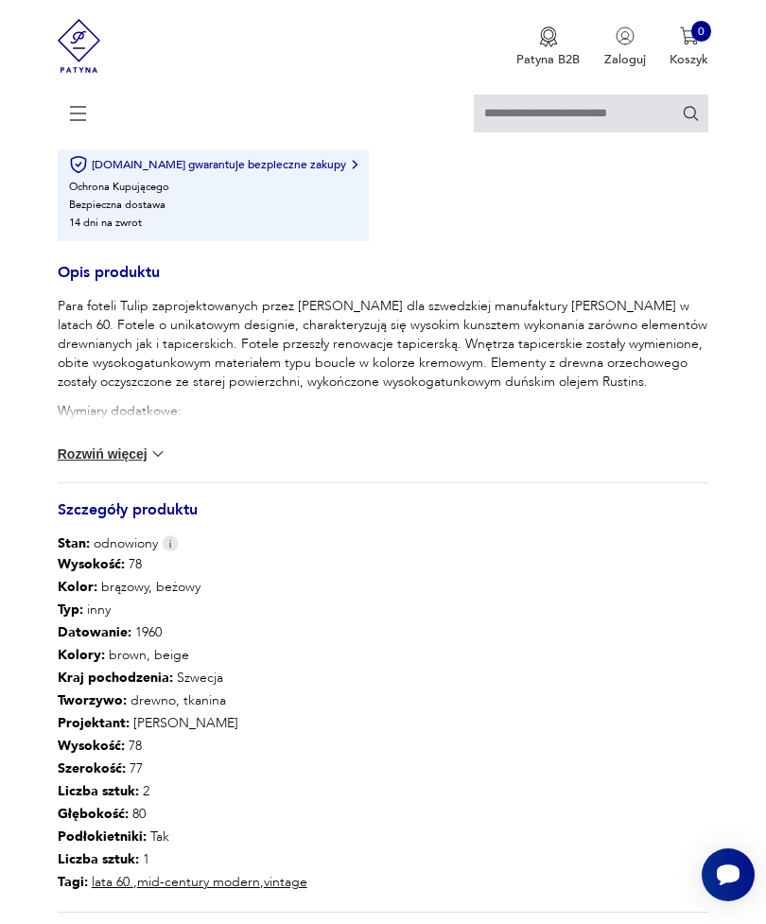
click at [68, 463] on button "Rozwiń więcej" at bounding box center [113, 453] width 110 height 19
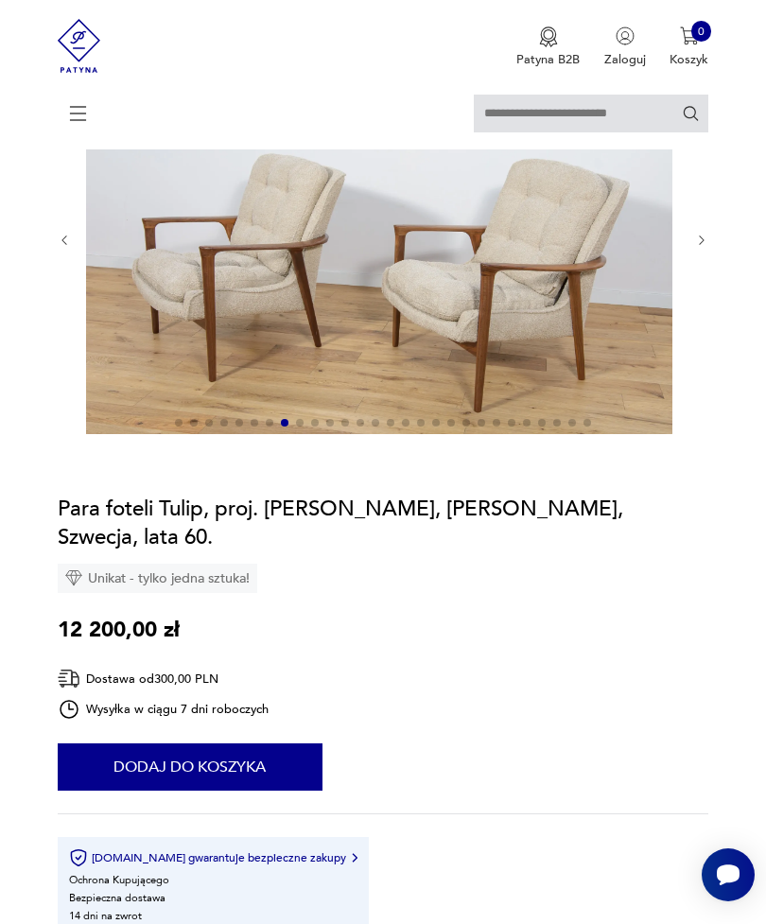
scroll to position [200, 0]
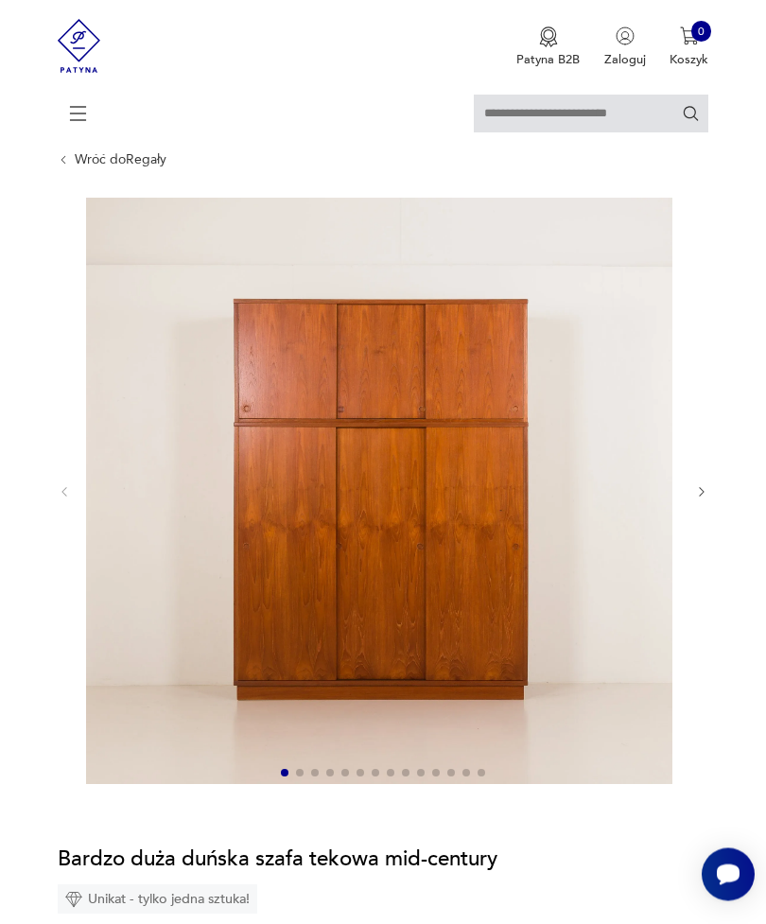
scroll to position [58, 0]
click at [707, 499] on icon "button" at bounding box center [702, 492] width 14 height 14
click at [708, 499] on icon "button" at bounding box center [702, 492] width 14 height 14
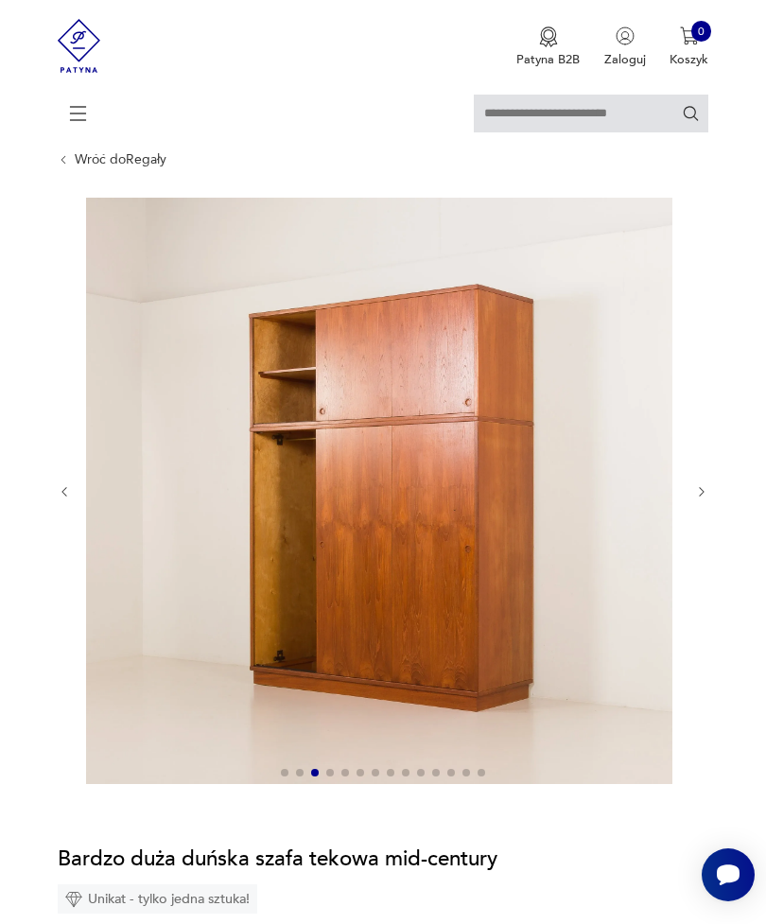
click at [705, 499] on icon "button" at bounding box center [702, 492] width 14 height 14
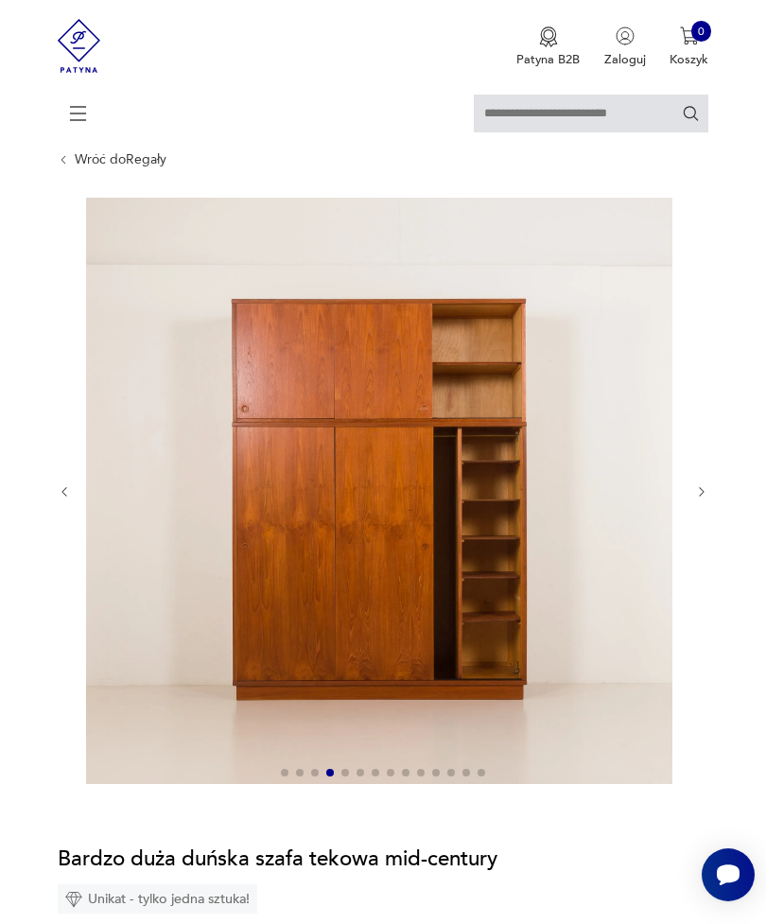
click at [708, 494] on div at bounding box center [383, 492] width 651 height 589
click at [699, 499] on icon "button" at bounding box center [702, 492] width 14 height 14
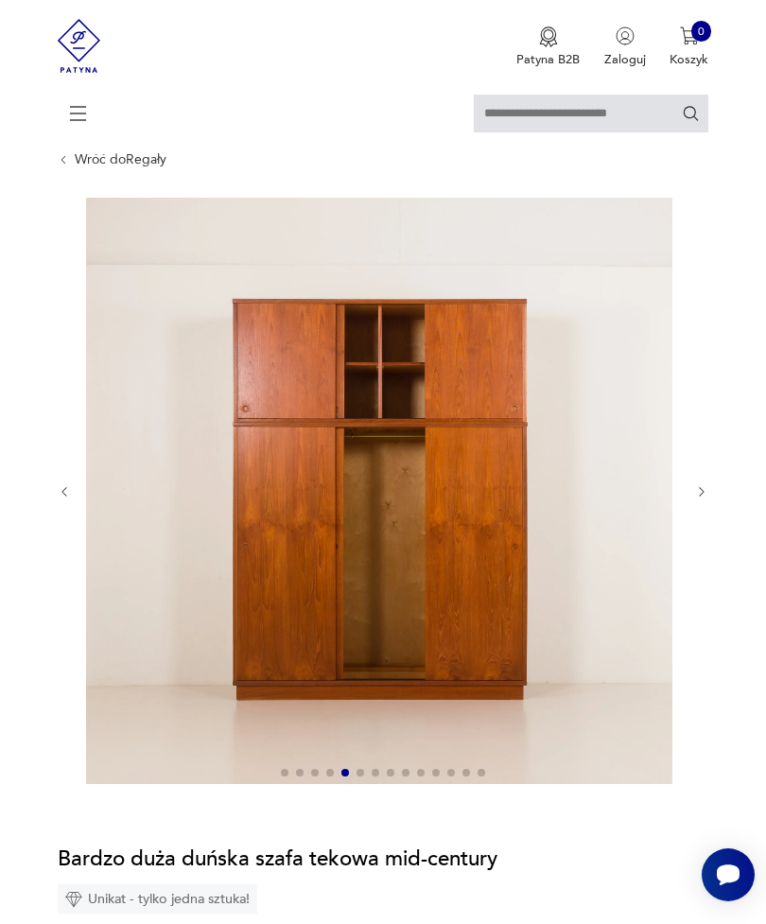
click at [702, 499] on icon "button" at bounding box center [702, 492] width 14 height 14
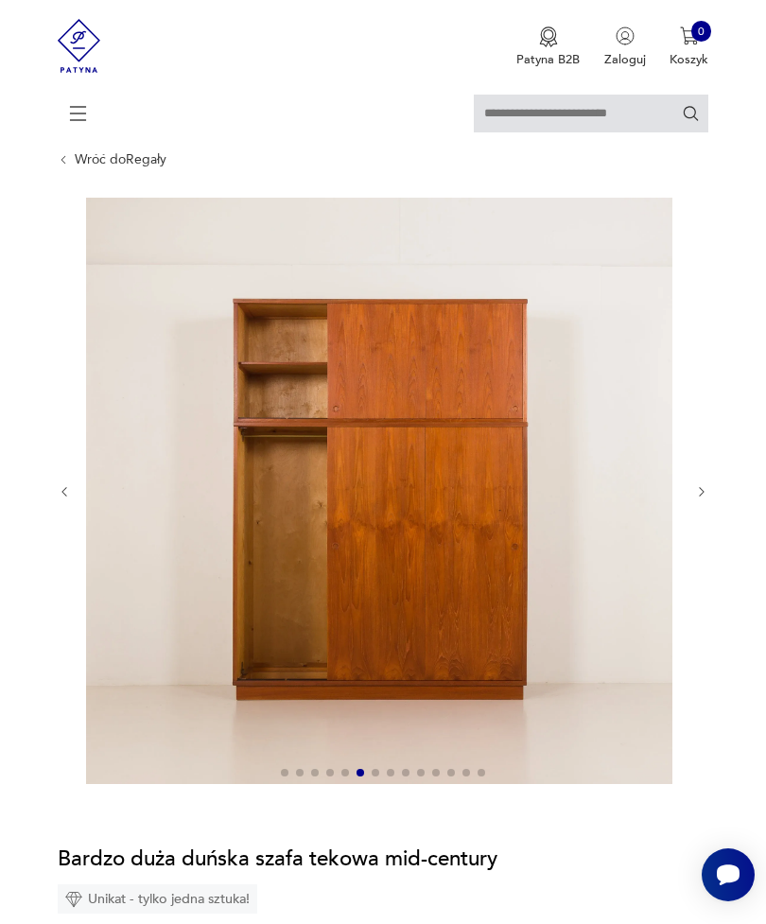
click at [700, 497] on icon "button" at bounding box center [701, 492] width 5 height 9
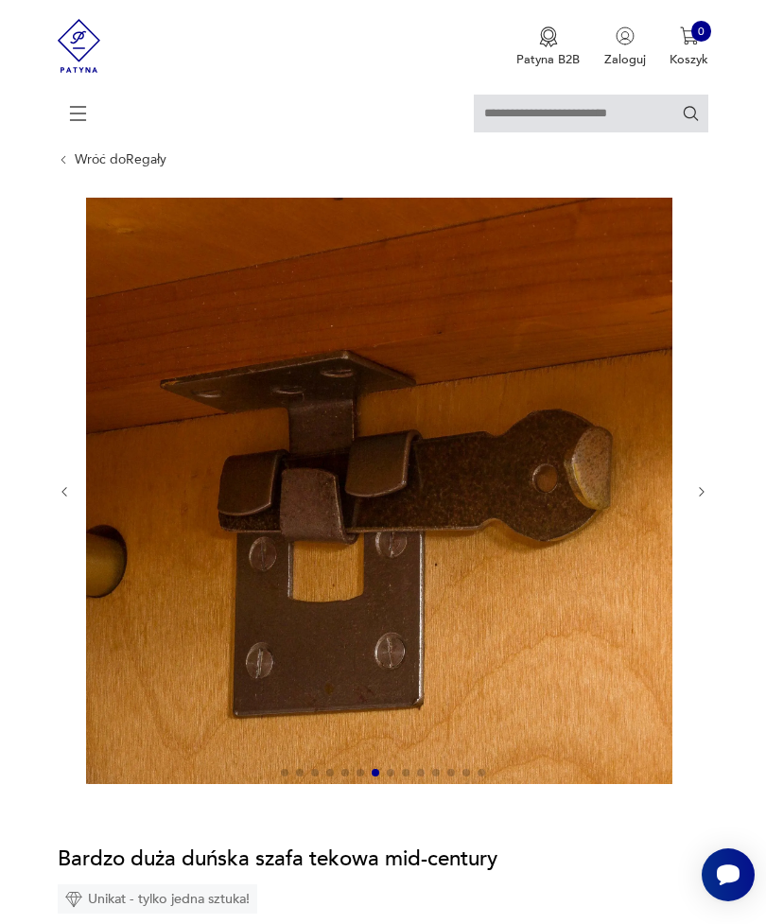
click at [707, 499] on icon "button" at bounding box center [702, 492] width 14 height 14
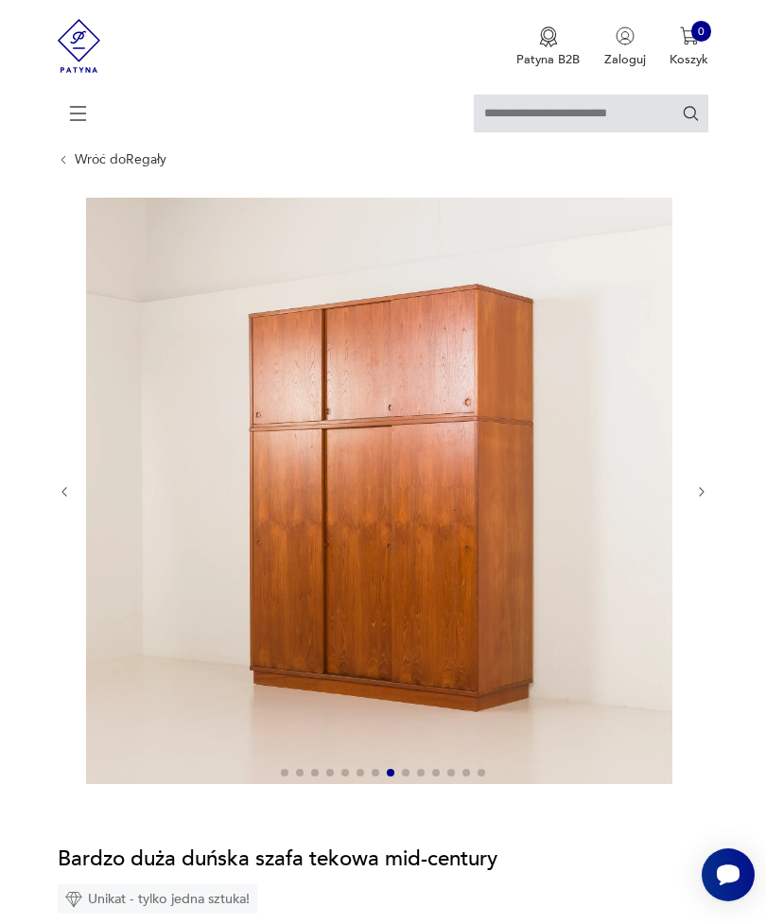
click at [707, 499] on icon "button" at bounding box center [702, 492] width 14 height 14
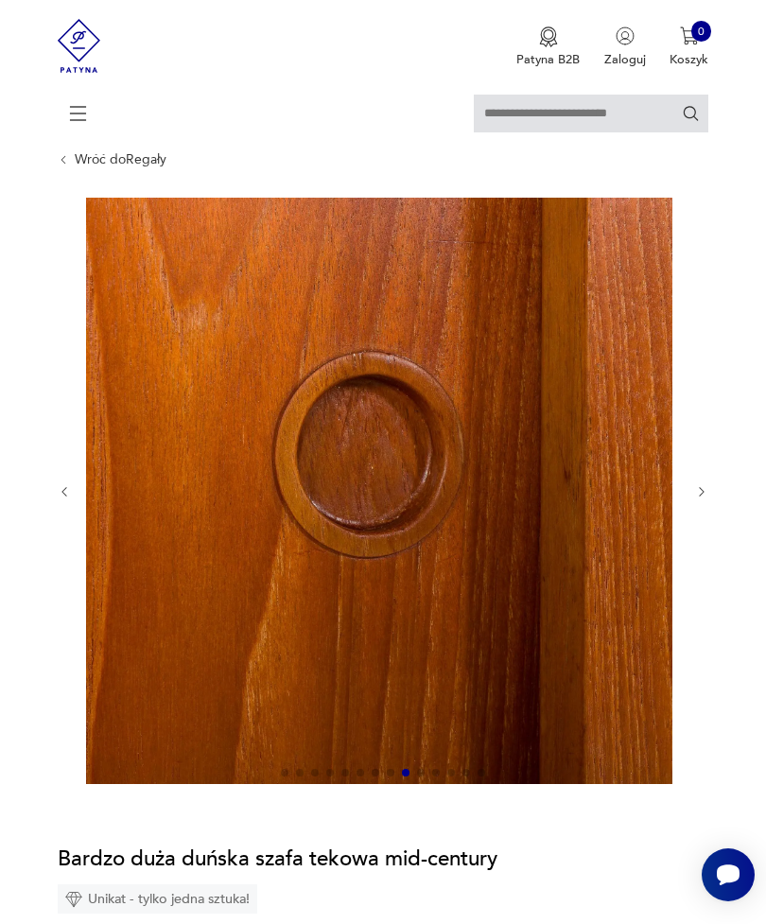
click at [708, 499] on icon "button" at bounding box center [702, 492] width 14 height 14
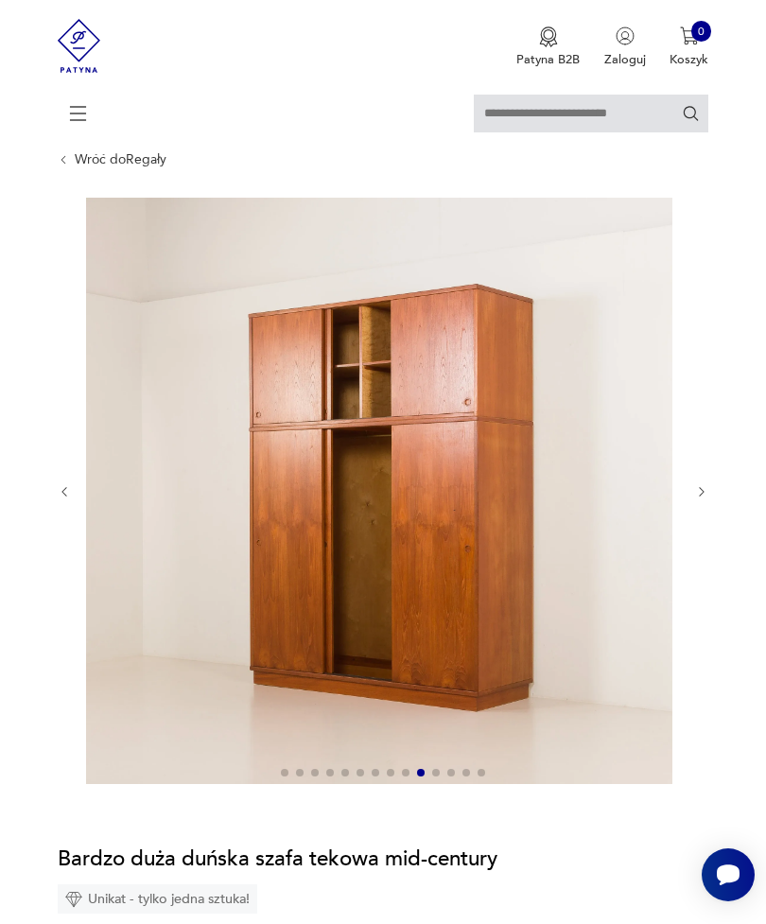
click at [707, 499] on icon "button" at bounding box center [702, 492] width 14 height 14
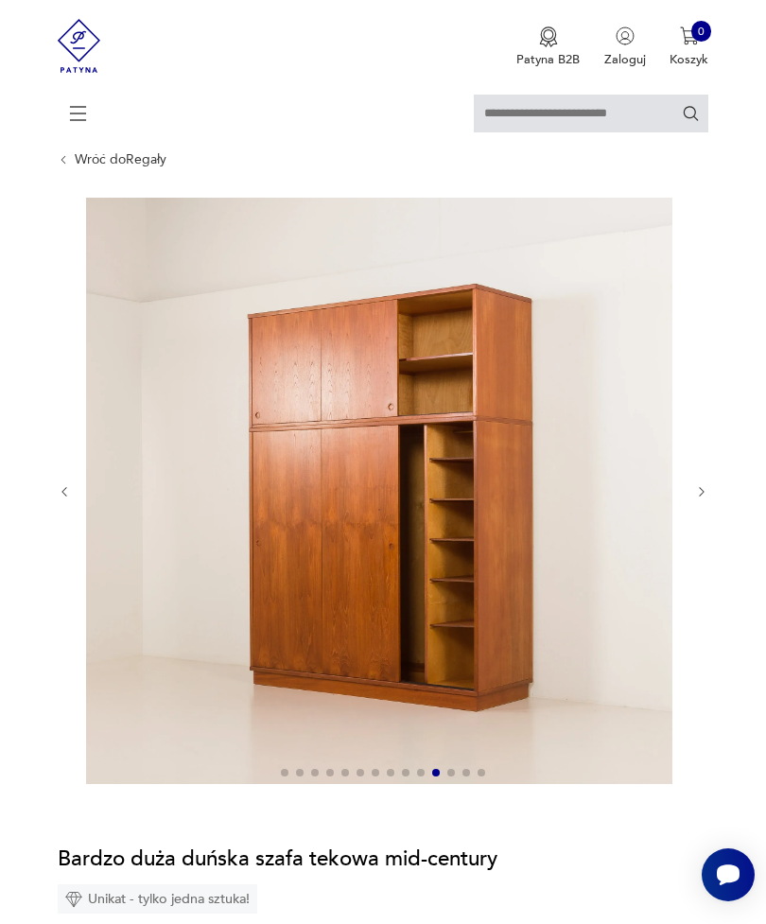
click at [703, 497] on icon "button" at bounding box center [701, 492] width 5 height 9
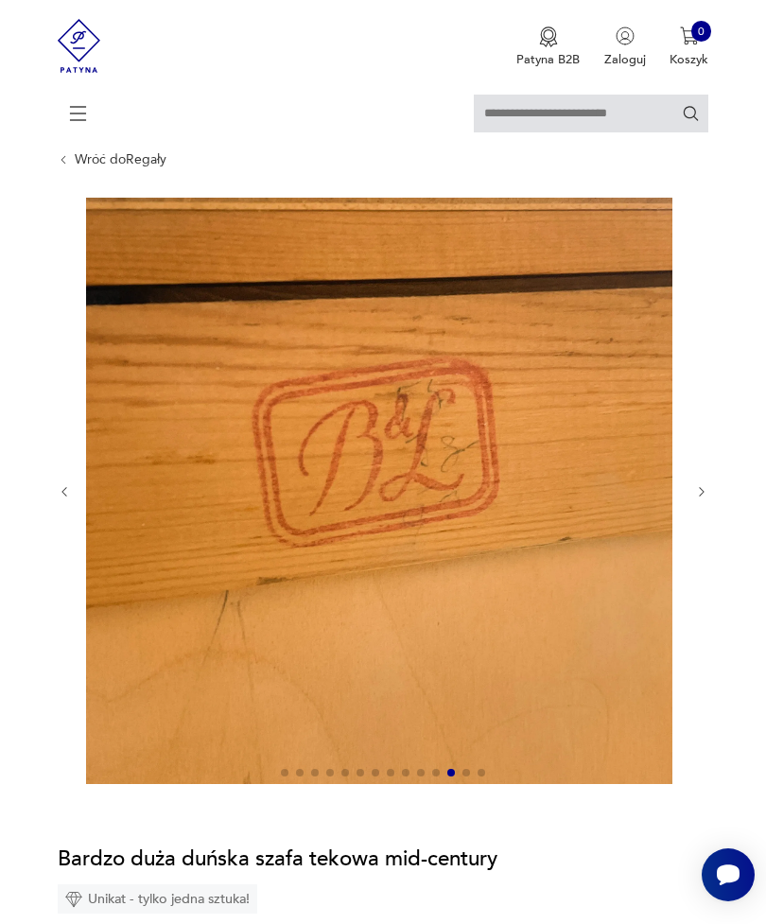
click at [708, 499] on icon "button" at bounding box center [702, 492] width 14 height 14
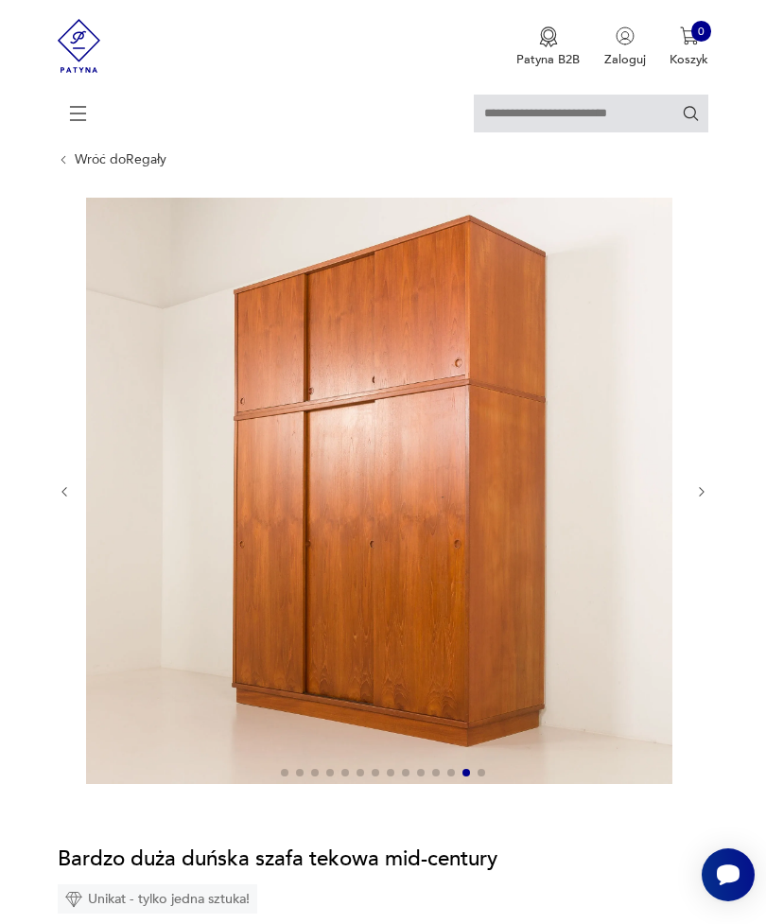
click at [705, 499] on icon "button" at bounding box center [702, 492] width 14 height 14
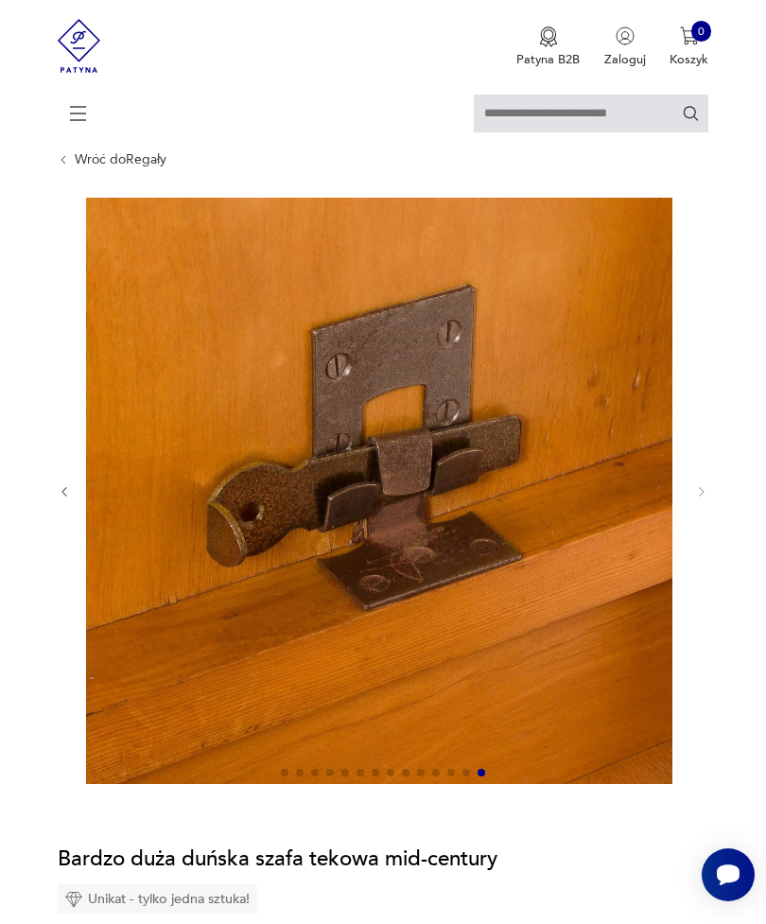
click at [642, 549] on img at bounding box center [379, 491] width 586 height 586
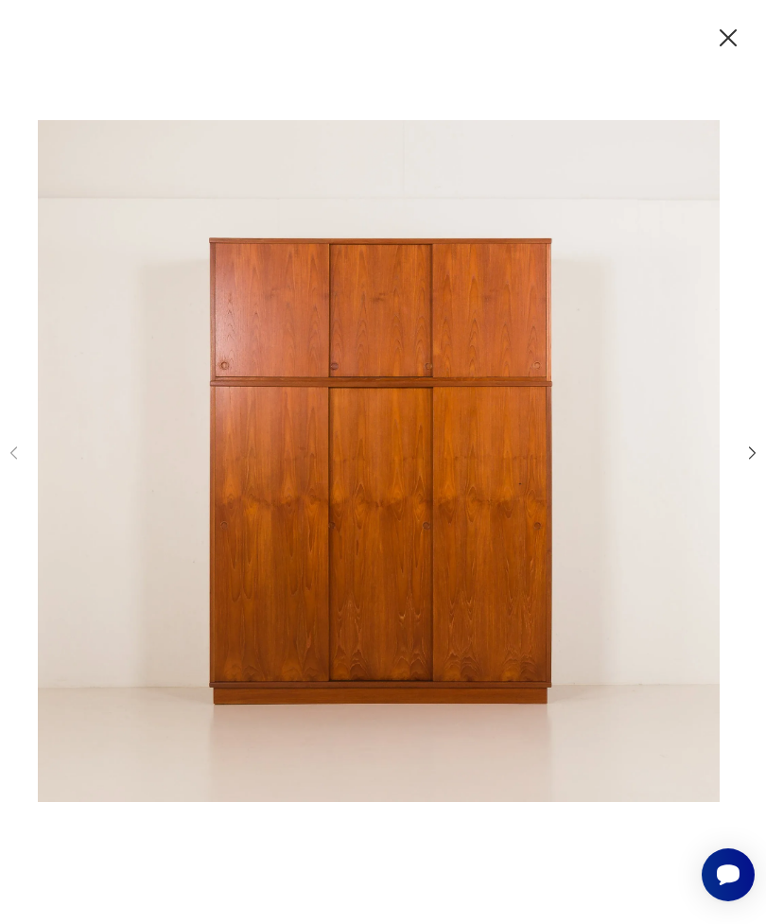
click at [743, 461] on icon "button" at bounding box center [752, 452] width 18 height 18
click at [735, 484] on div at bounding box center [383, 462] width 756 height 742
click at [753, 461] on icon "button" at bounding box center [752, 452] width 18 height 18
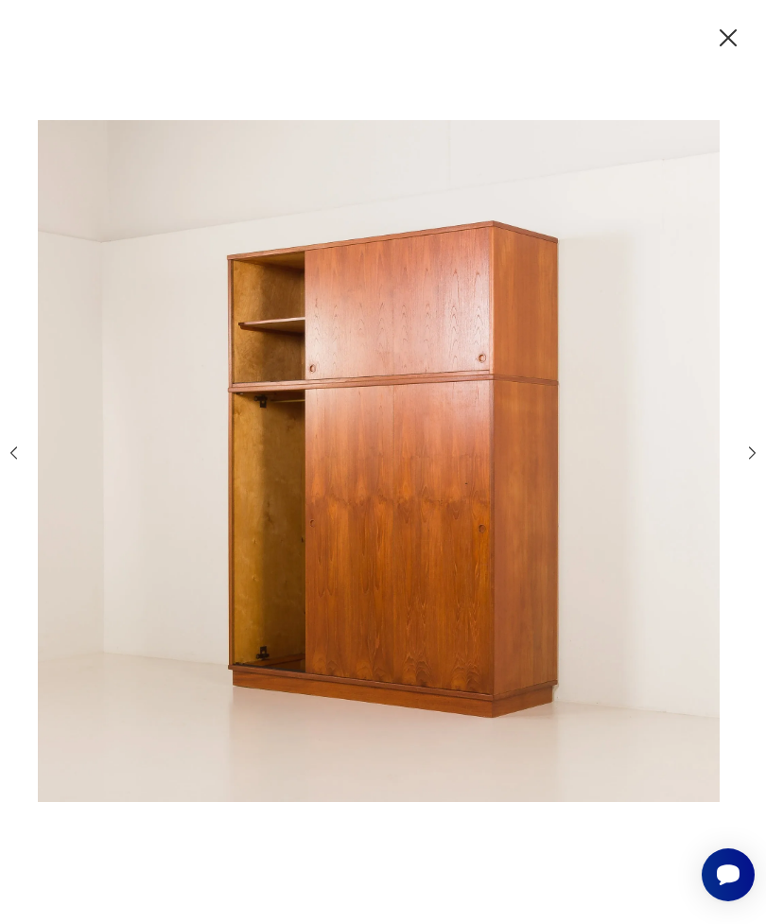
click at [743, 461] on icon "button" at bounding box center [752, 452] width 18 height 18
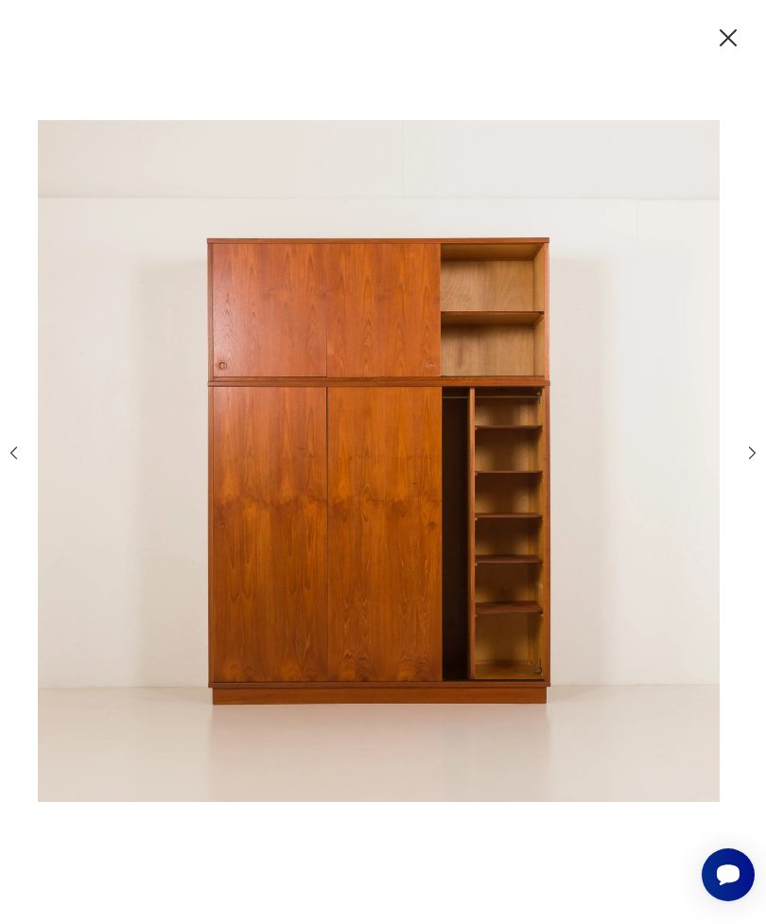
click at [746, 461] on icon "button" at bounding box center [752, 452] width 18 height 18
click at [743, 461] on icon "button" at bounding box center [752, 452] width 18 height 18
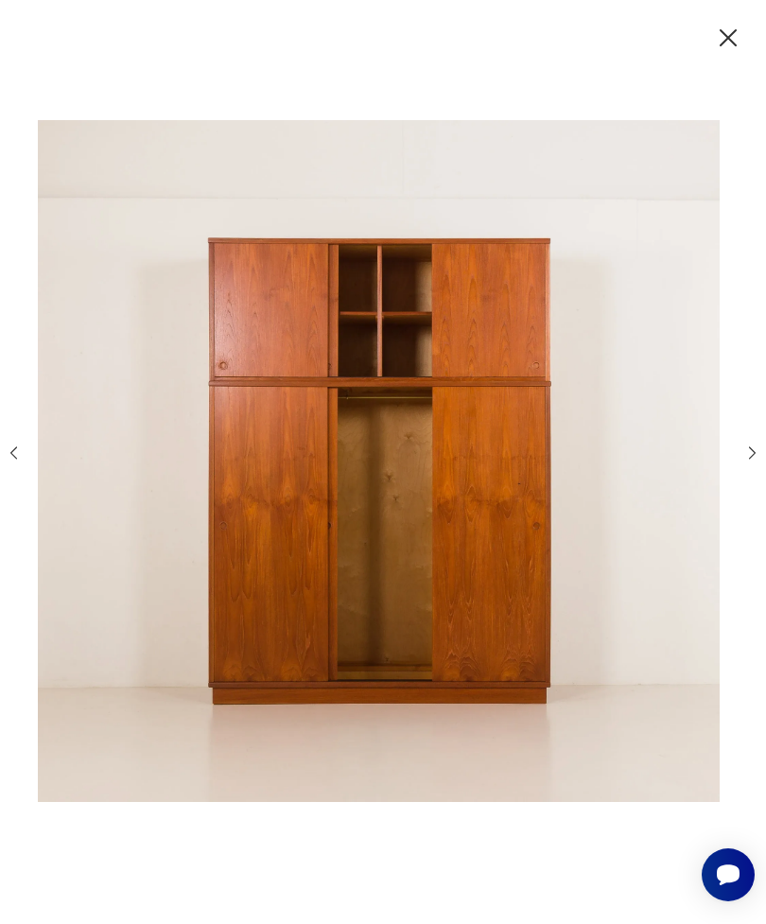
click at [734, 486] on div at bounding box center [383, 462] width 756 height 742
click at [735, 485] on div at bounding box center [383, 462] width 756 height 742
click at [750, 461] on icon "button" at bounding box center [752, 452] width 18 height 18
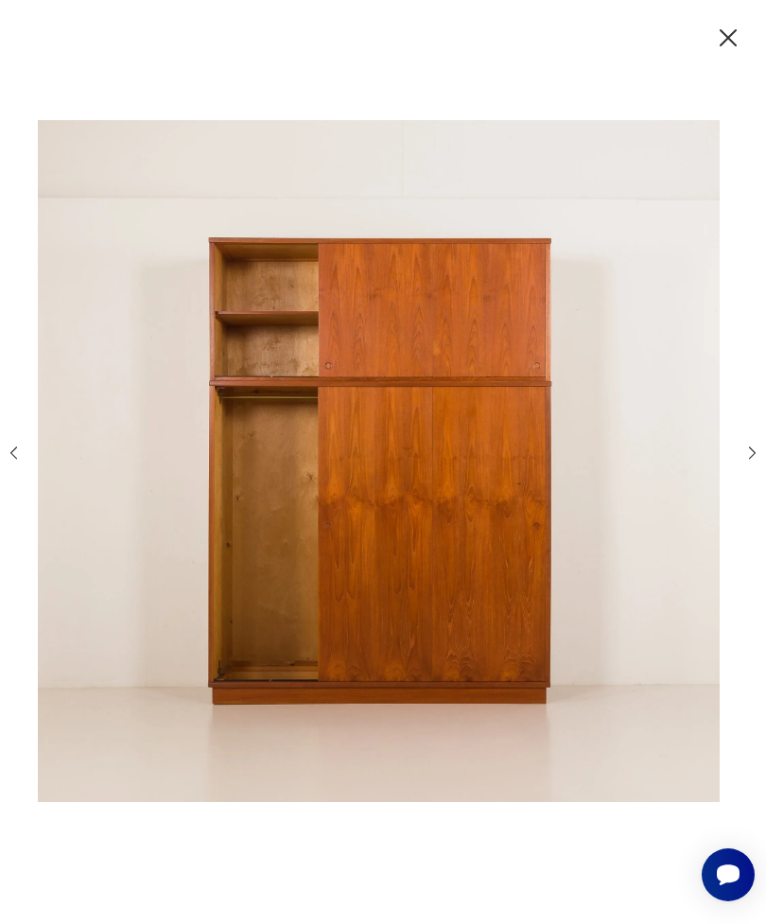
click at [743, 461] on icon "button" at bounding box center [752, 452] width 18 height 18
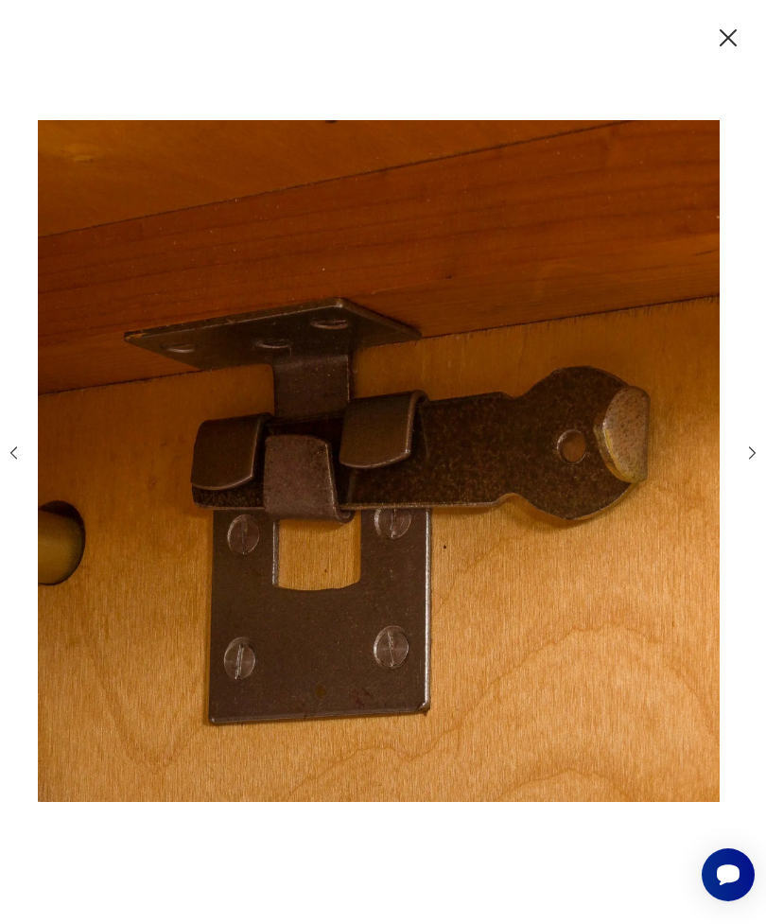
click at [743, 461] on icon "button" at bounding box center [752, 452] width 18 height 18
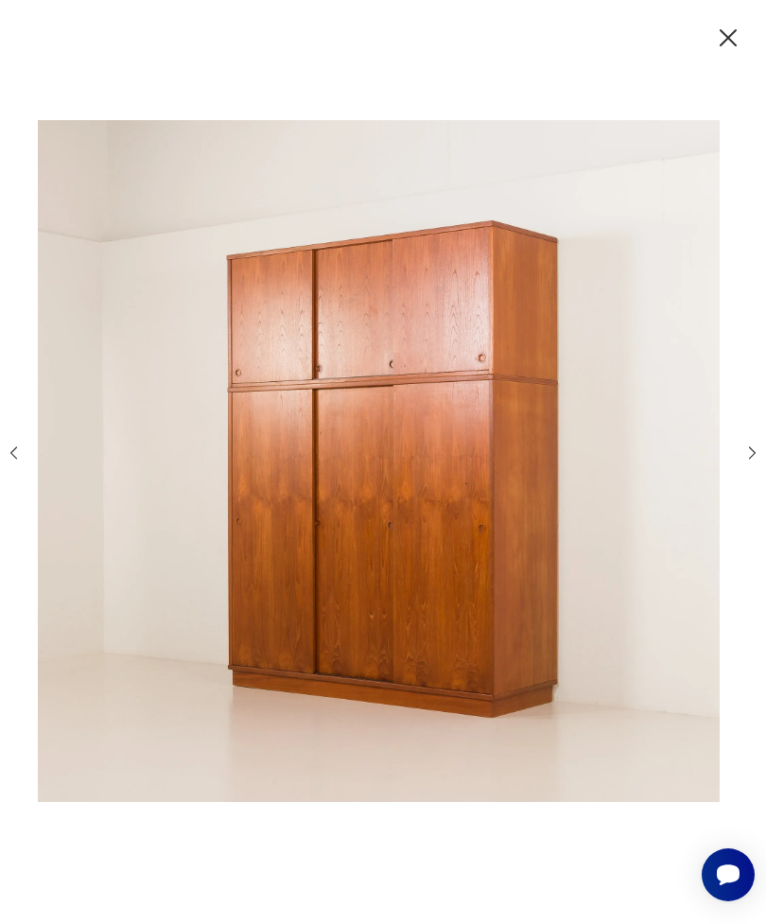
click at [758, 26] on div at bounding box center [383, 462] width 766 height 924
click at [739, 37] on icon "button" at bounding box center [728, 38] width 30 height 30
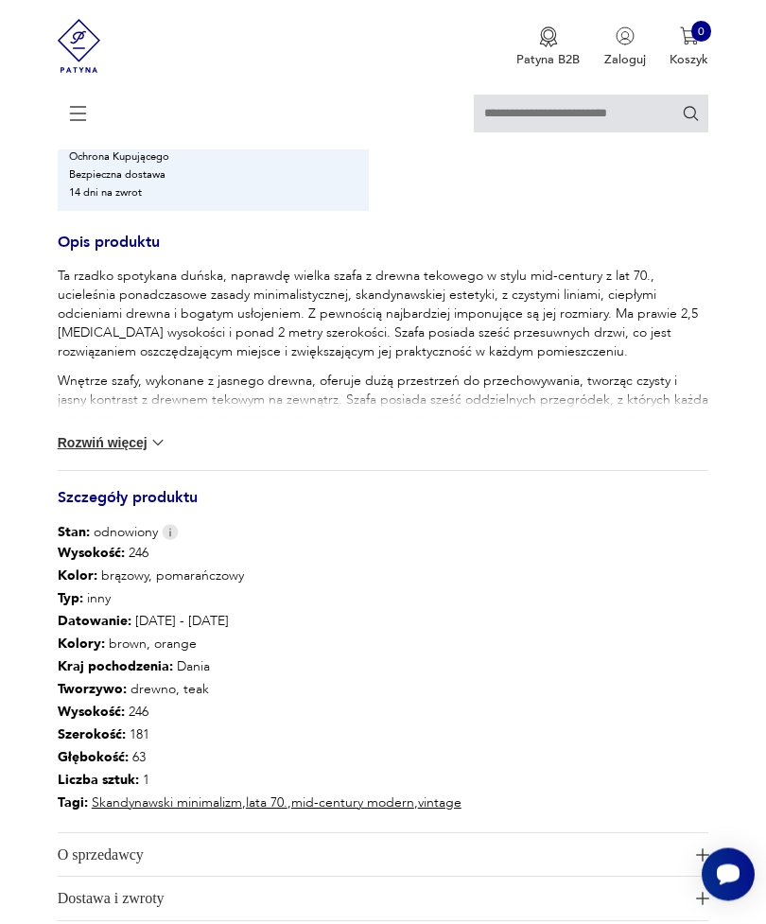
scroll to position [1103, 0]
click at [109, 451] on button "Rozwiń więcej" at bounding box center [113, 441] width 110 height 19
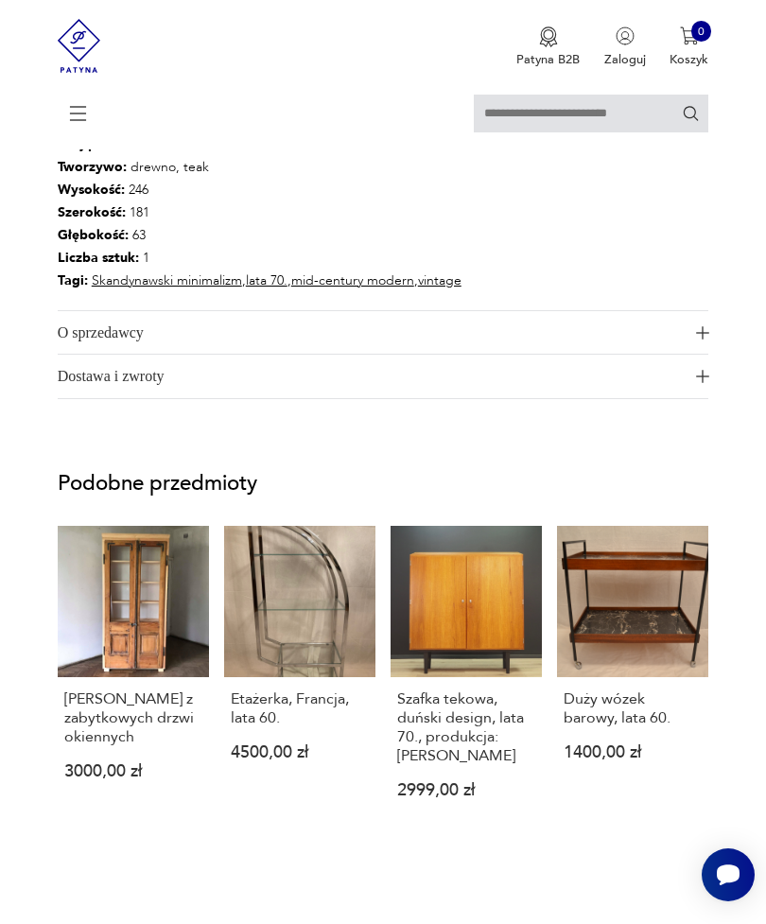
scroll to position [1975, 0]
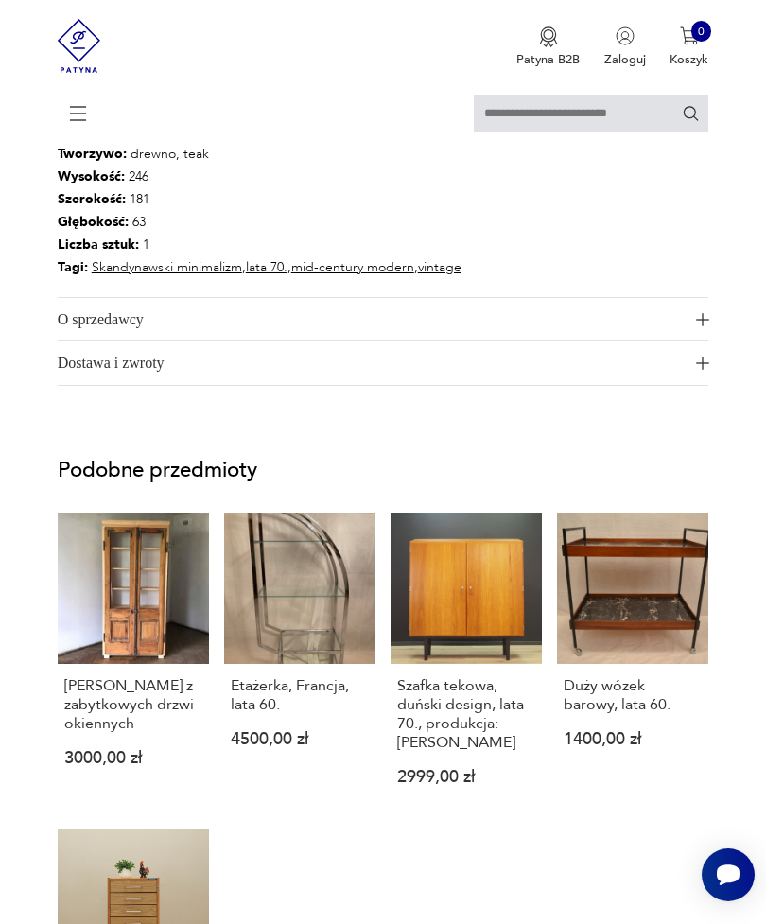
click at [632, 385] on span "Dostawa i zwroty" at bounding box center [373, 362] width 630 height 43
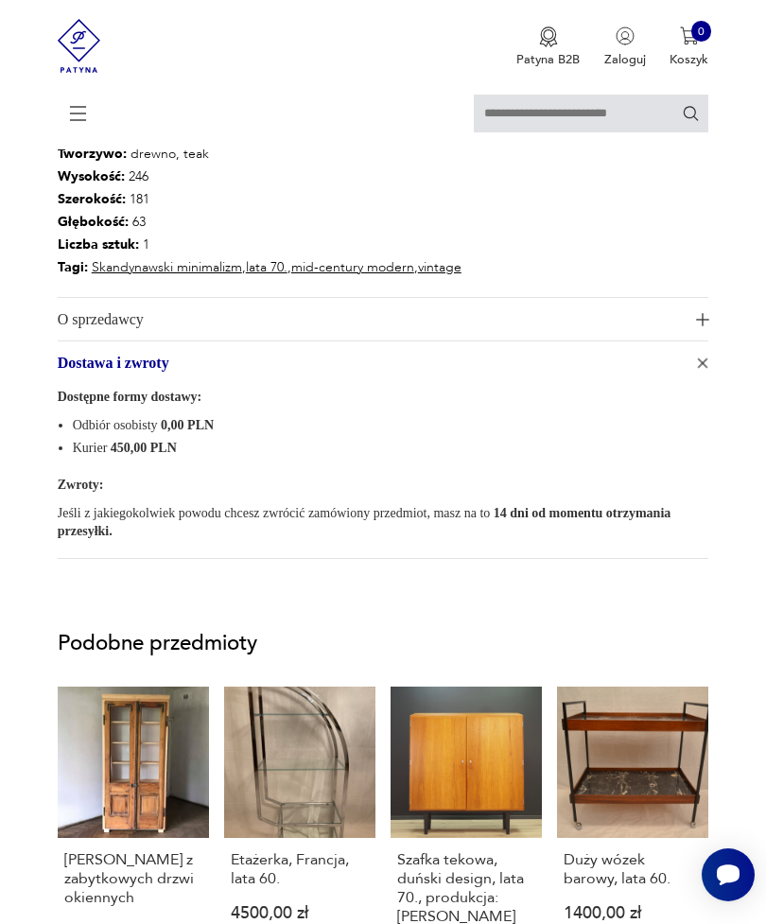
click at [697, 326] on img "button" at bounding box center [702, 319] width 13 height 13
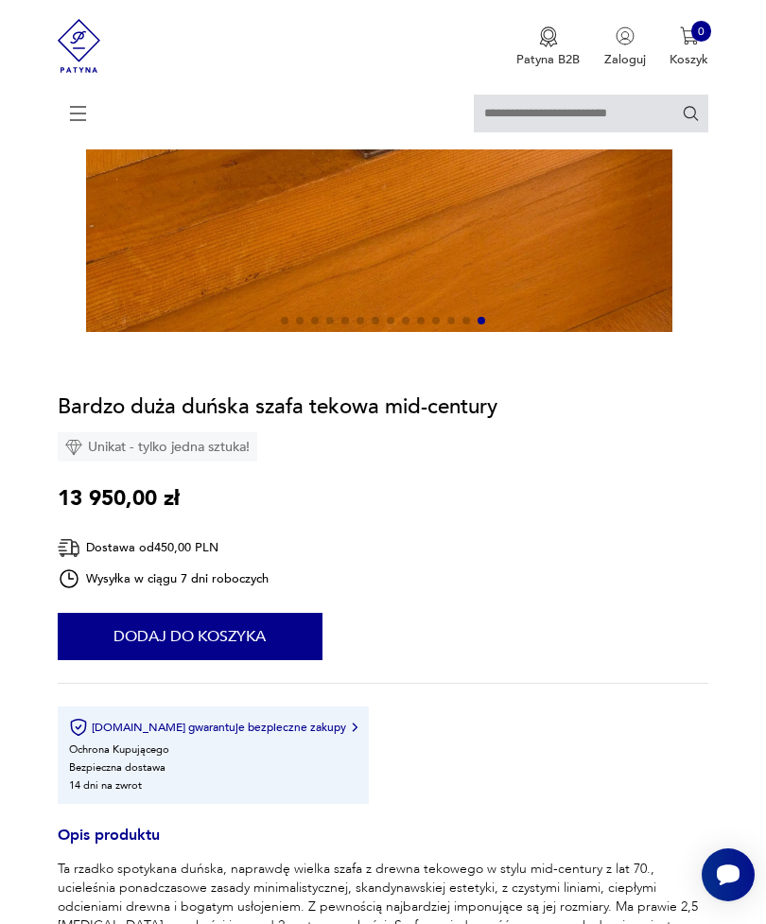
scroll to position [508, 0]
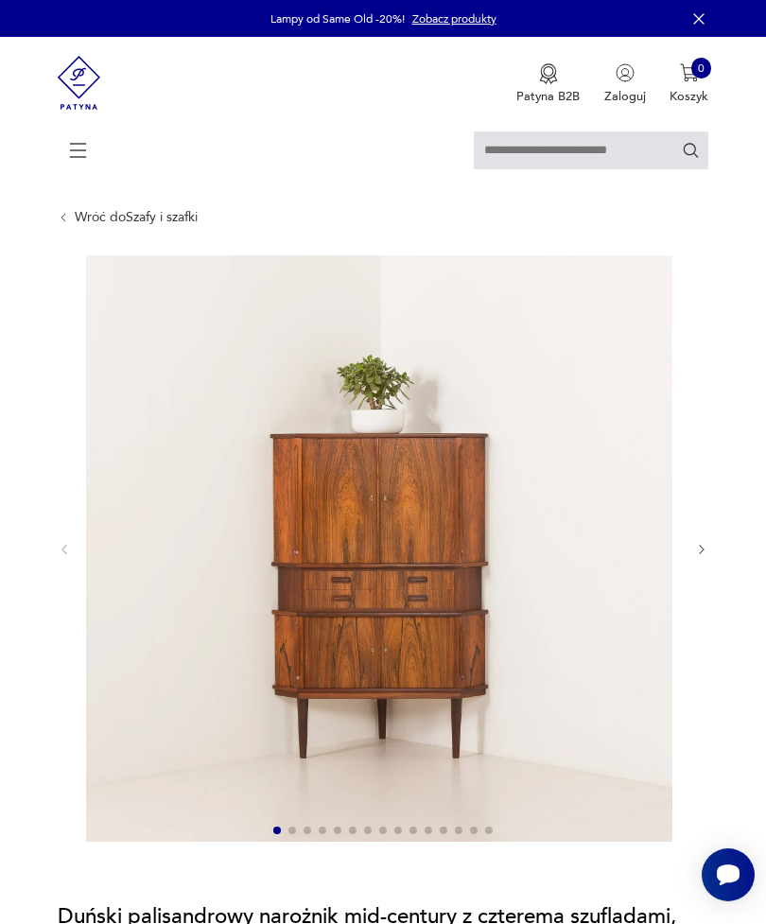
click at [706, 558] on button "button" at bounding box center [702, 550] width 14 height 15
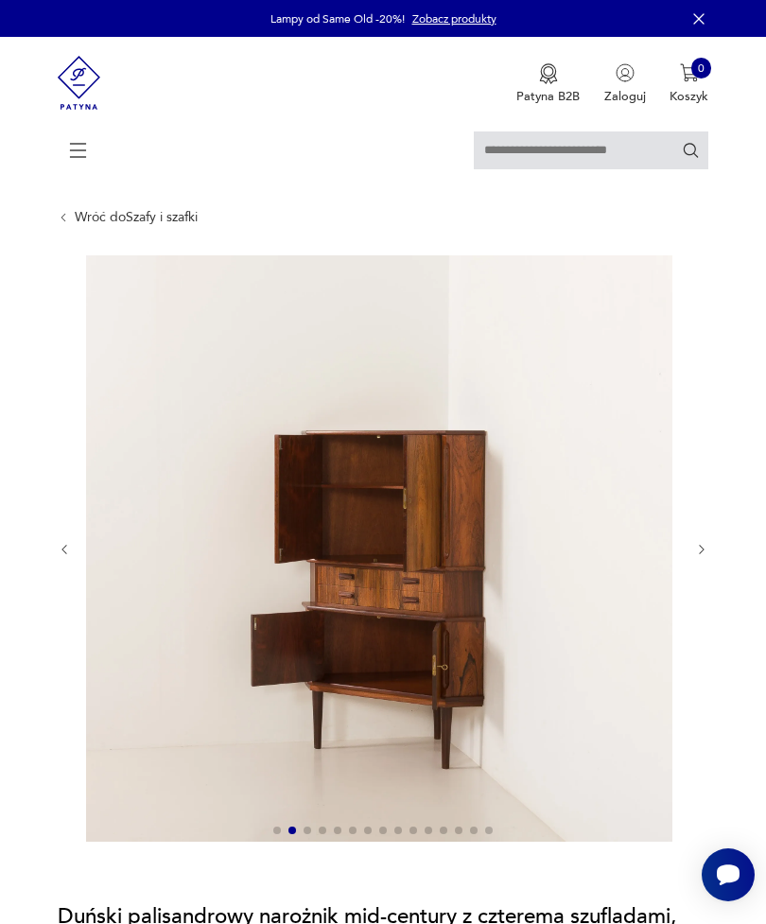
click at [705, 557] on icon "button" at bounding box center [702, 550] width 14 height 14
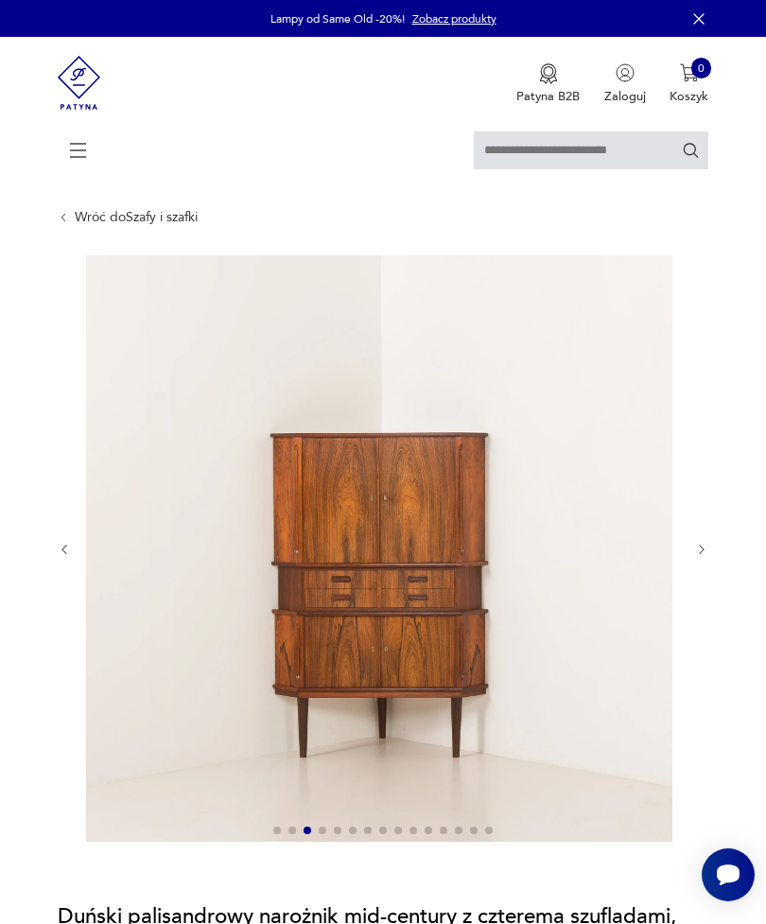
click at [708, 557] on icon "button" at bounding box center [702, 550] width 14 height 14
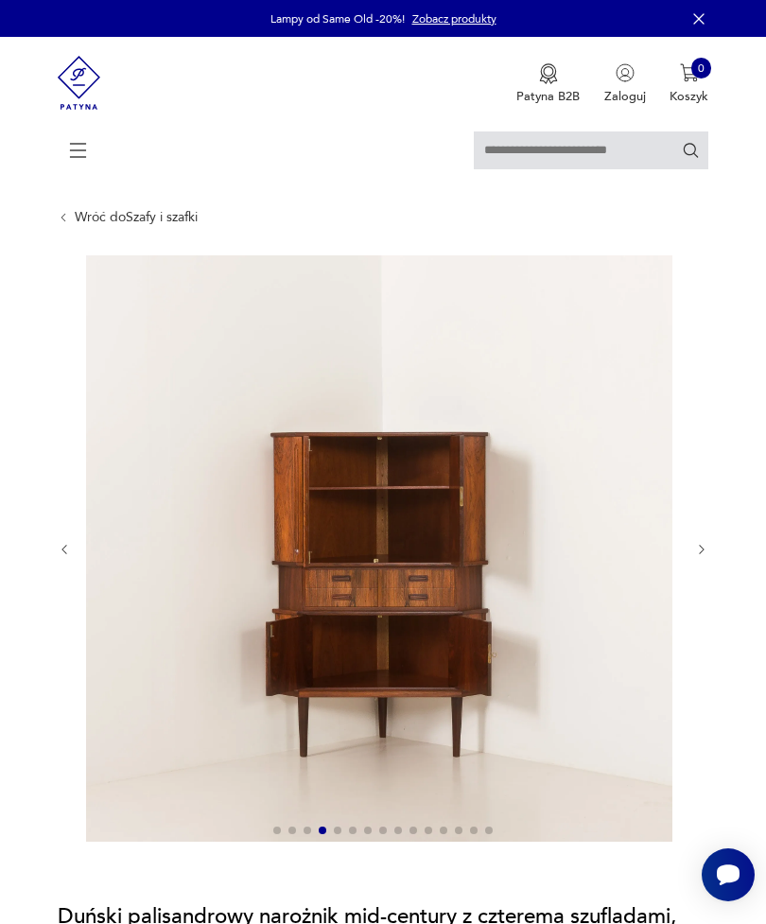
click at [707, 557] on icon "button" at bounding box center [702, 550] width 14 height 14
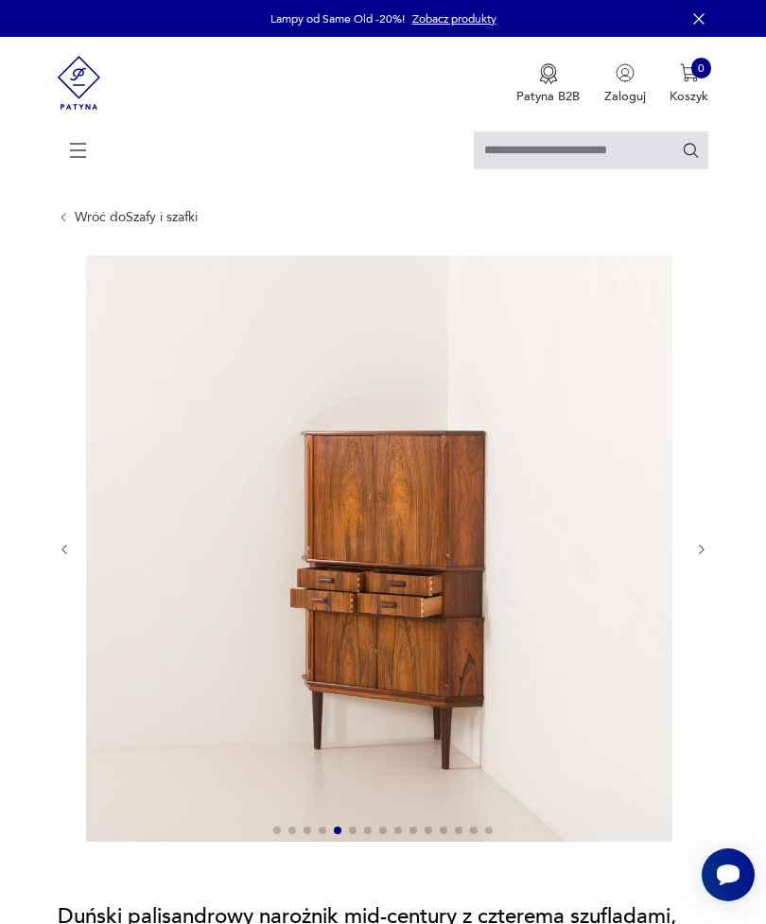
click at [705, 557] on icon "button" at bounding box center [702, 550] width 14 height 14
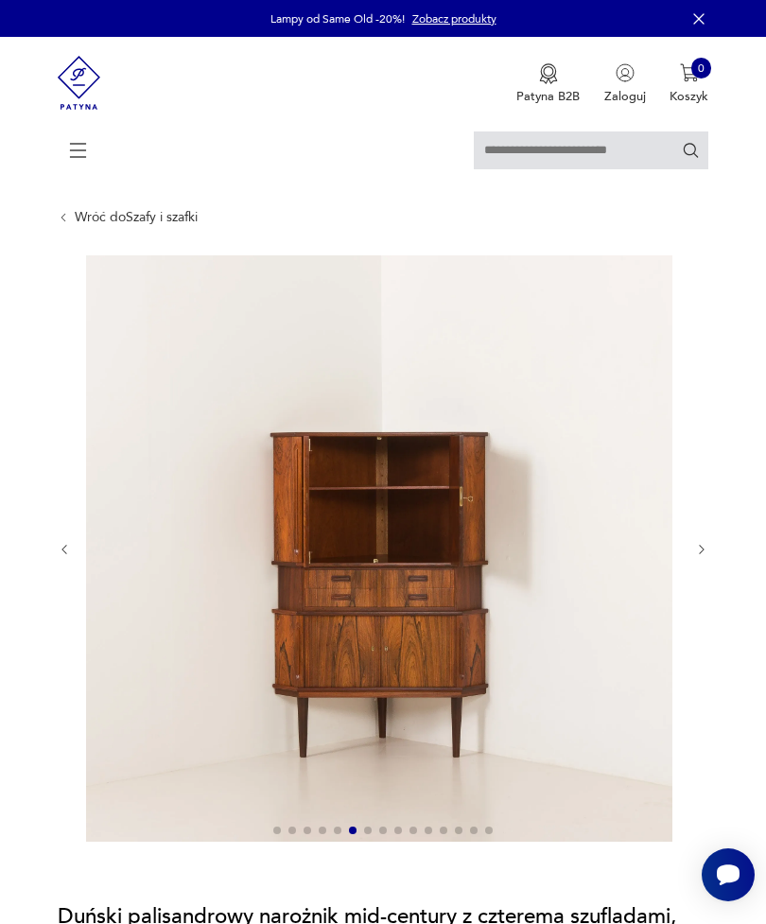
click at [696, 553] on div at bounding box center [383, 549] width 651 height 589
click at [705, 552] on div at bounding box center [383, 549] width 651 height 589
click at [705, 551] on div at bounding box center [383, 549] width 651 height 589
click at [700, 558] on button "button" at bounding box center [702, 550] width 14 height 15
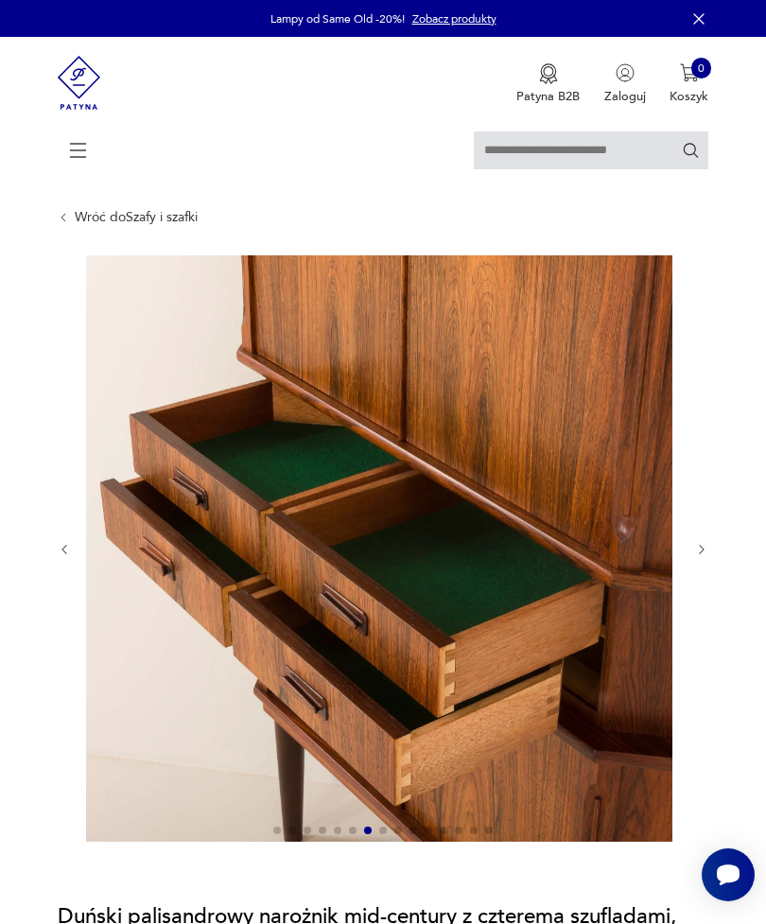
click at [695, 557] on icon "button" at bounding box center [702, 550] width 14 height 14
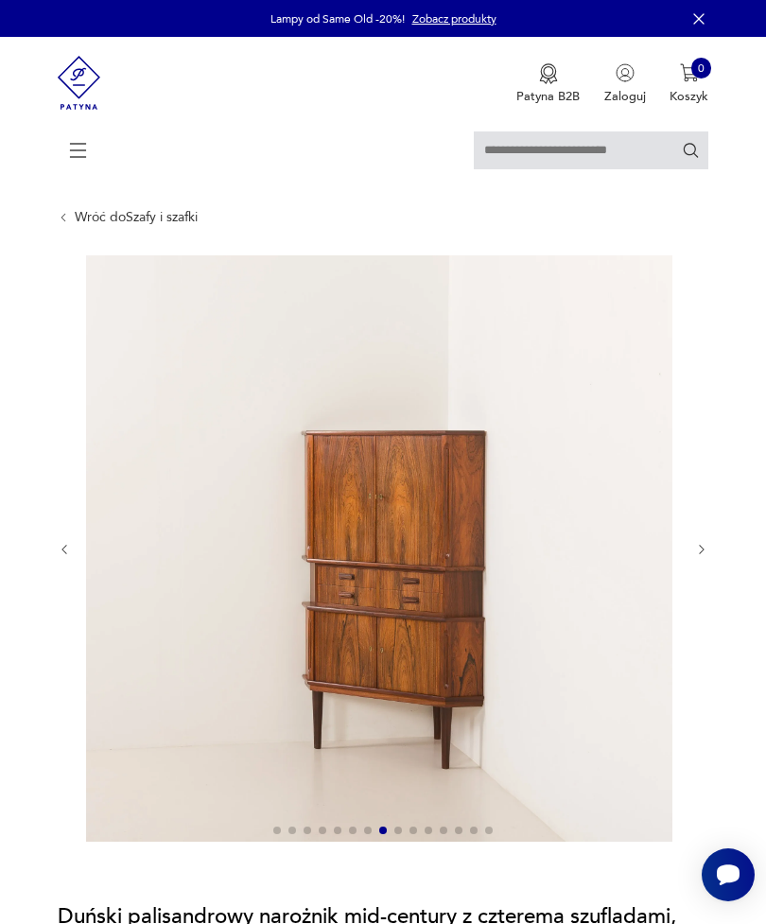
click at [702, 557] on icon "button" at bounding box center [702, 550] width 14 height 14
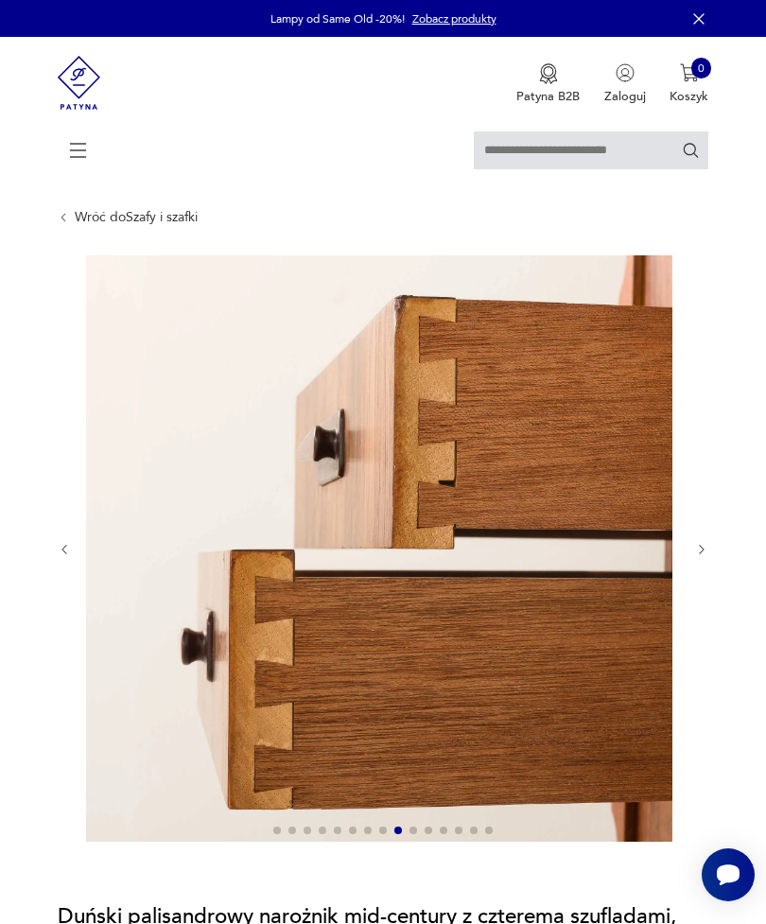
click at [708, 557] on icon "button" at bounding box center [702, 550] width 14 height 14
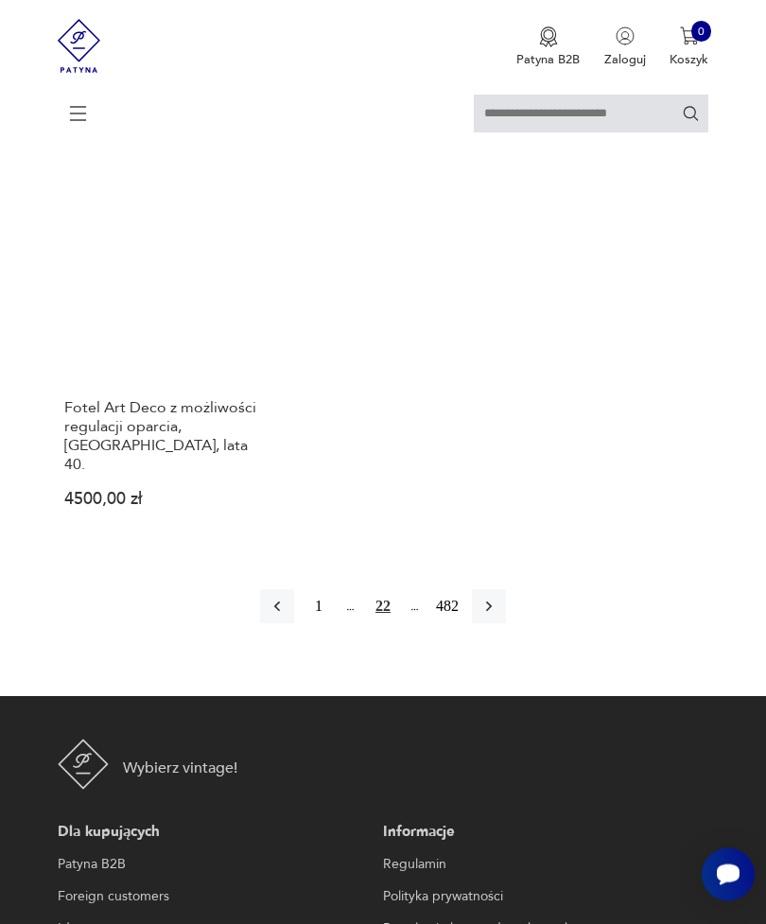
scroll to position [2540, 0]
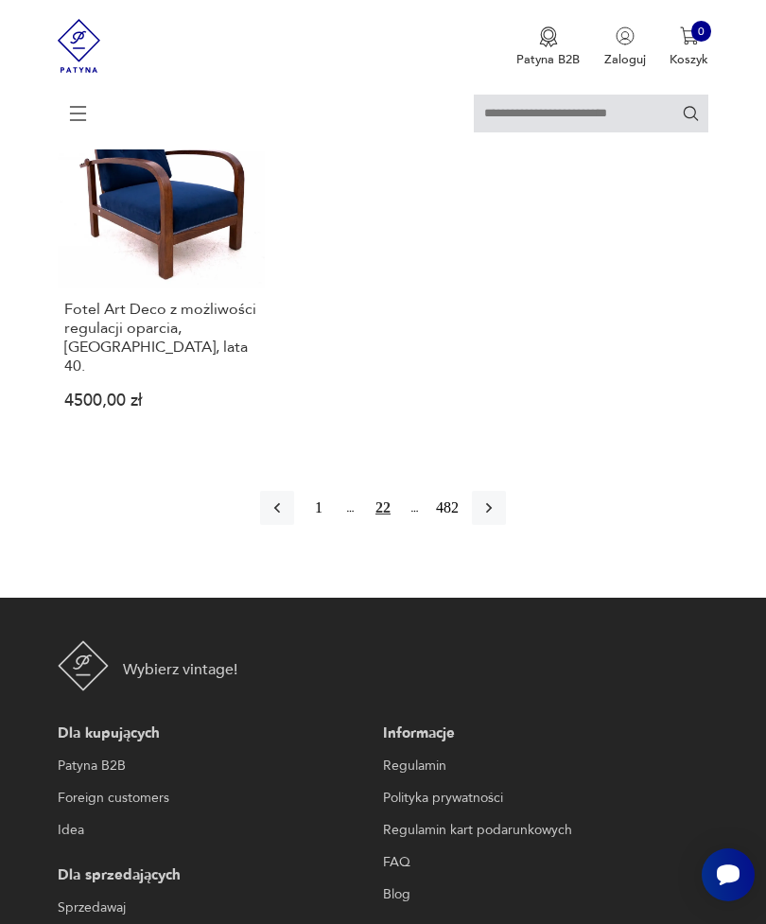
click at [498, 517] on icon "button" at bounding box center [488, 507] width 19 height 19
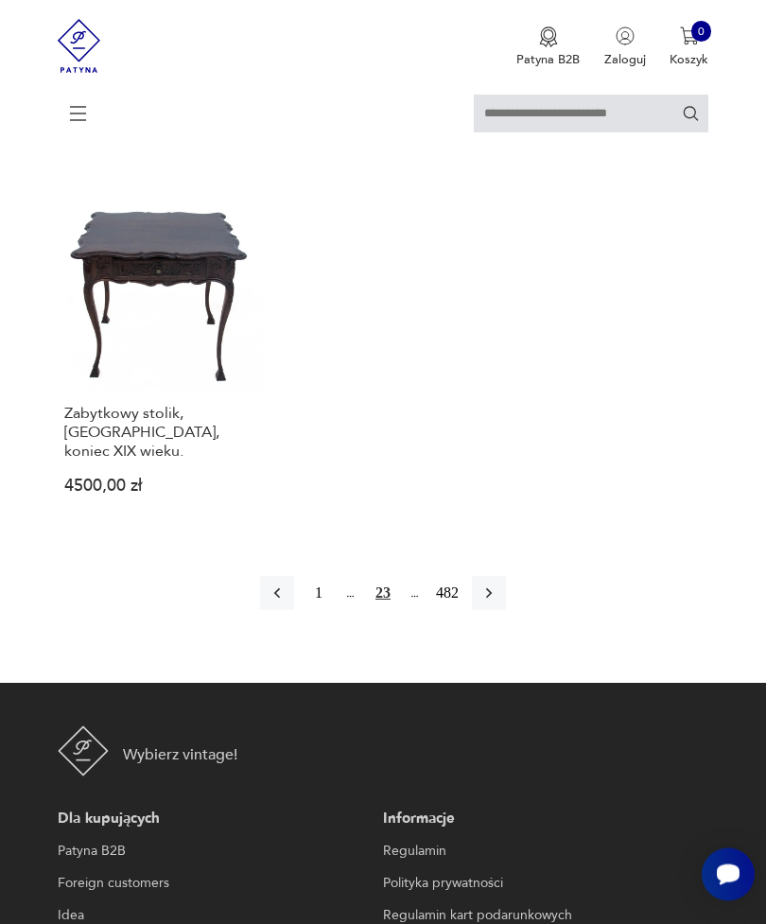
scroll to position [2485, 0]
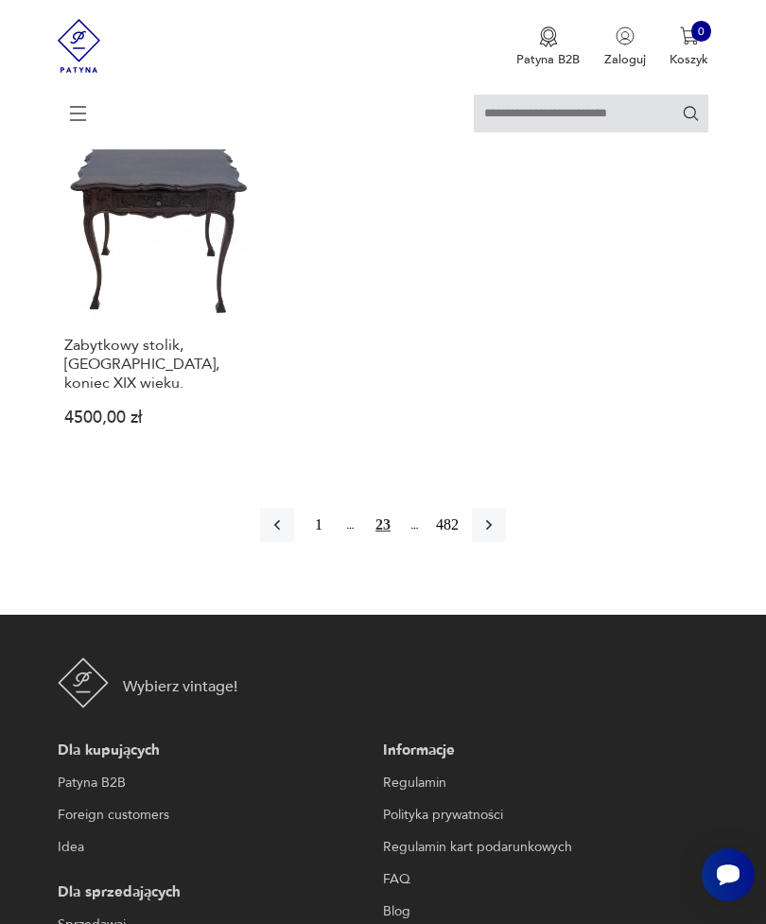
click at [498, 534] on icon "button" at bounding box center [488, 524] width 19 height 19
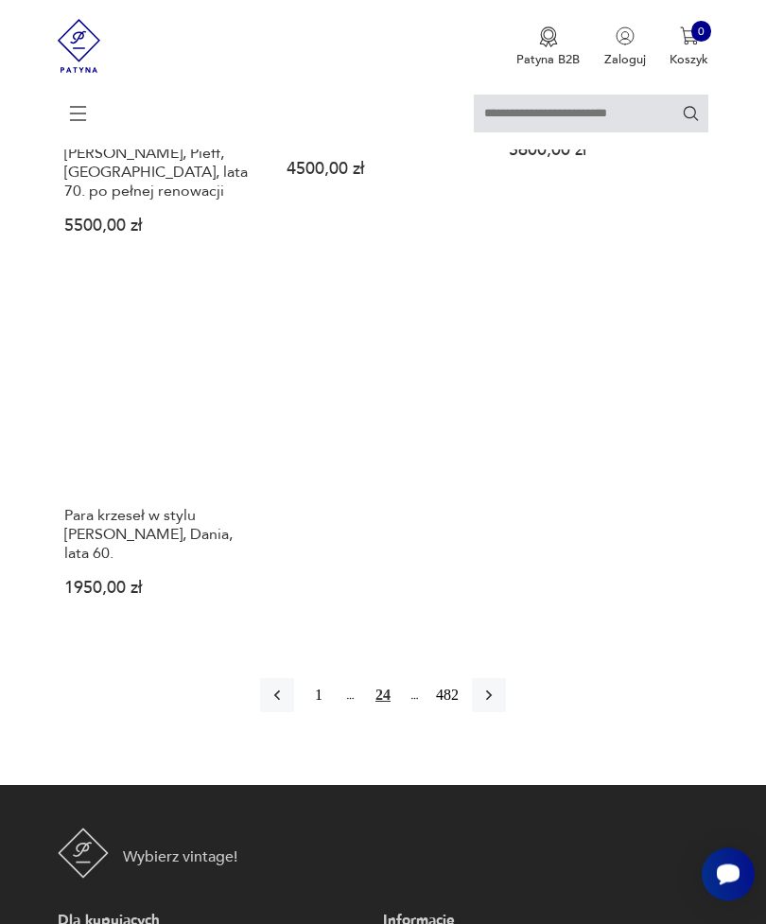
scroll to position [2509, 0]
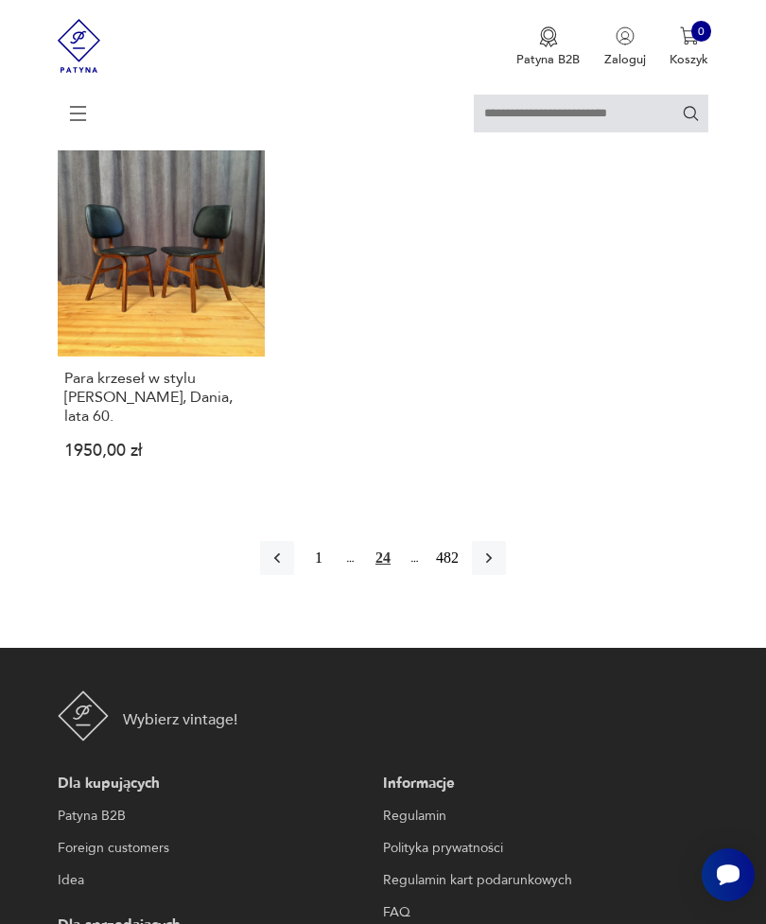
click at [498, 567] on icon "button" at bounding box center [488, 557] width 19 height 19
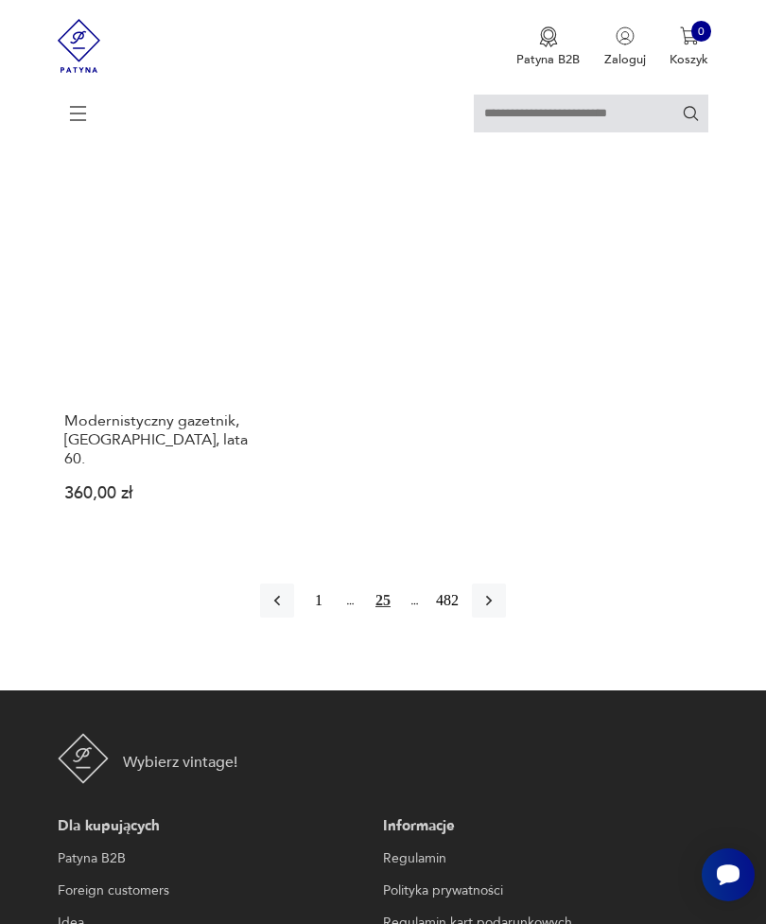
scroll to position [2382, 0]
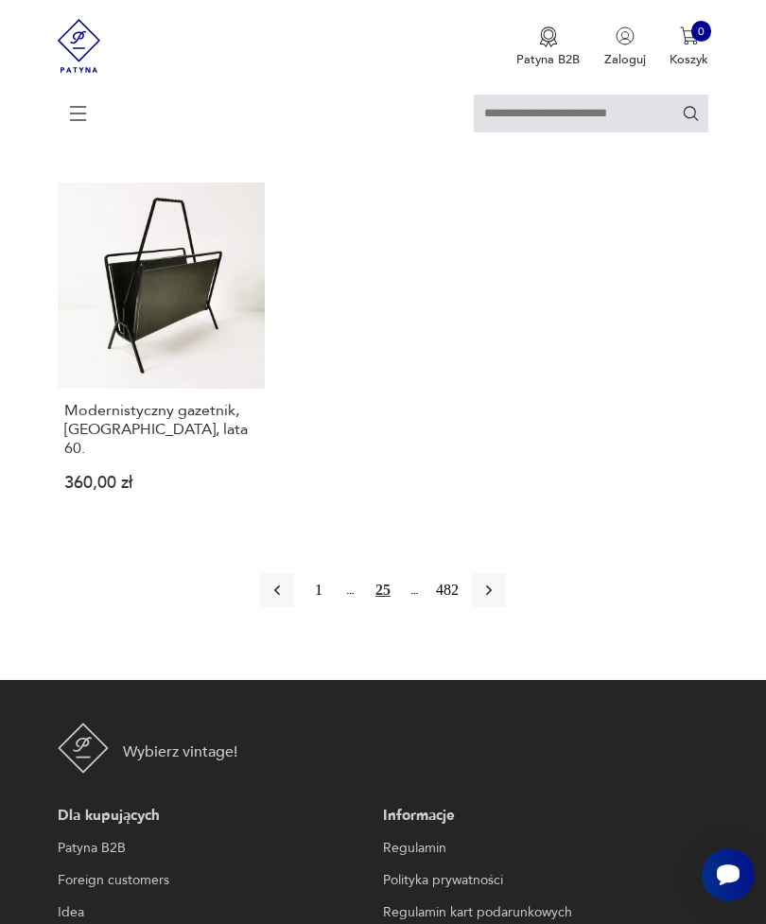
click at [506, 607] on button "button" at bounding box center [489, 590] width 34 height 34
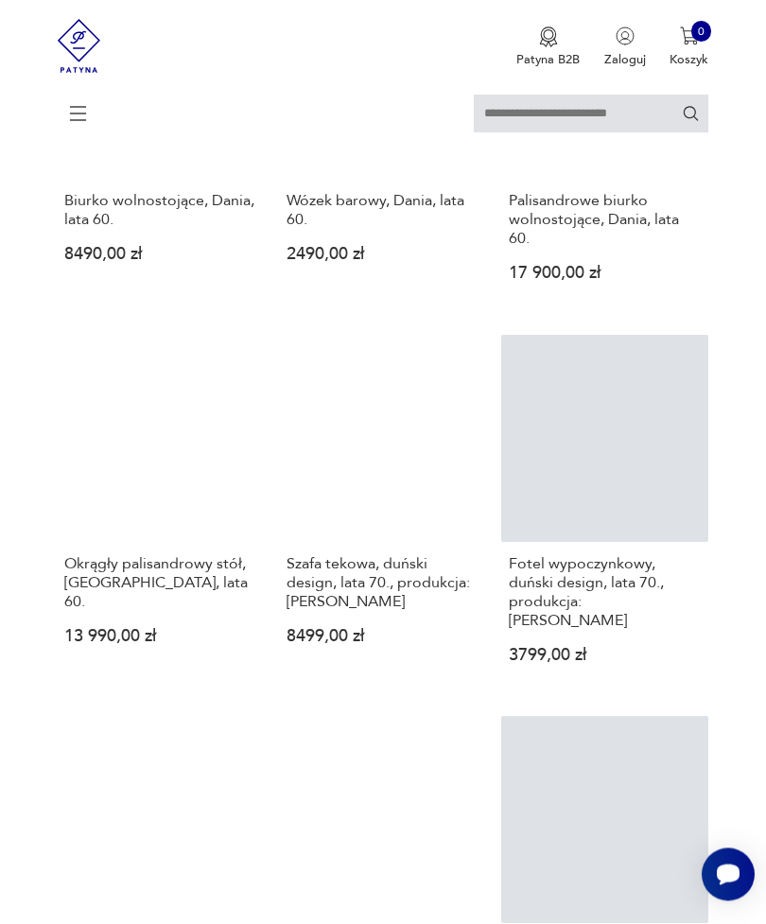
scroll to position [1143, 0]
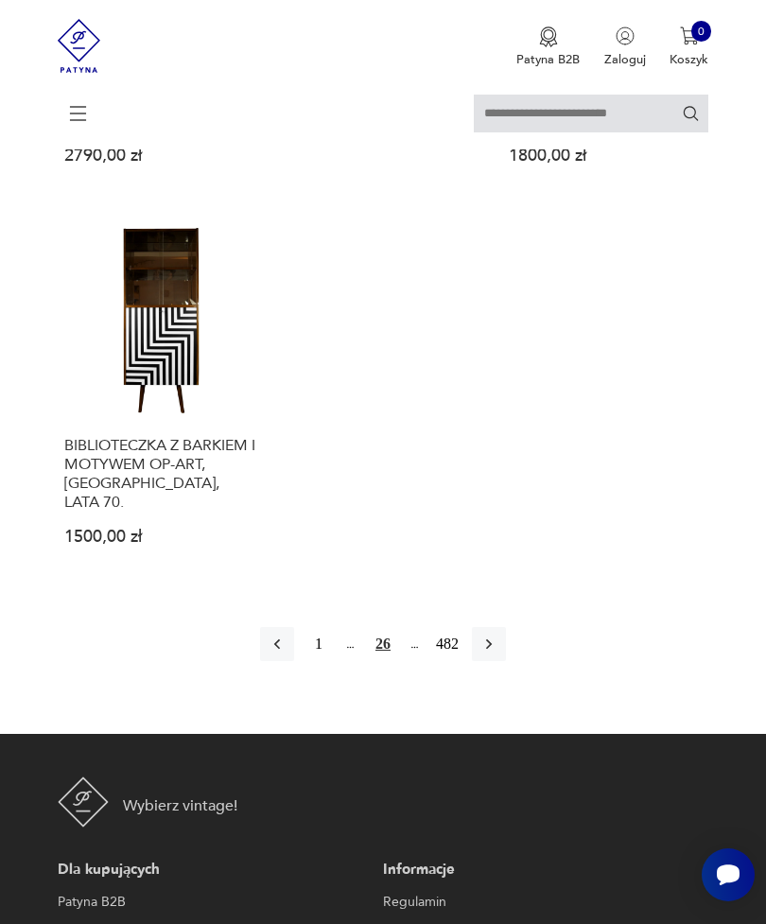
click at [498, 653] on icon "button" at bounding box center [488, 643] width 19 height 19
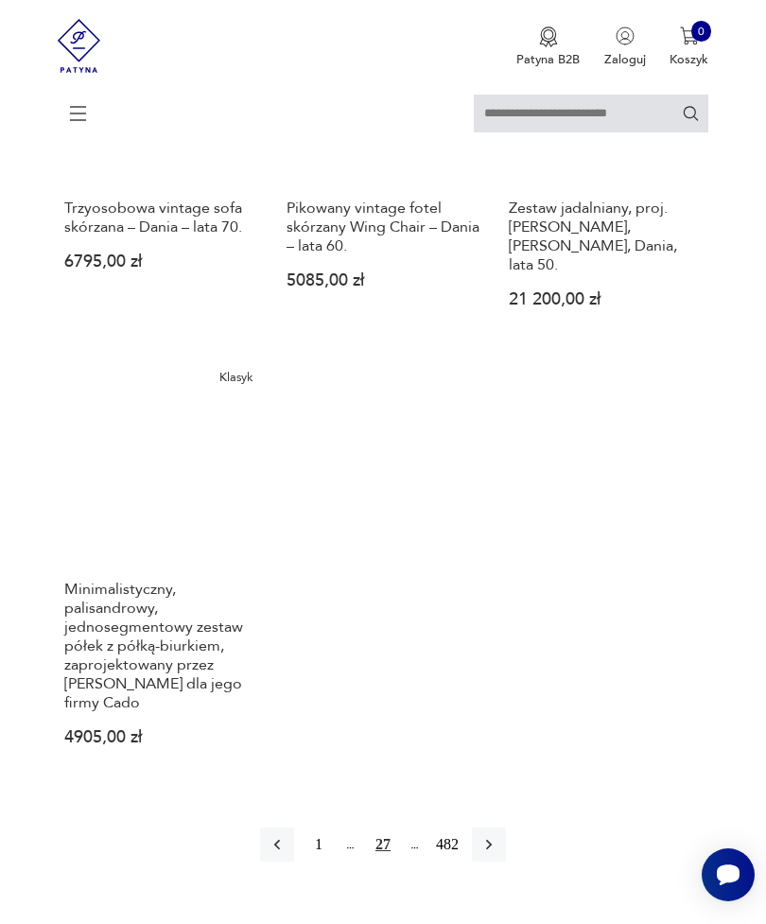
scroll to position [2147, 0]
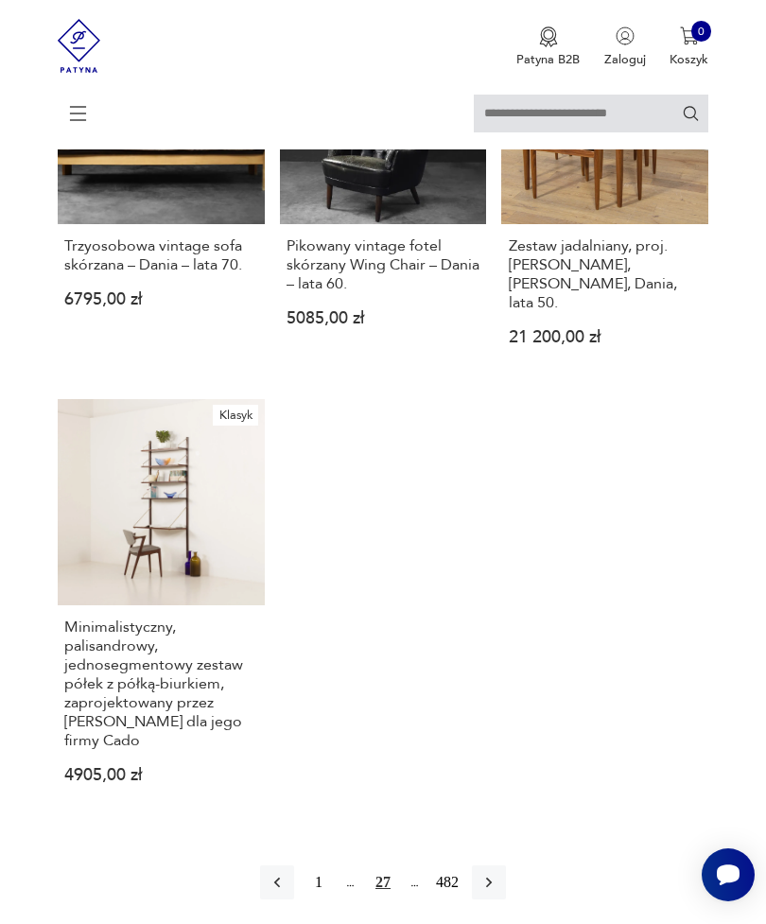
click at [65, 43] on img at bounding box center [79, 46] width 43 height 92
